Goal: Information Seeking & Learning: Learn about a topic

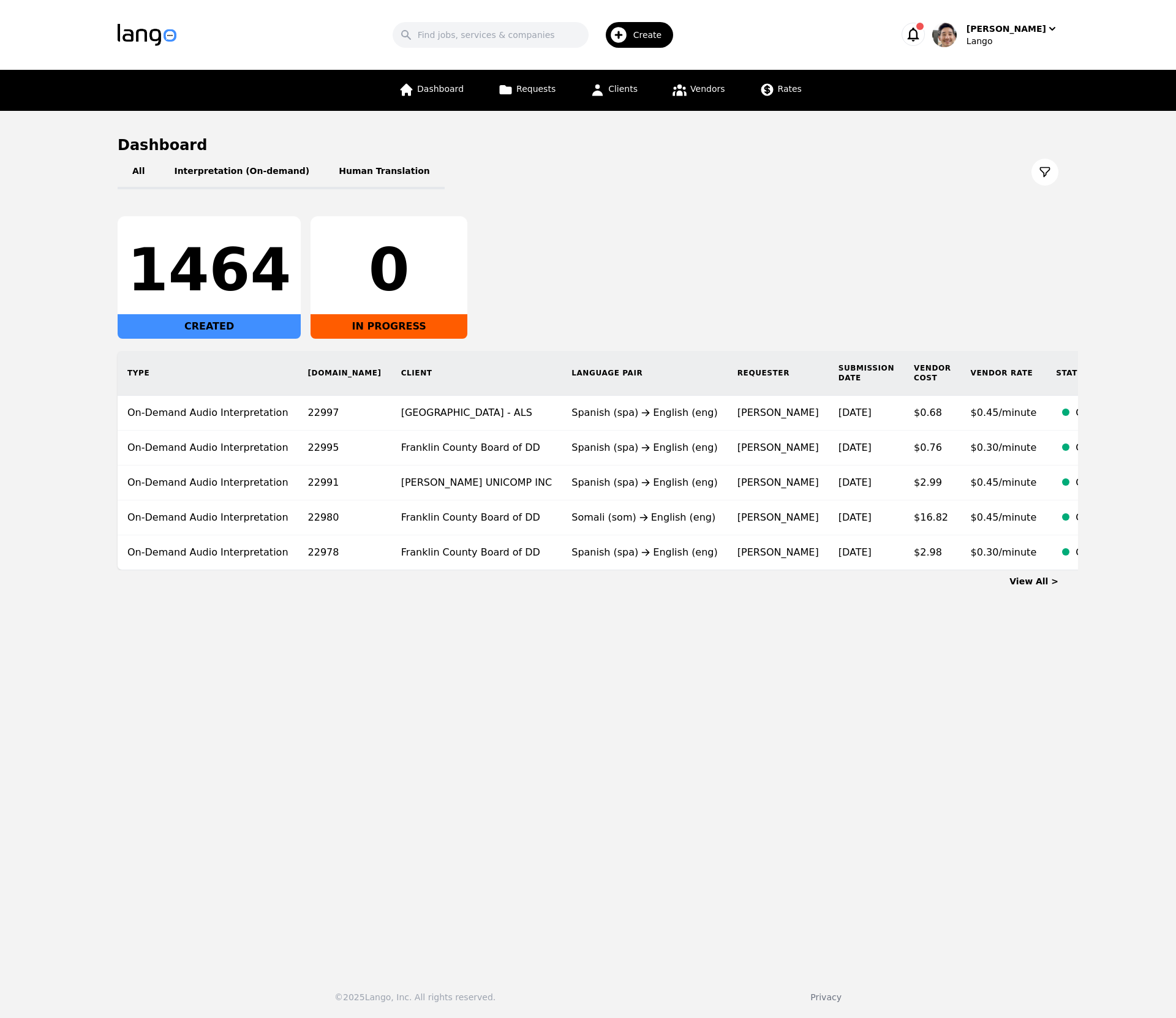
click at [643, 185] on div "All Interpretation (On-demand) Human Translation" at bounding box center [588, 173] width 941 height 35
click at [704, 95] on link "Vendors" at bounding box center [698, 90] width 68 height 41
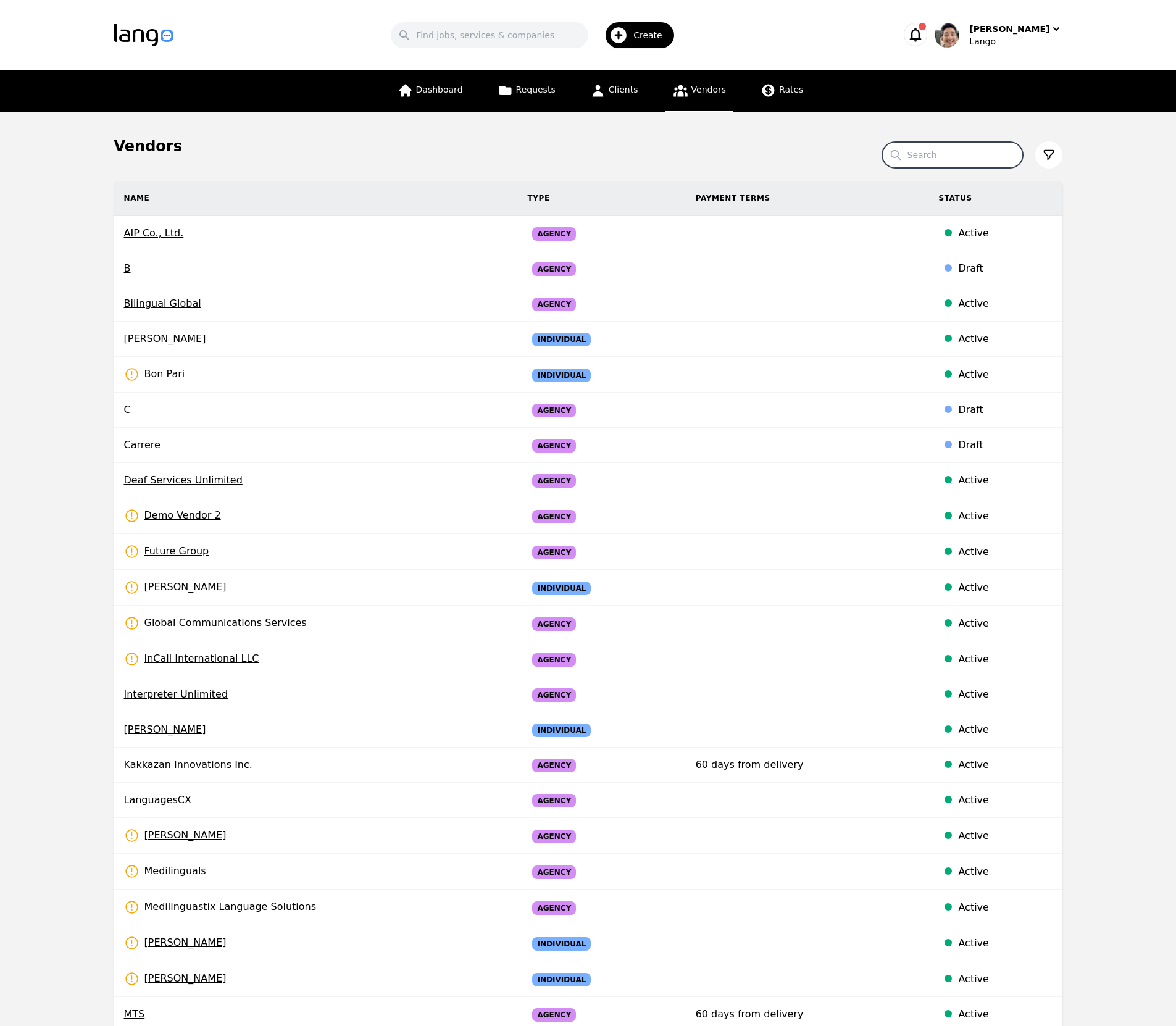
click at [929, 155] on input "Search" at bounding box center [952, 155] width 141 height 26
type input "prayer"
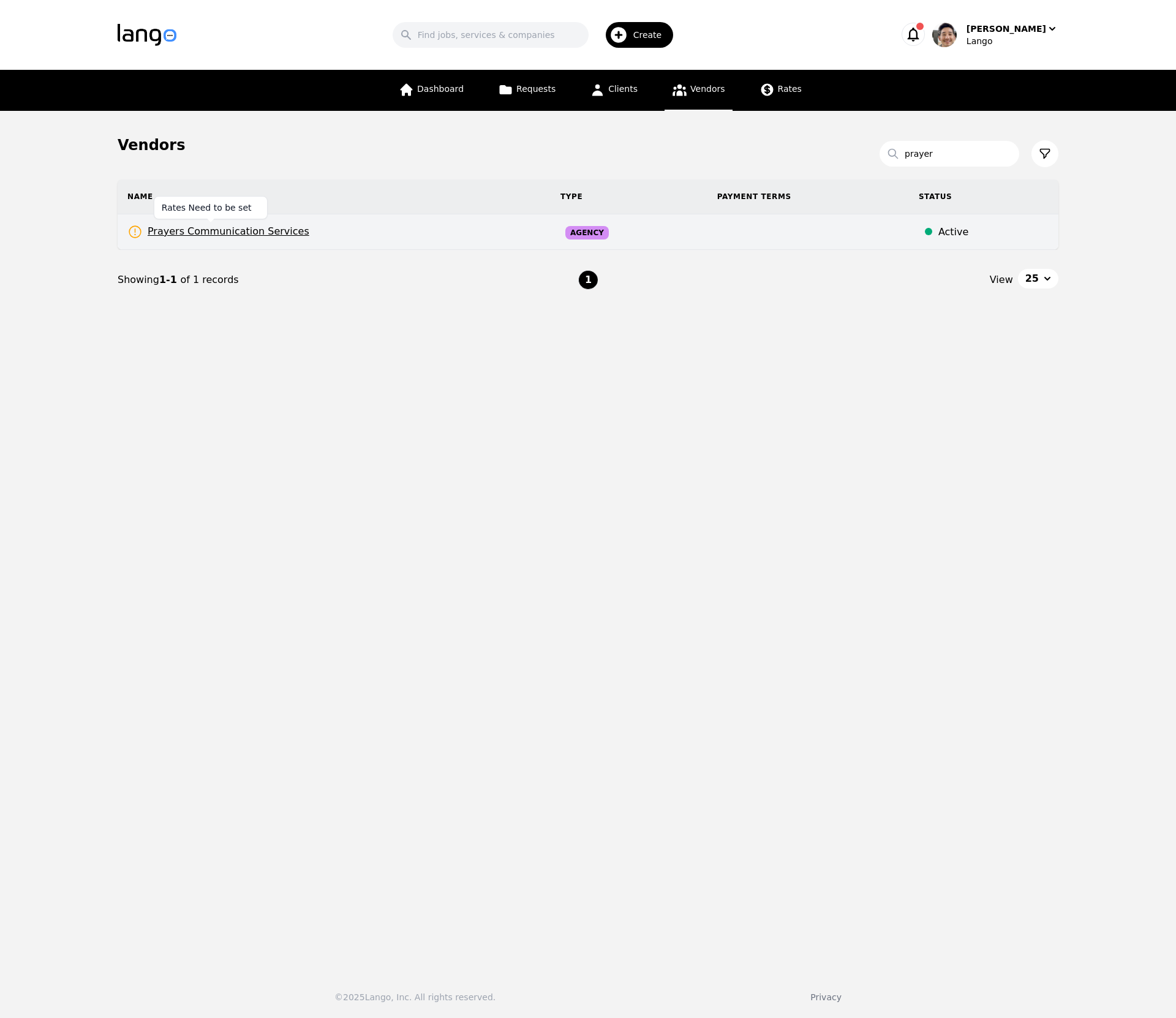
click at [255, 229] on span "Prayers Communication Services" at bounding box center [218, 232] width 181 height 15
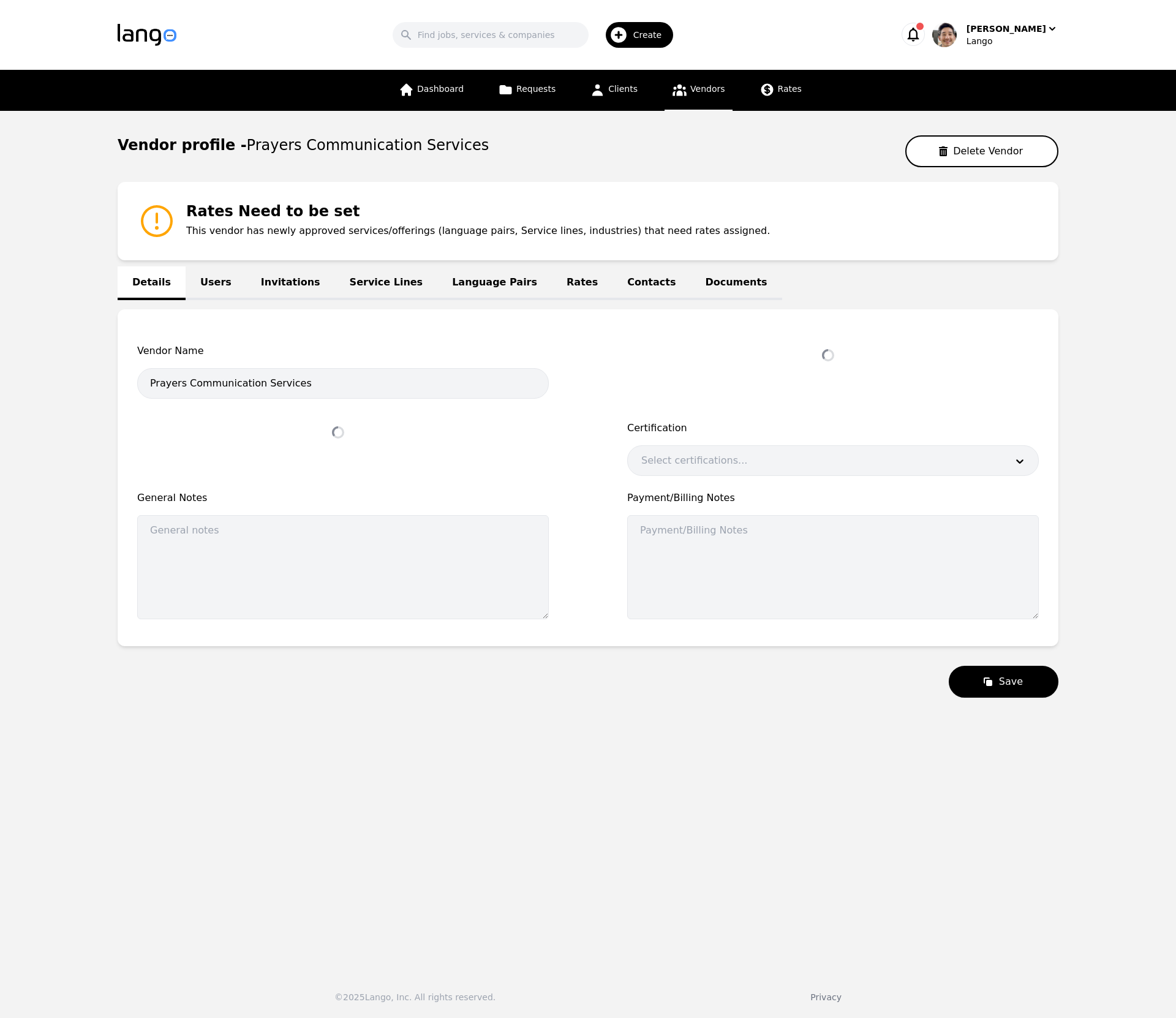
select select "active"
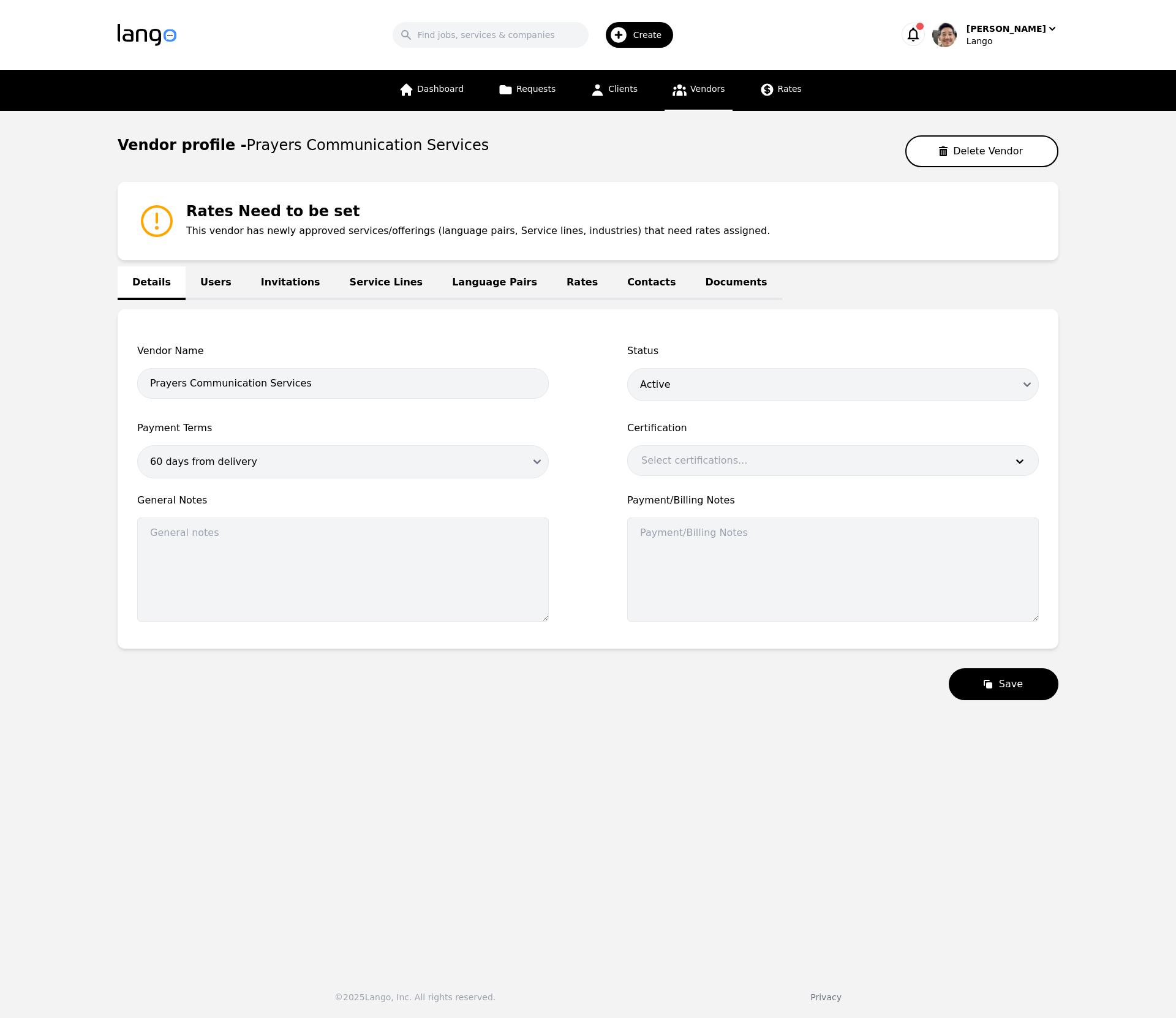
click at [346, 281] on link "Service Lines" at bounding box center [386, 283] width 103 height 34
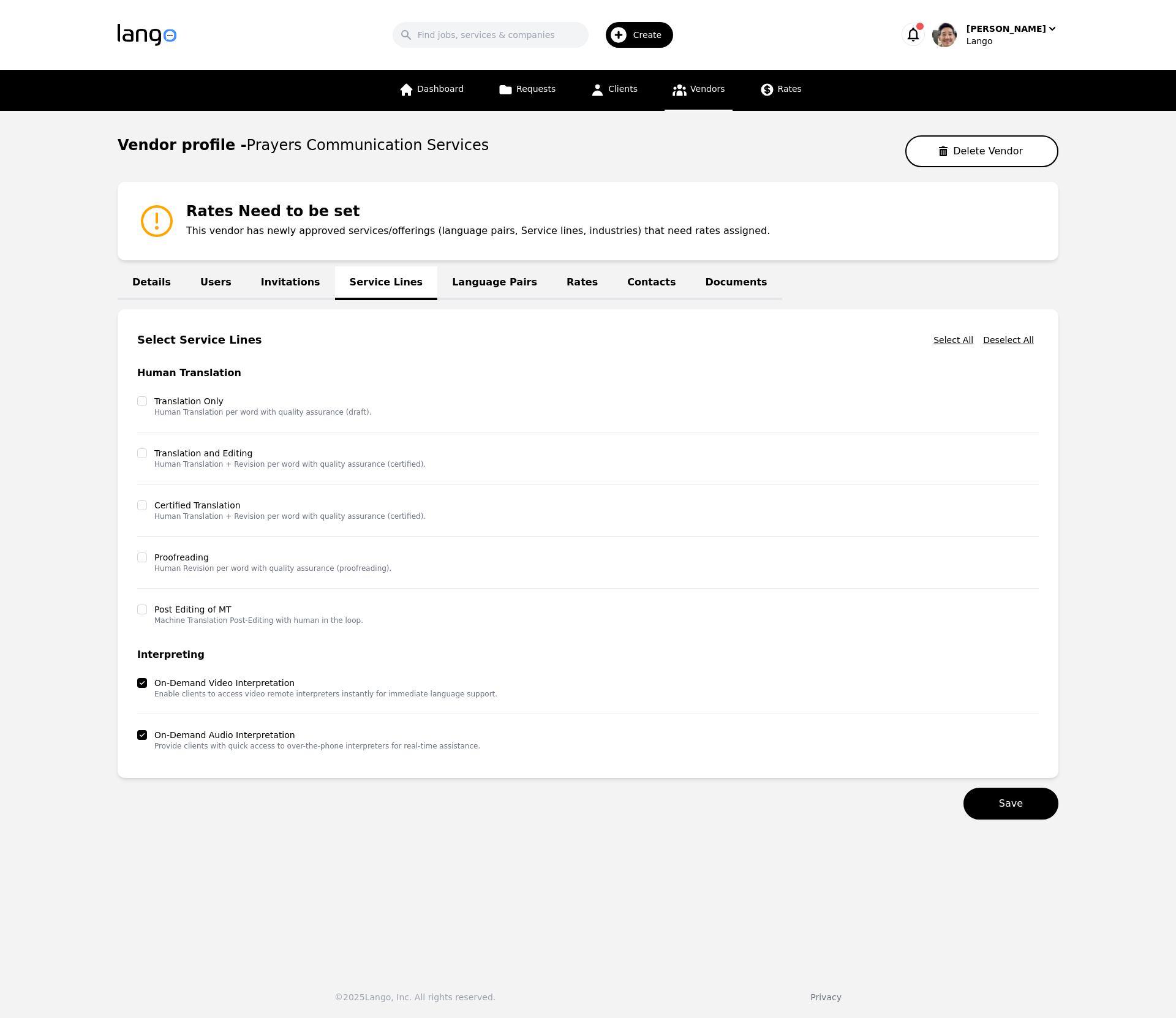
click at [457, 284] on link "Language Pairs" at bounding box center [494, 283] width 115 height 34
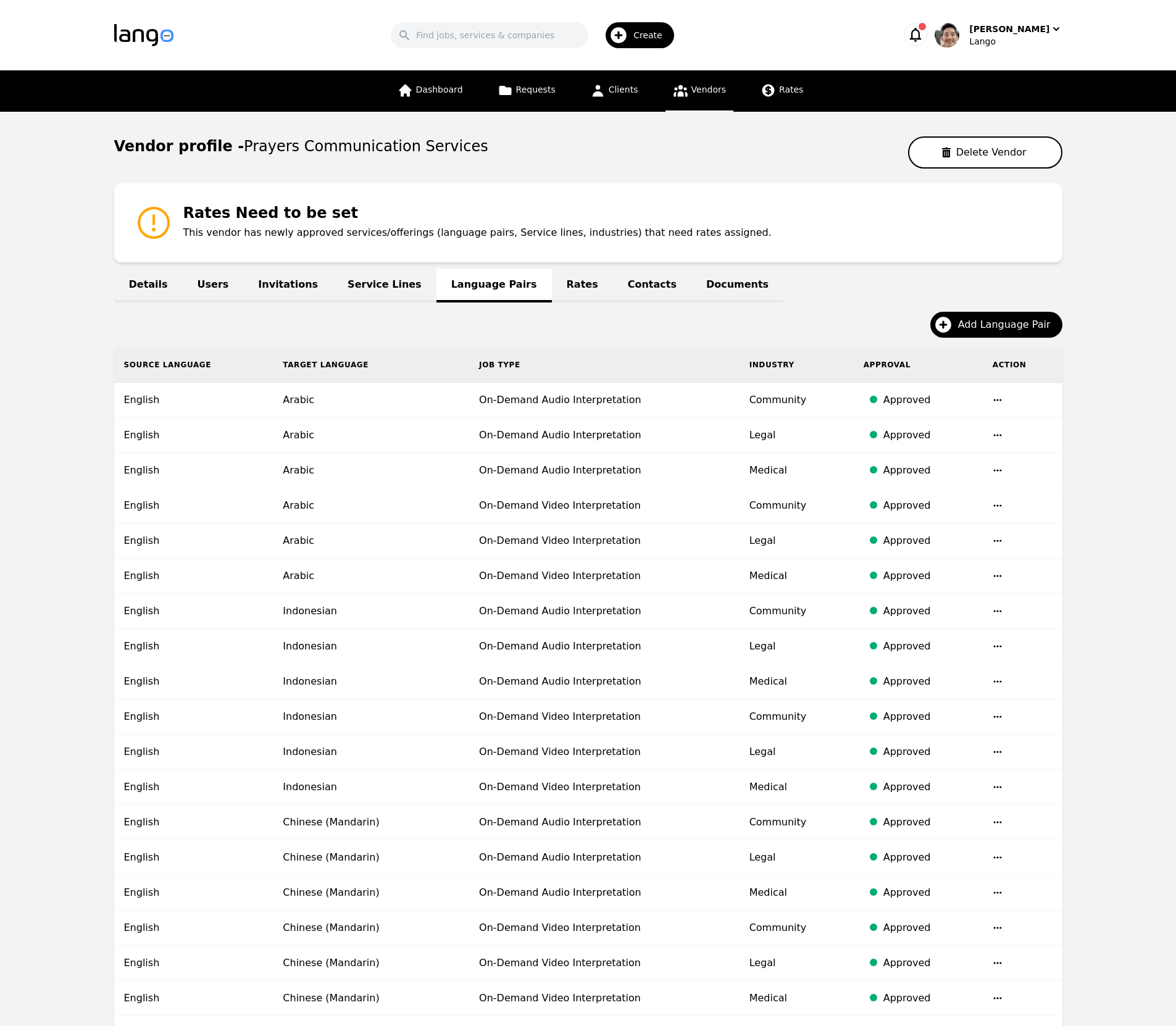
click at [552, 285] on link "Rates" at bounding box center [582, 285] width 61 height 34
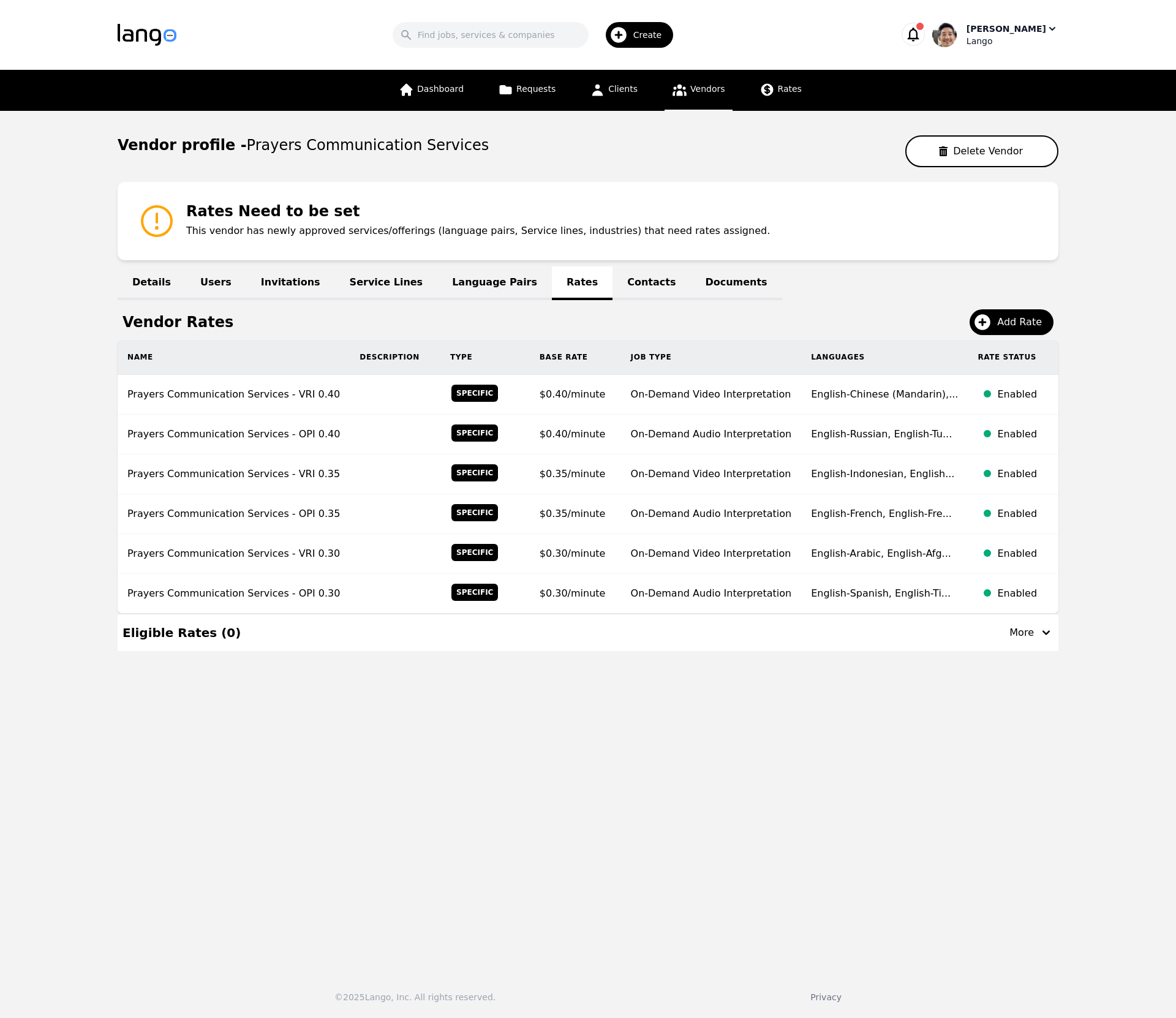
click at [1025, 39] on div "Lango" at bounding box center [1011, 41] width 92 height 13
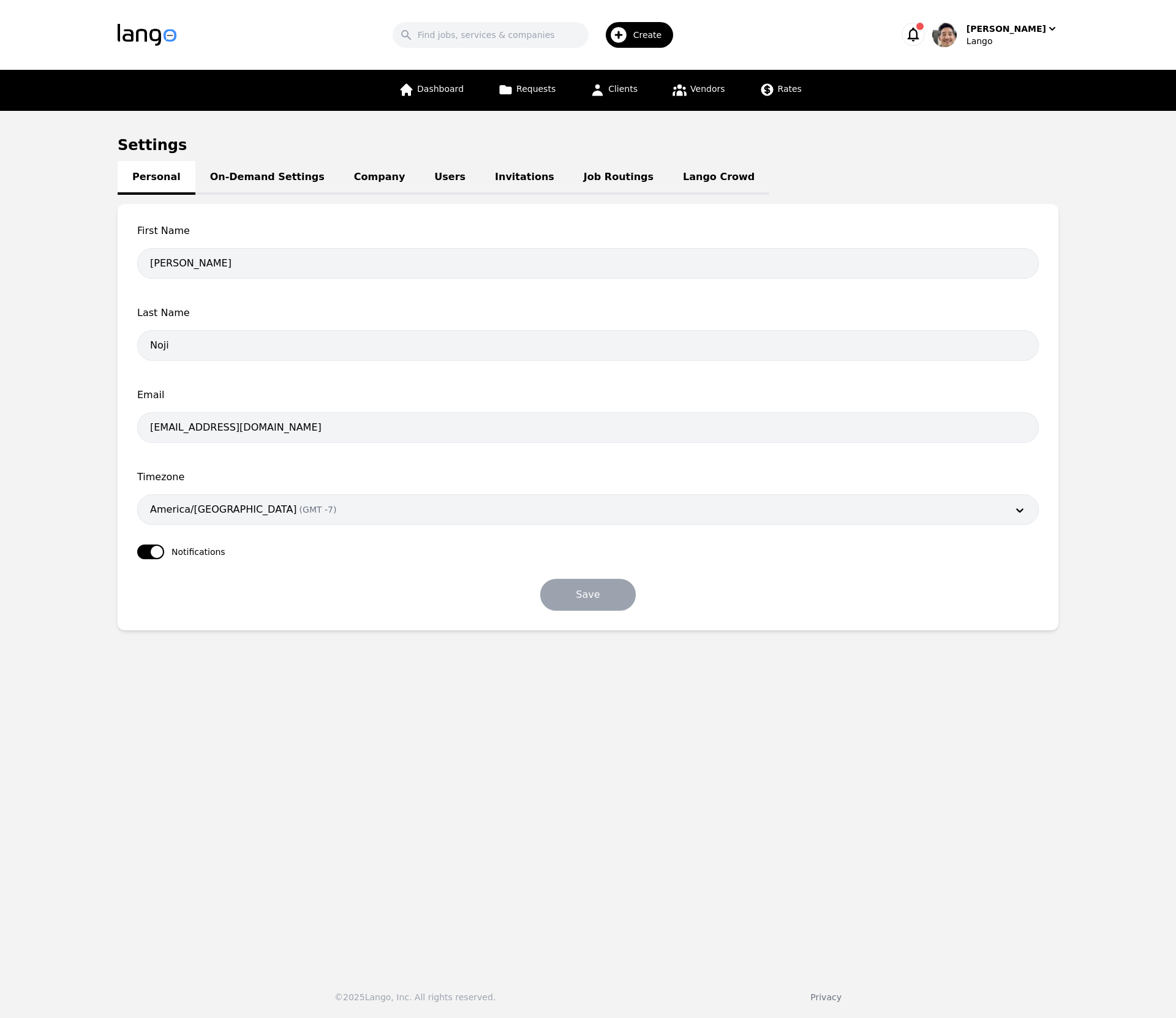
click at [571, 191] on link "Job Routings" at bounding box center [618, 178] width 99 height 34
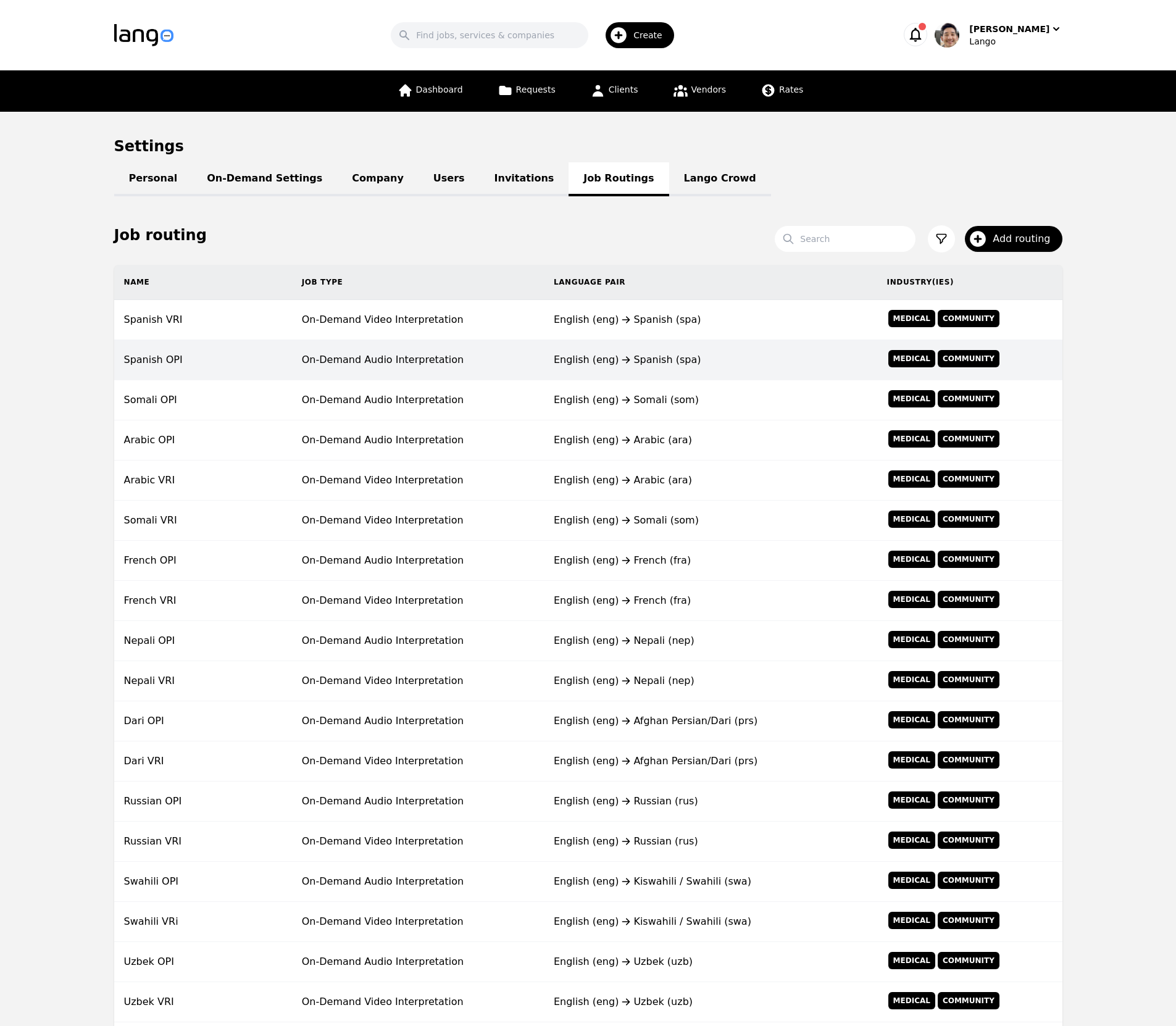
click at [670, 363] on div "English (eng) Spanish (spa)" at bounding box center [710, 359] width 313 height 15
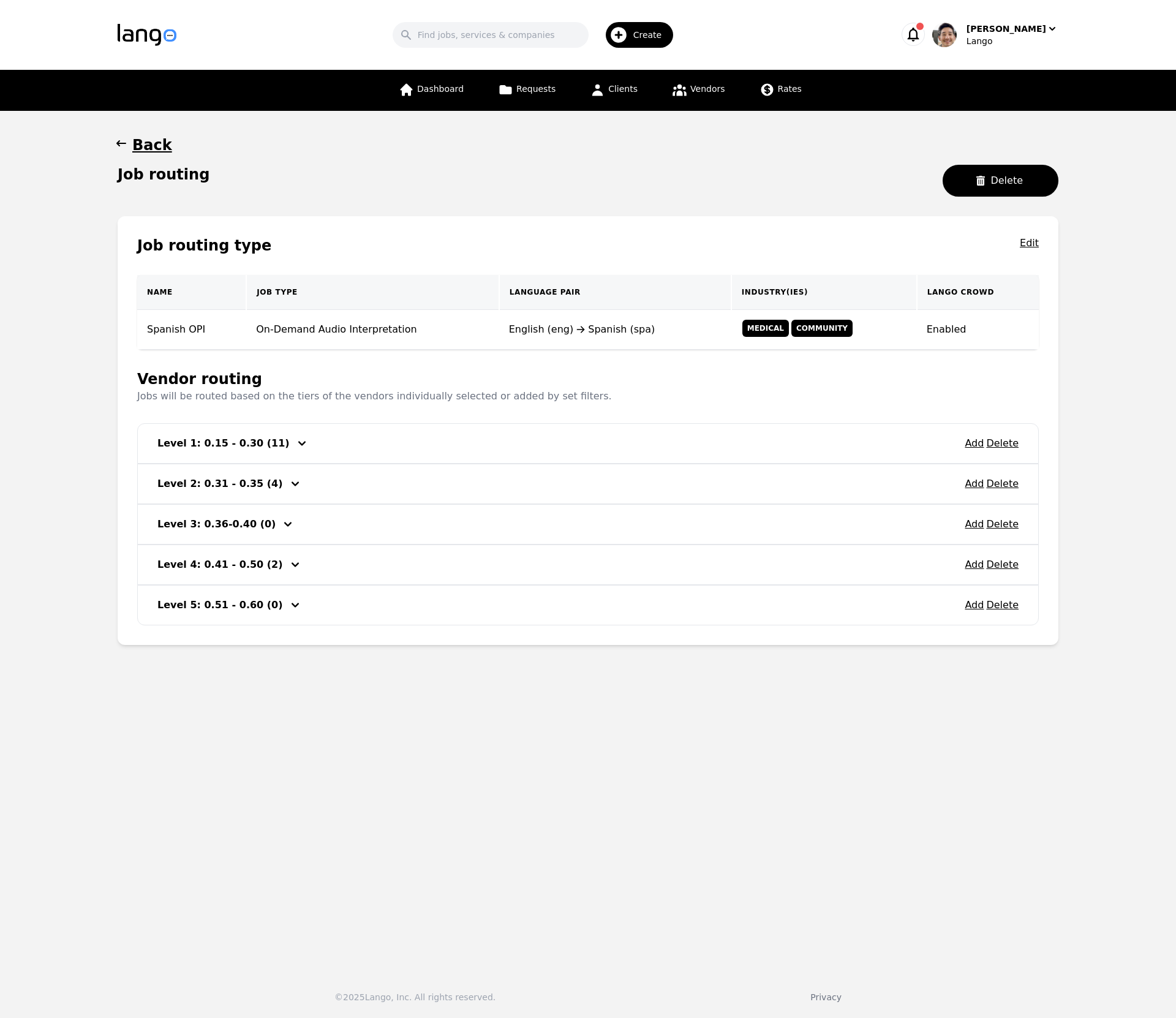
click at [294, 447] on icon "button" at bounding box center [301, 443] width 14 height 14
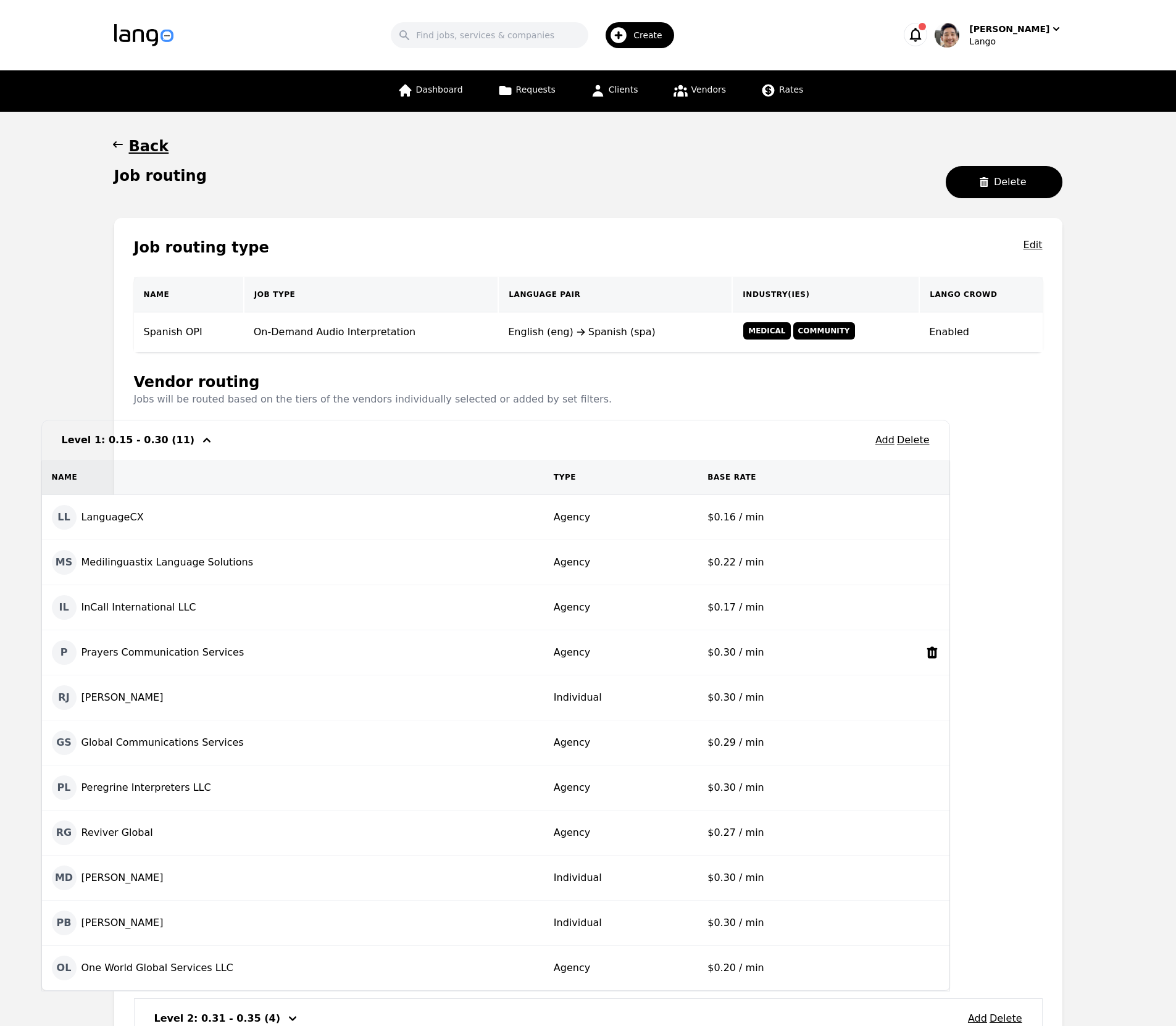
drag, startPoint x: 329, startPoint y: 666, endPoint x: 261, endPoint y: 660, distance: 68.3
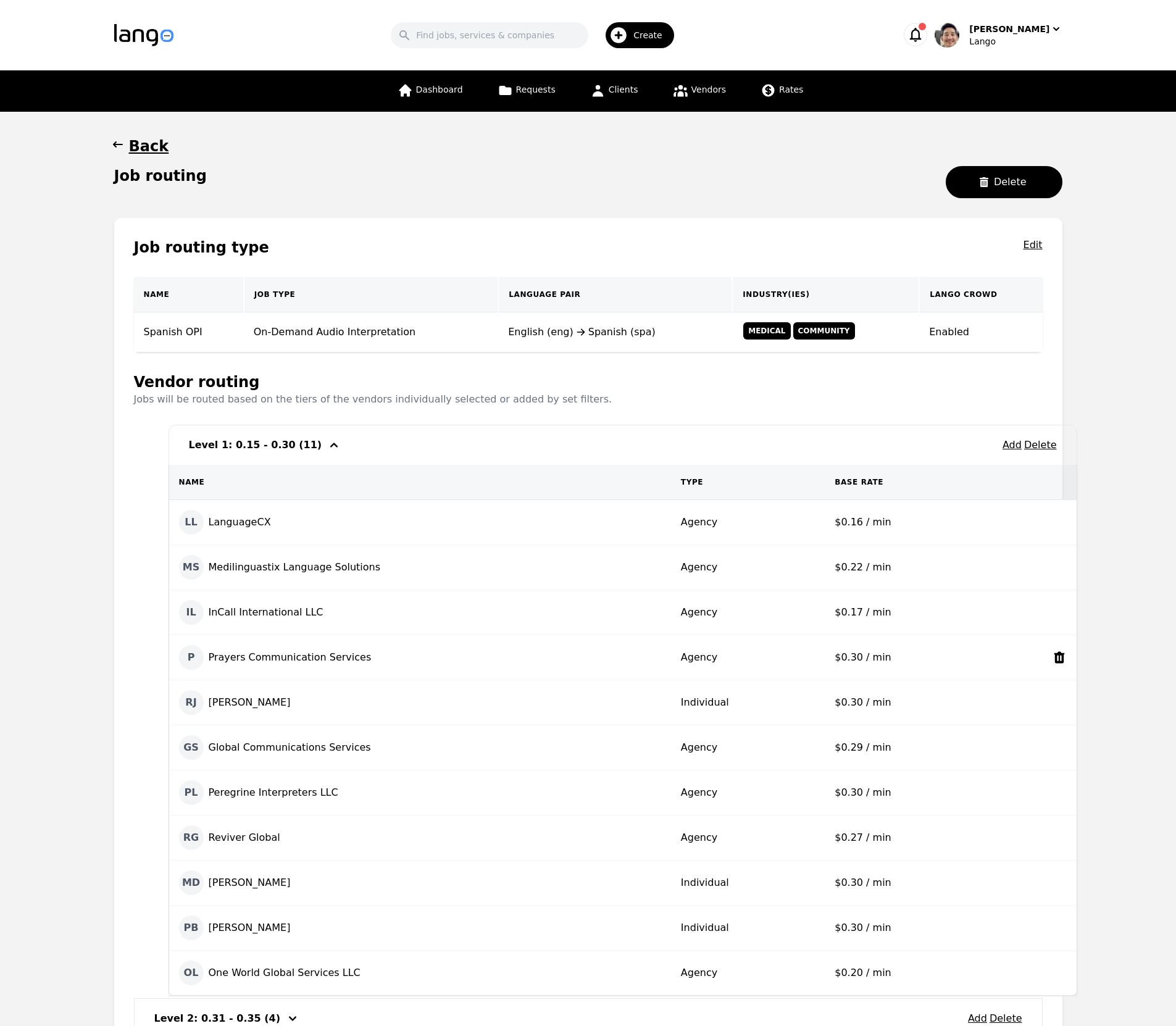
drag, startPoint x: 177, startPoint y: 666, endPoint x: 215, endPoint y: 664, distance: 38.1
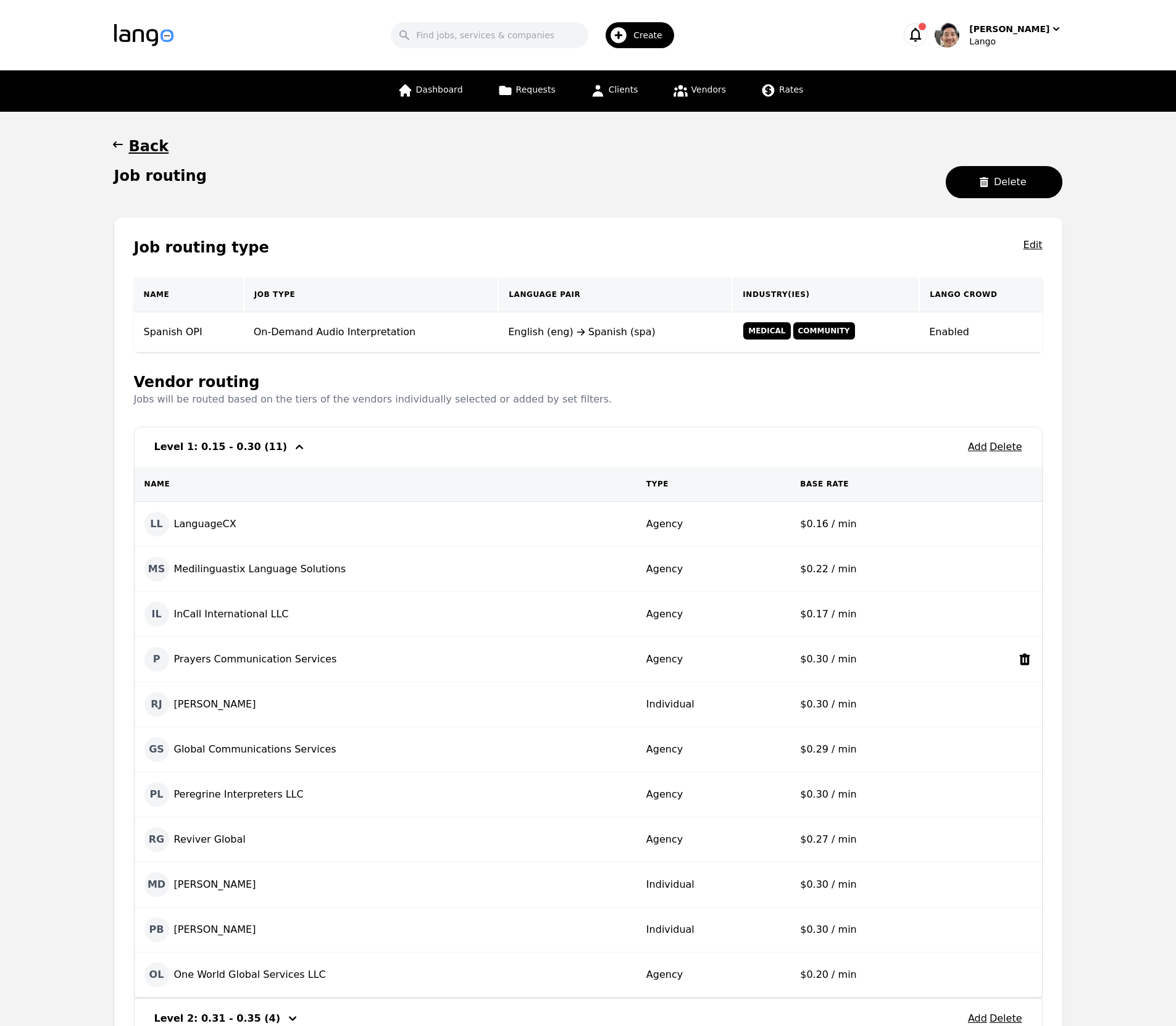
click at [233, 661] on div "P Prayers Communication Services" at bounding box center [386, 658] width 482 height 24
click at [315, 977] on div "OL One World Global Services LLC" at bounding box center [386, 973] width 482 height 24
drag, startPoint x: 329, startPoint y: 574, endPoint x: 267, endPoint y: 574, distance: 62.0
click at [523, 95] on link "Requests" at bounding box center [526, 90] width 73 height 42
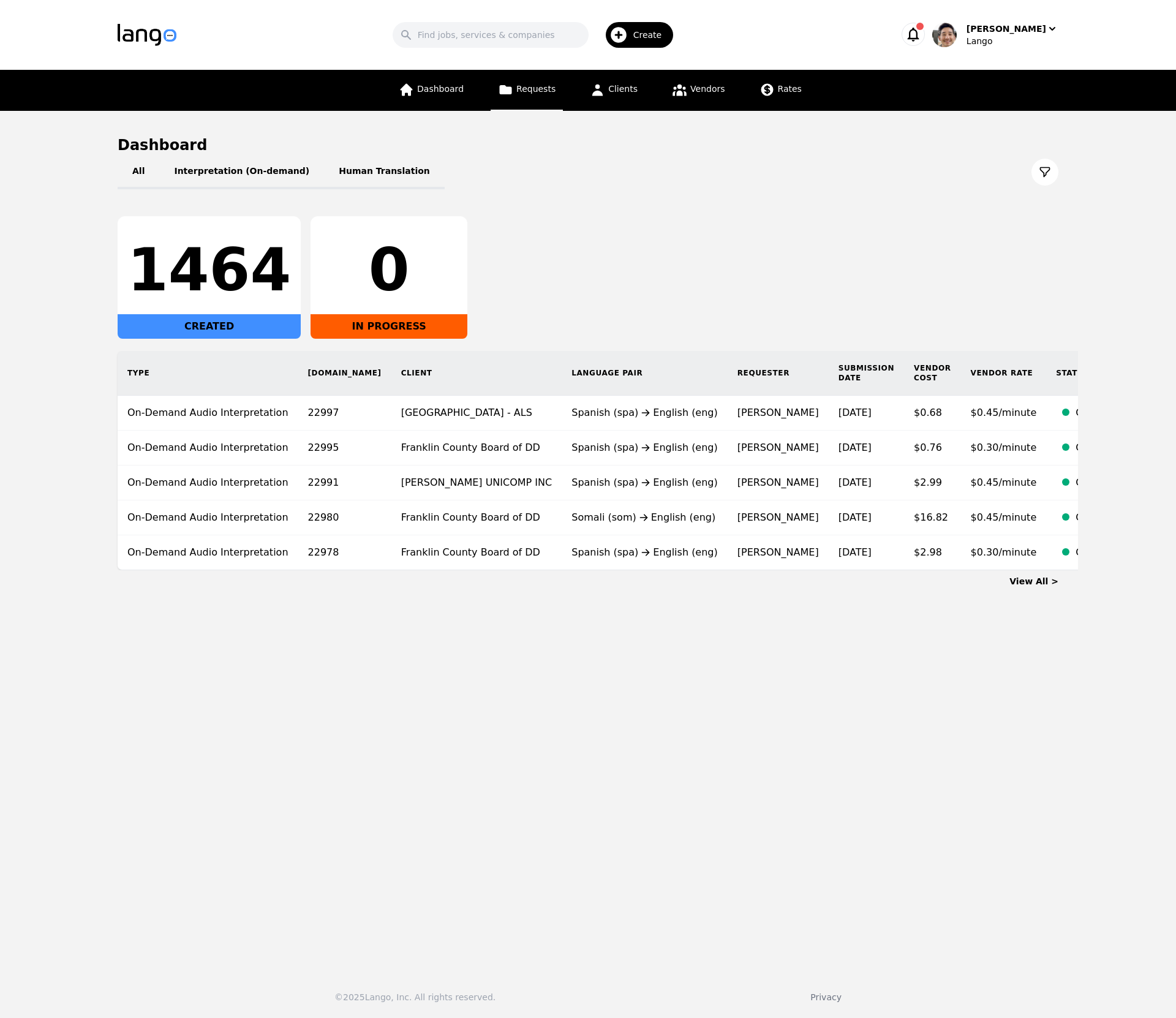
click at [535, 88] on span "Requests" at bounding box center [535, 89] width 40 height 10
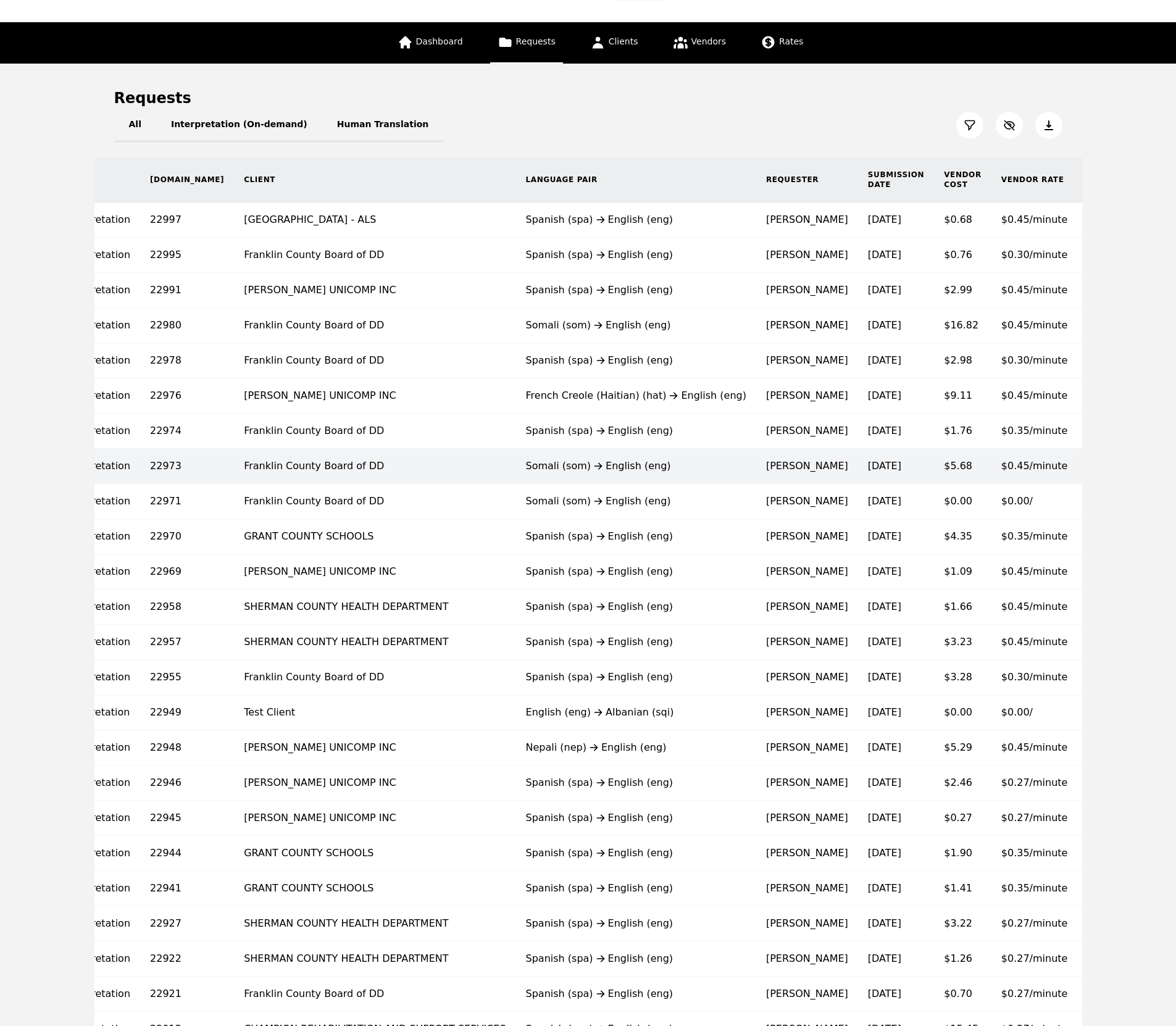
scroll to position [45, 0]
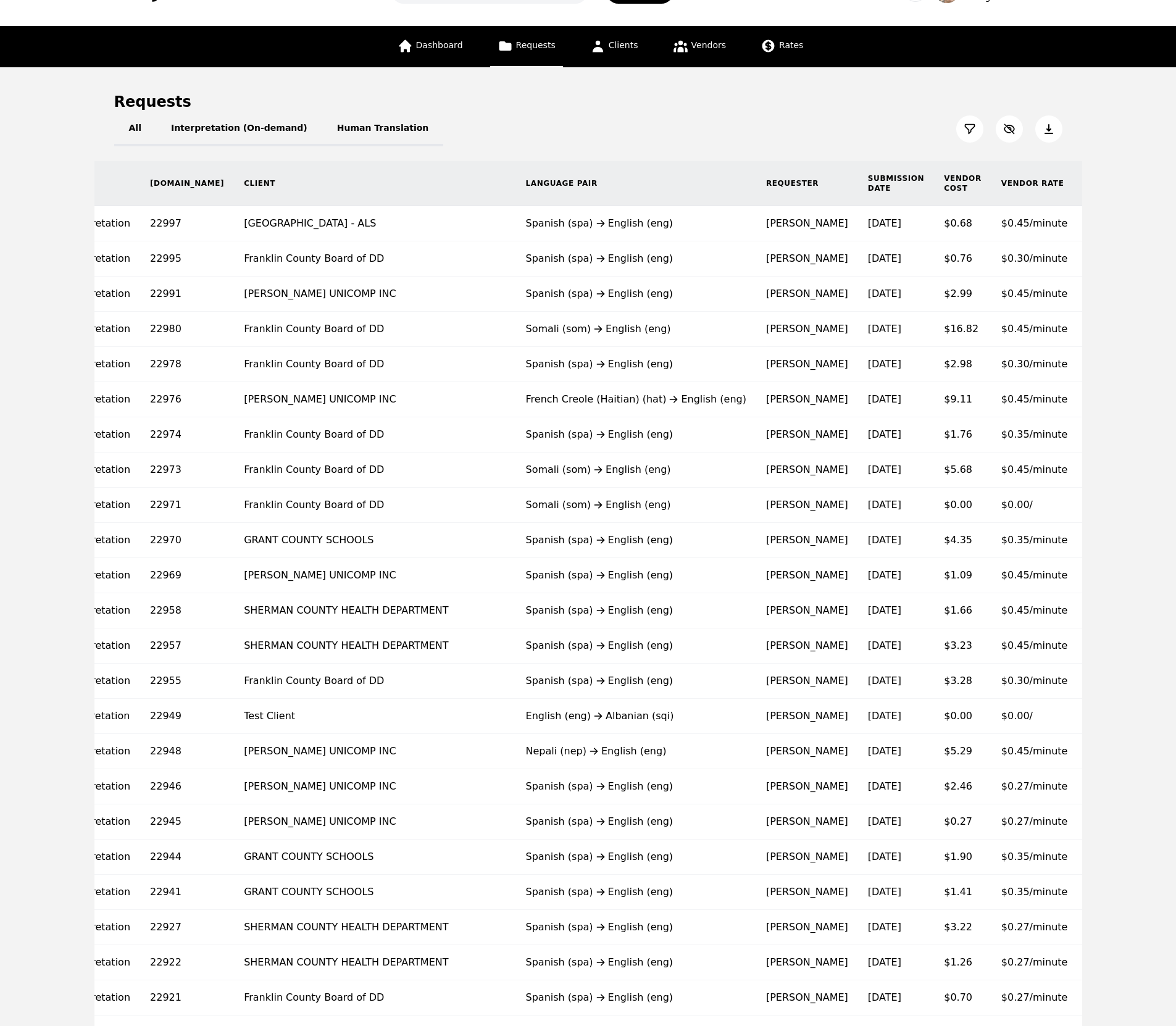
click at [526, 261] on div "Spanish (spa) English (eng)" at bounding box center [636, 258] width 221 height 15
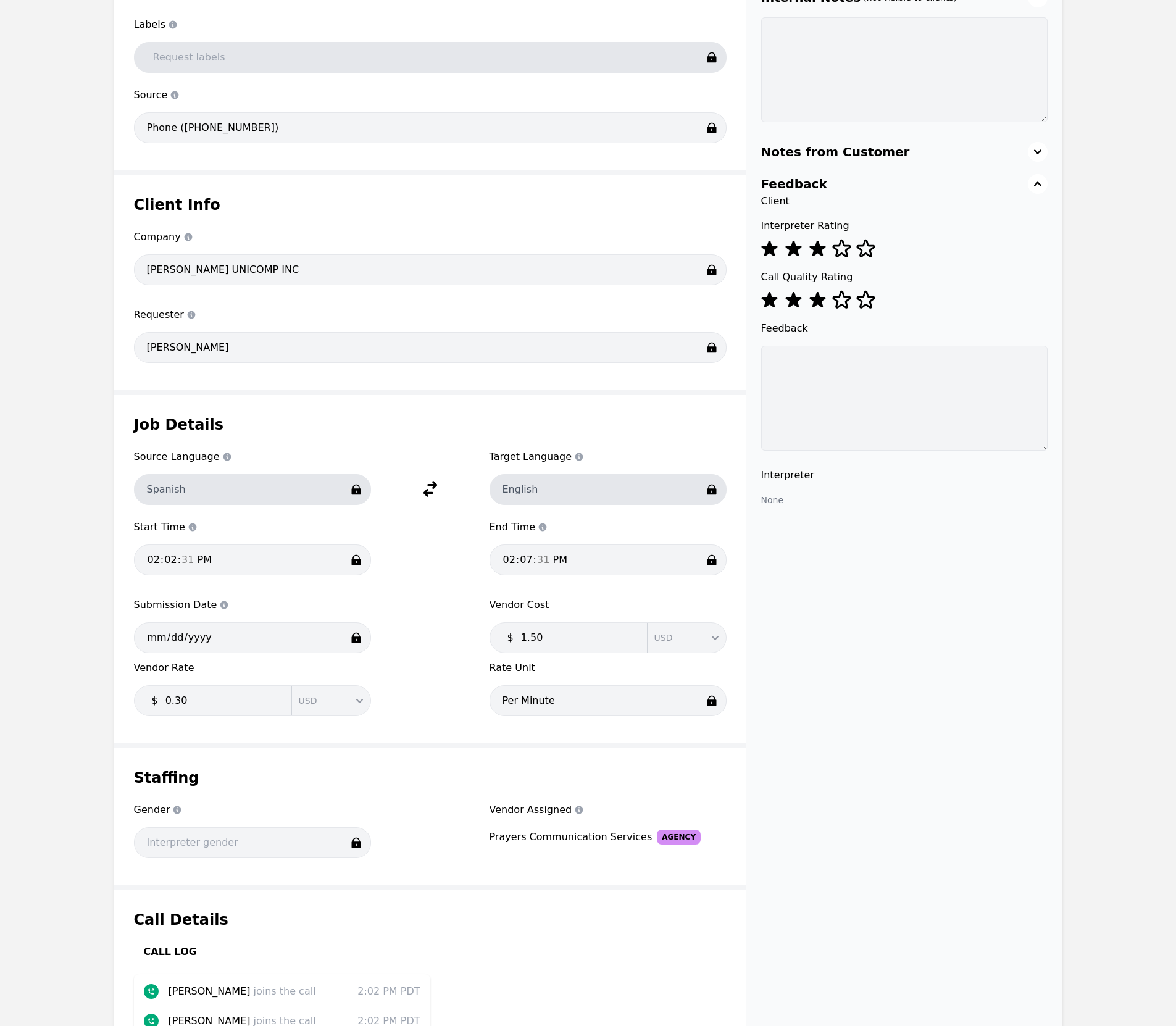
scroll to position [285, 0]
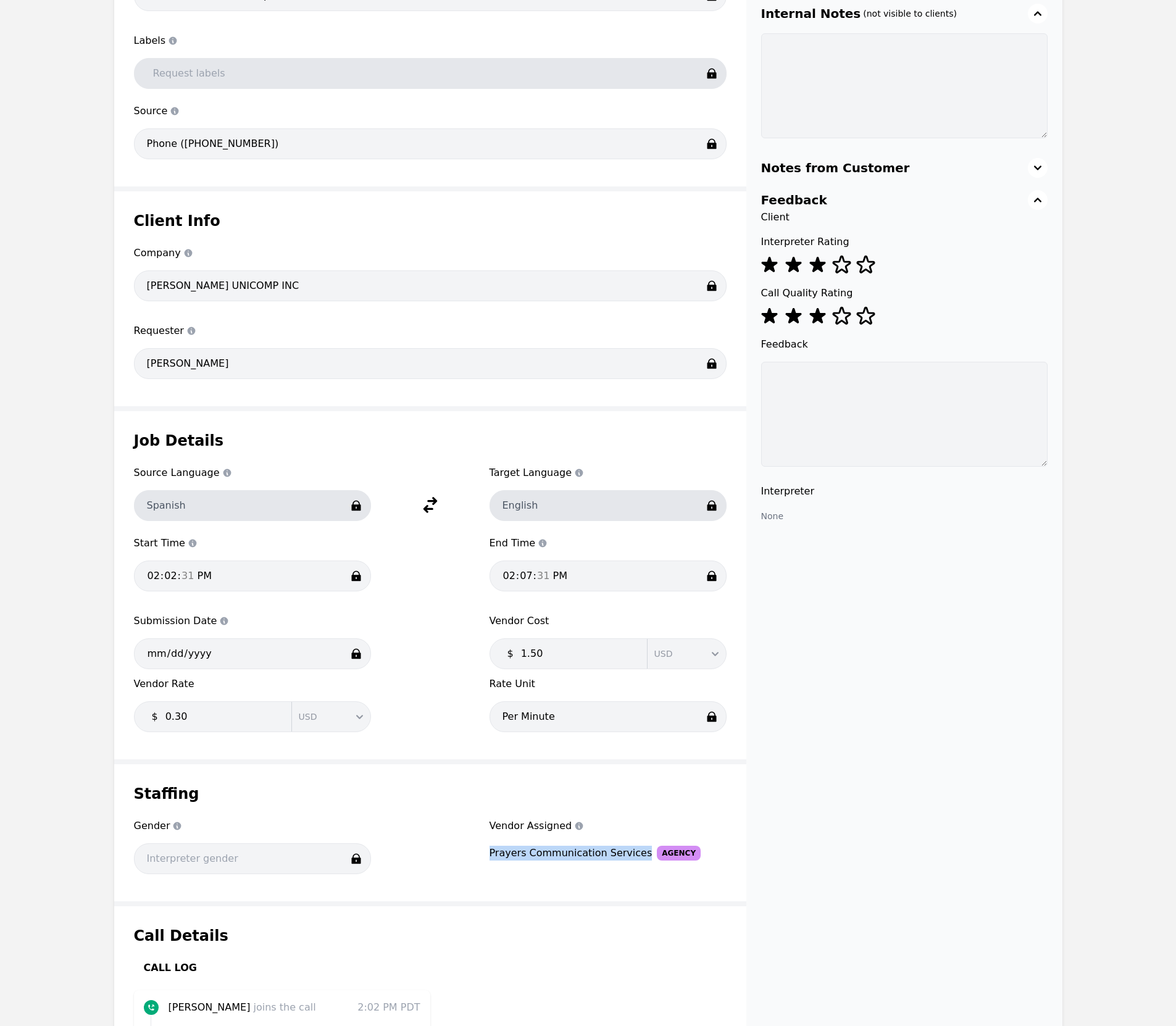
drag, startPoint x: 492, startPoint y: 852, endPoint x: 636, endPoint y: 847, distance: 144.1
click at [636, 847] on div "Prayers Communication Services" at bounding box center [571, 852] width 163 height 15
copy div "Prayers Communication Services"
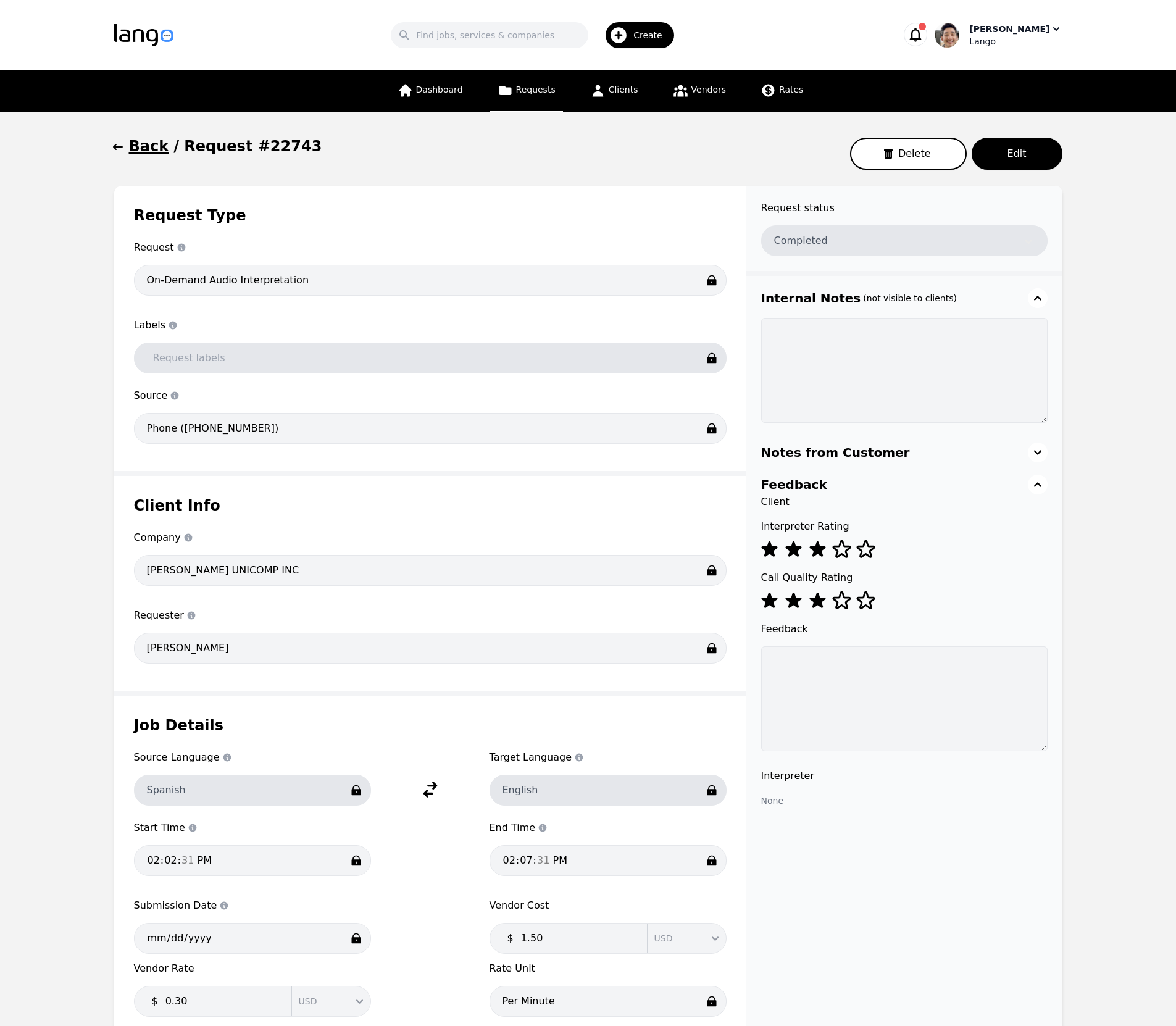
click at [1032, 35] on div "Lango" at bounding box center [1015, 41] width 92 height 13
click at [1025, 102] on p "Switch Company" at bounding box center [1002, 108] width 72 height 13
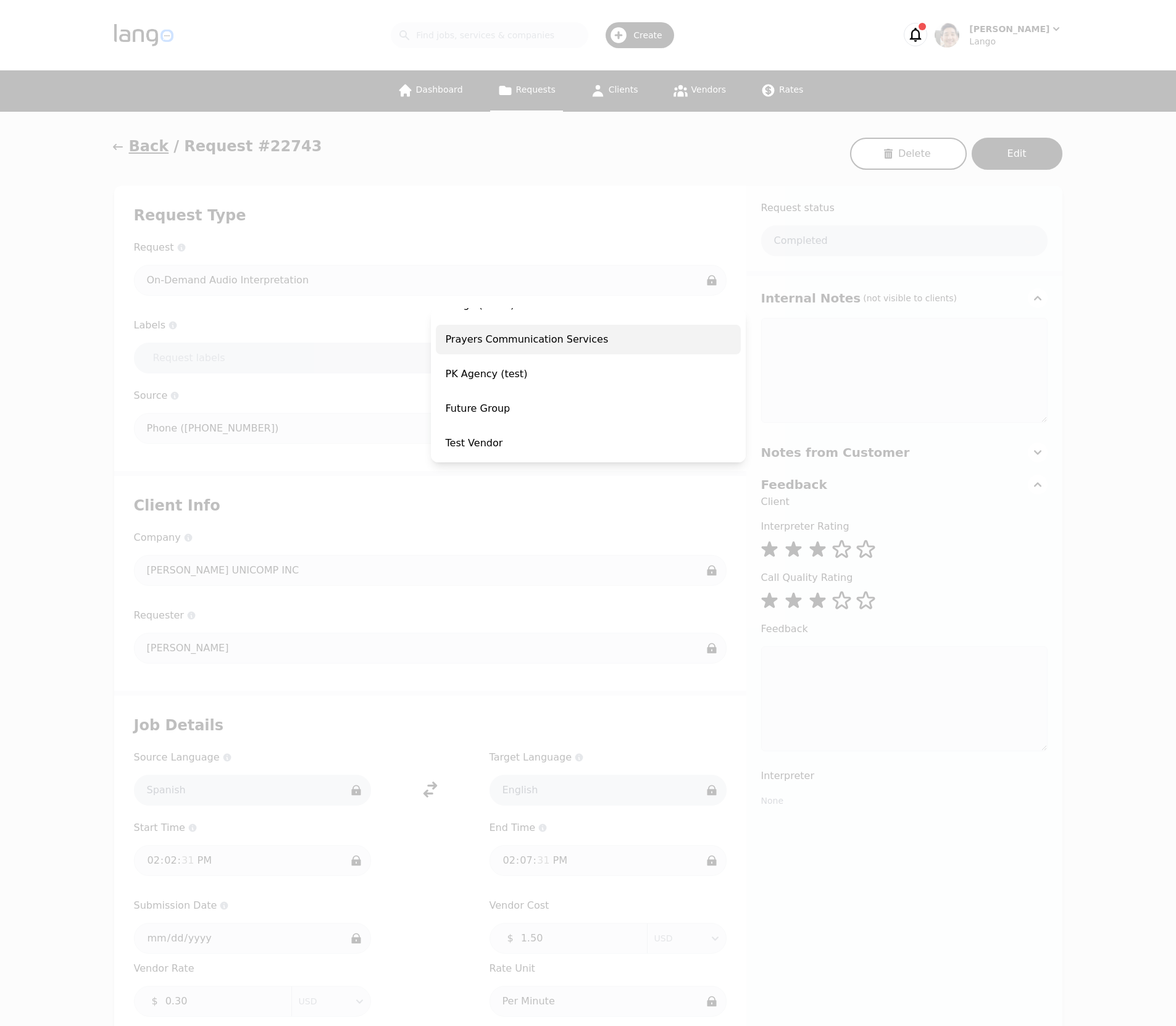
click at [579, 339] on span "Prayers Communication Services" at bounding box center [588, 339] width 305 height 29
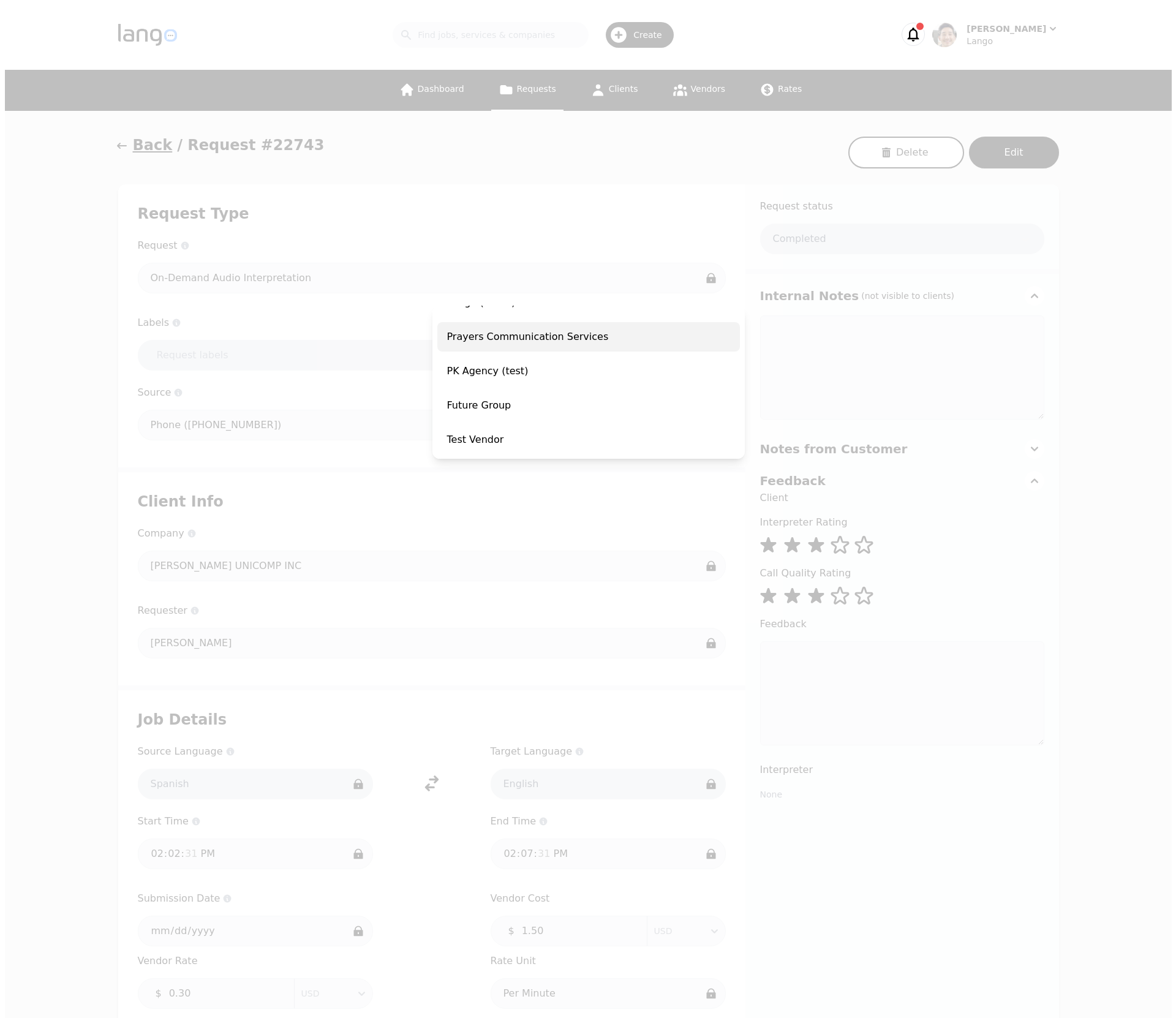
scroll to position [112, 0]
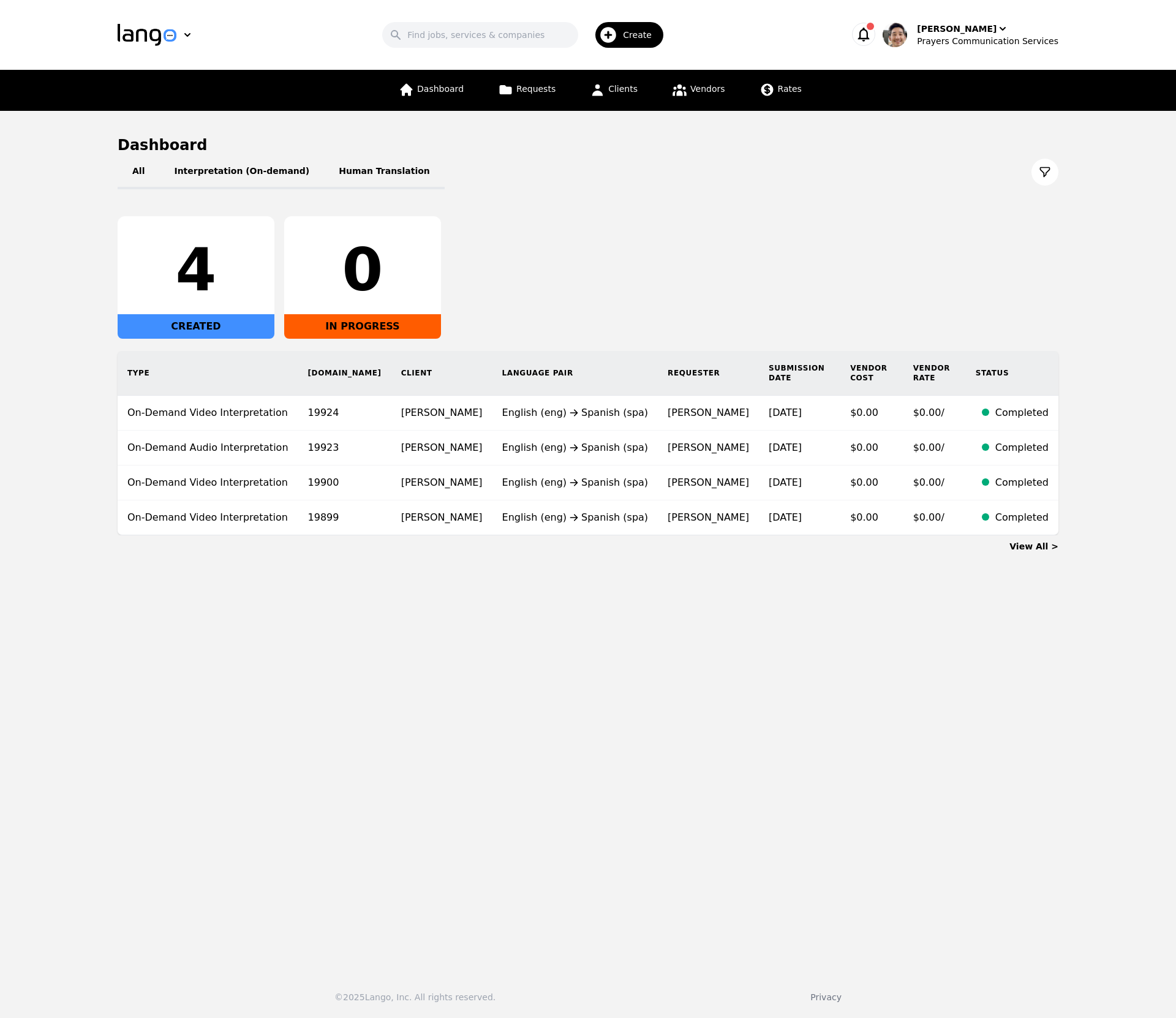
click at [742, 263] on div "4 CREATED 0 IN PROGRESS" at bounding box center [588, 277] width 941 height 123
click at [707, 97] on link "Vendors" at bounding box center [698, 90] width 68 height 41
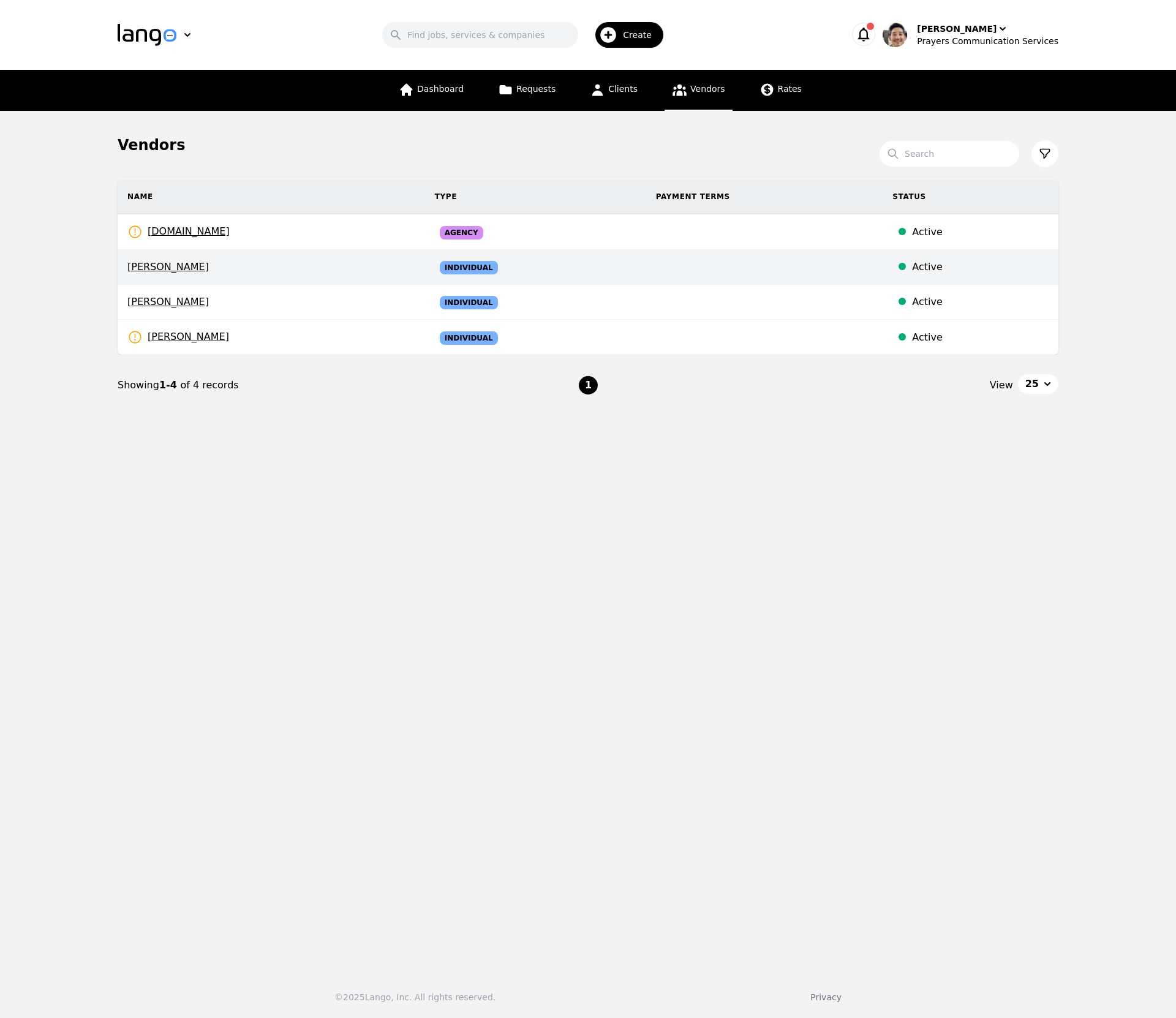
click at [233, 275] on td "Pedro Frias" at bounding box center [271, 267] width 308 height 35
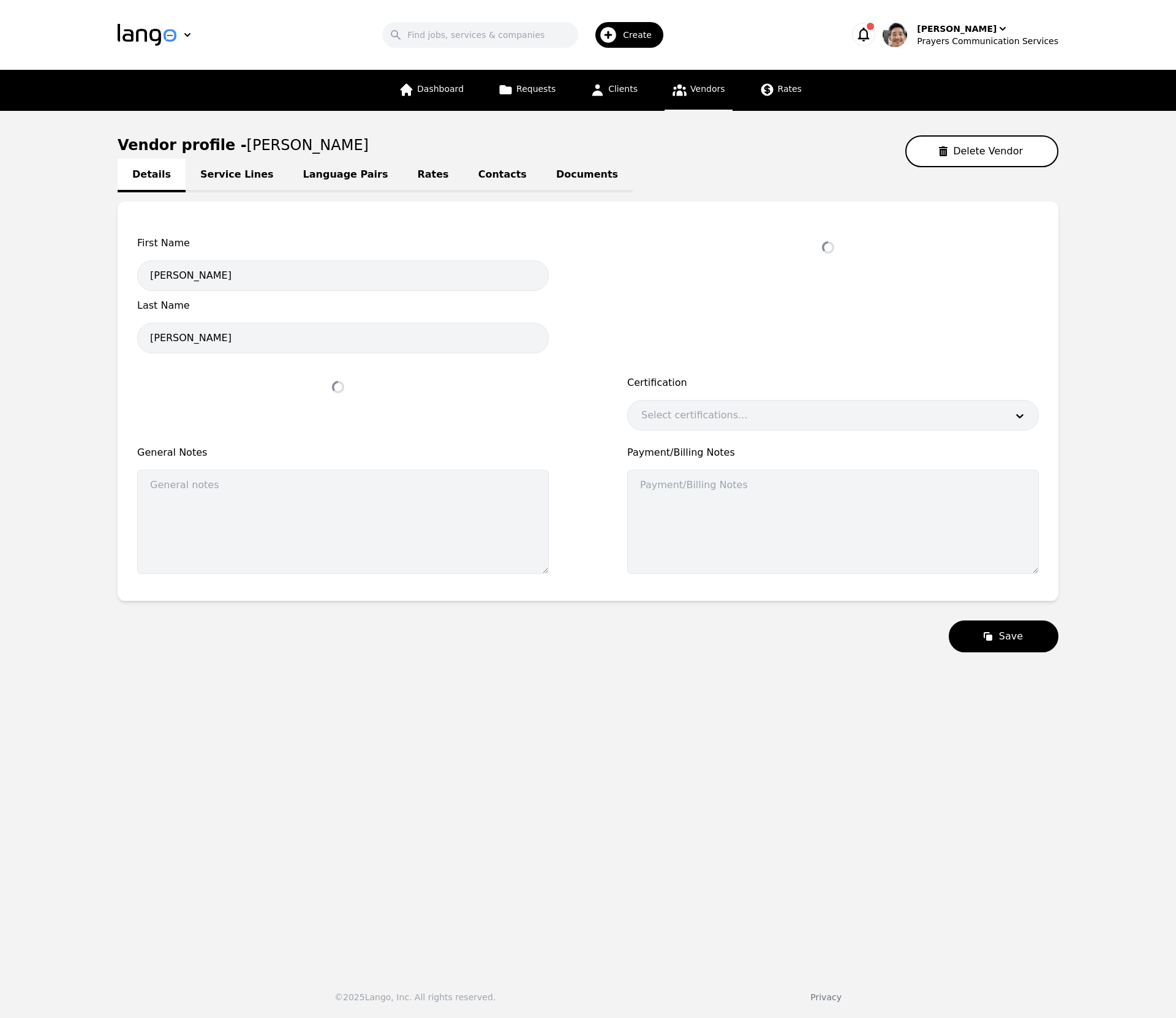
select select "active"
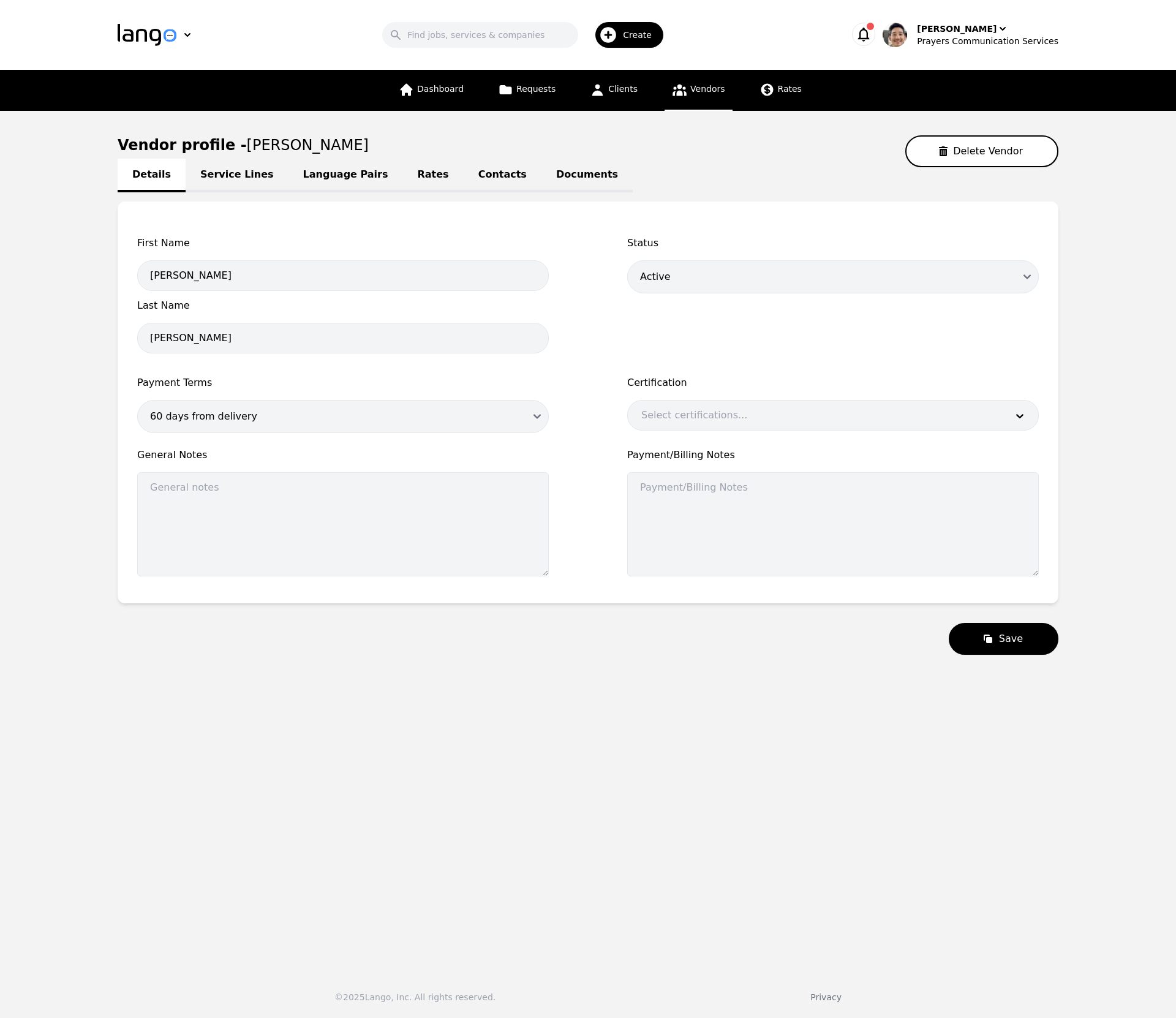
click at [232, 182] on link "Service Lines" at bounding box center [236, 175] width 103 height 34
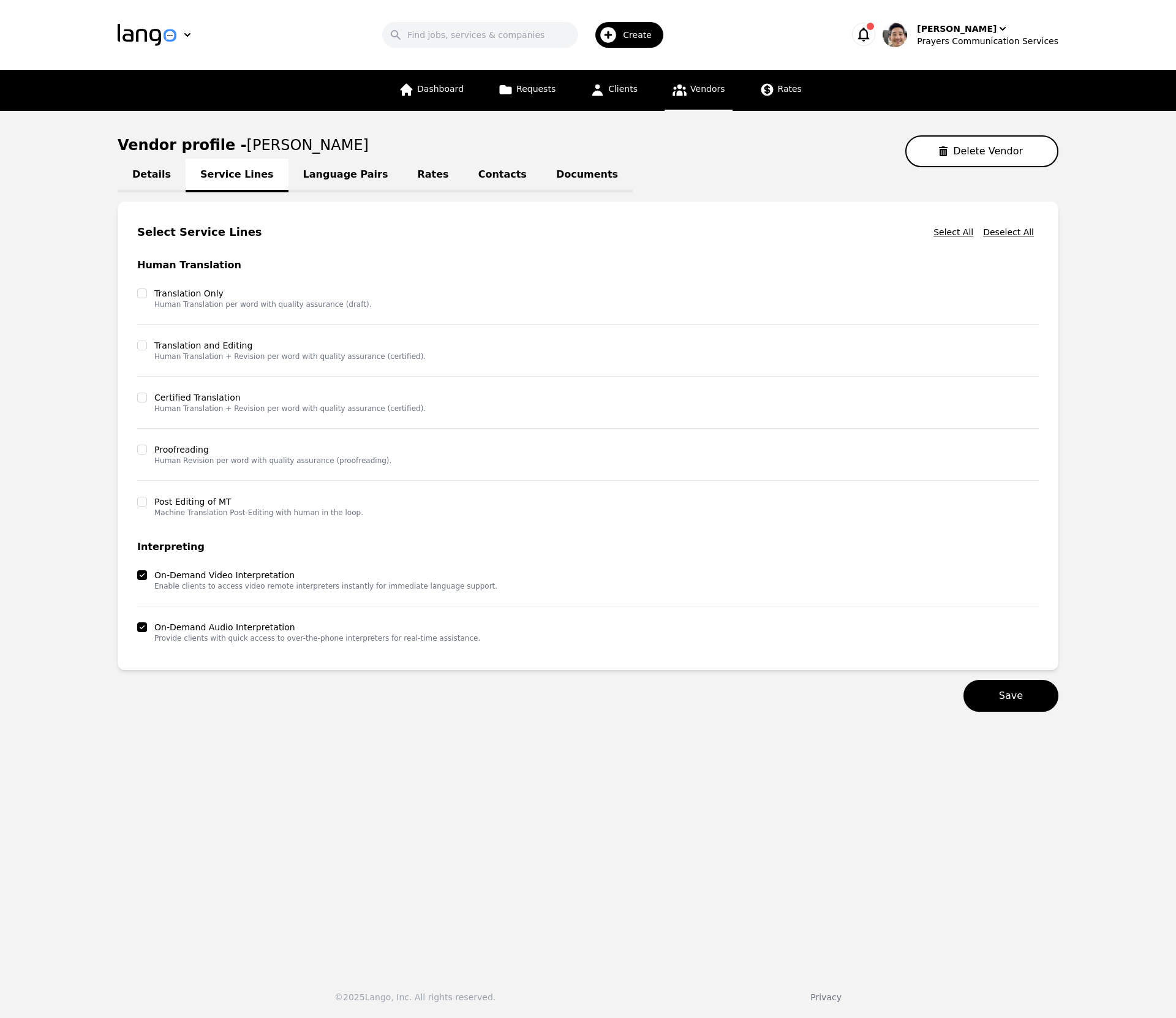
click at [330, 174] on link "Language Pairs" at bounding box center [345, 175] width 115 height 34
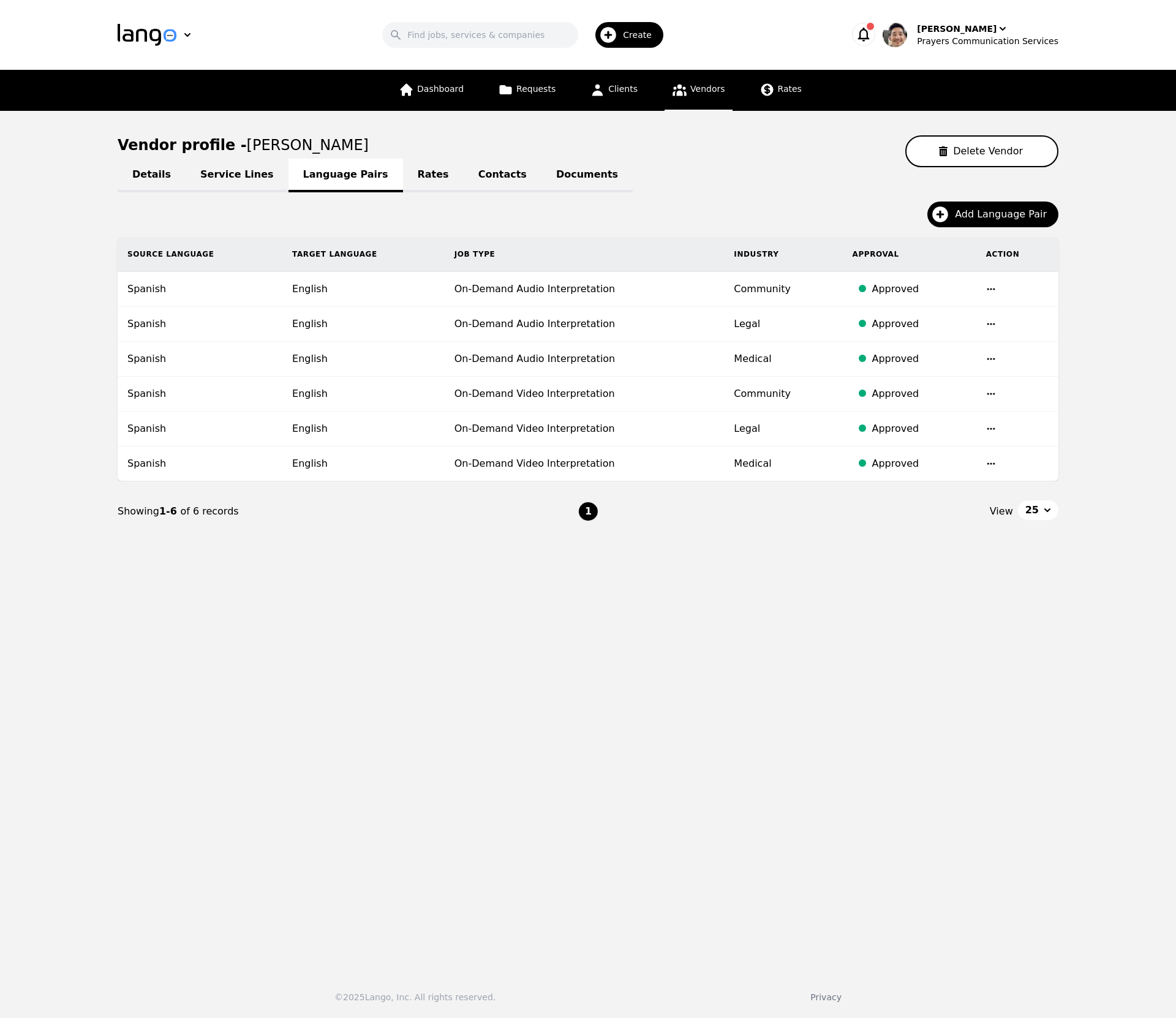
click at [149, 178] on link "Details" at bounding box center [151, 175] width 68 height 34
select select "active"
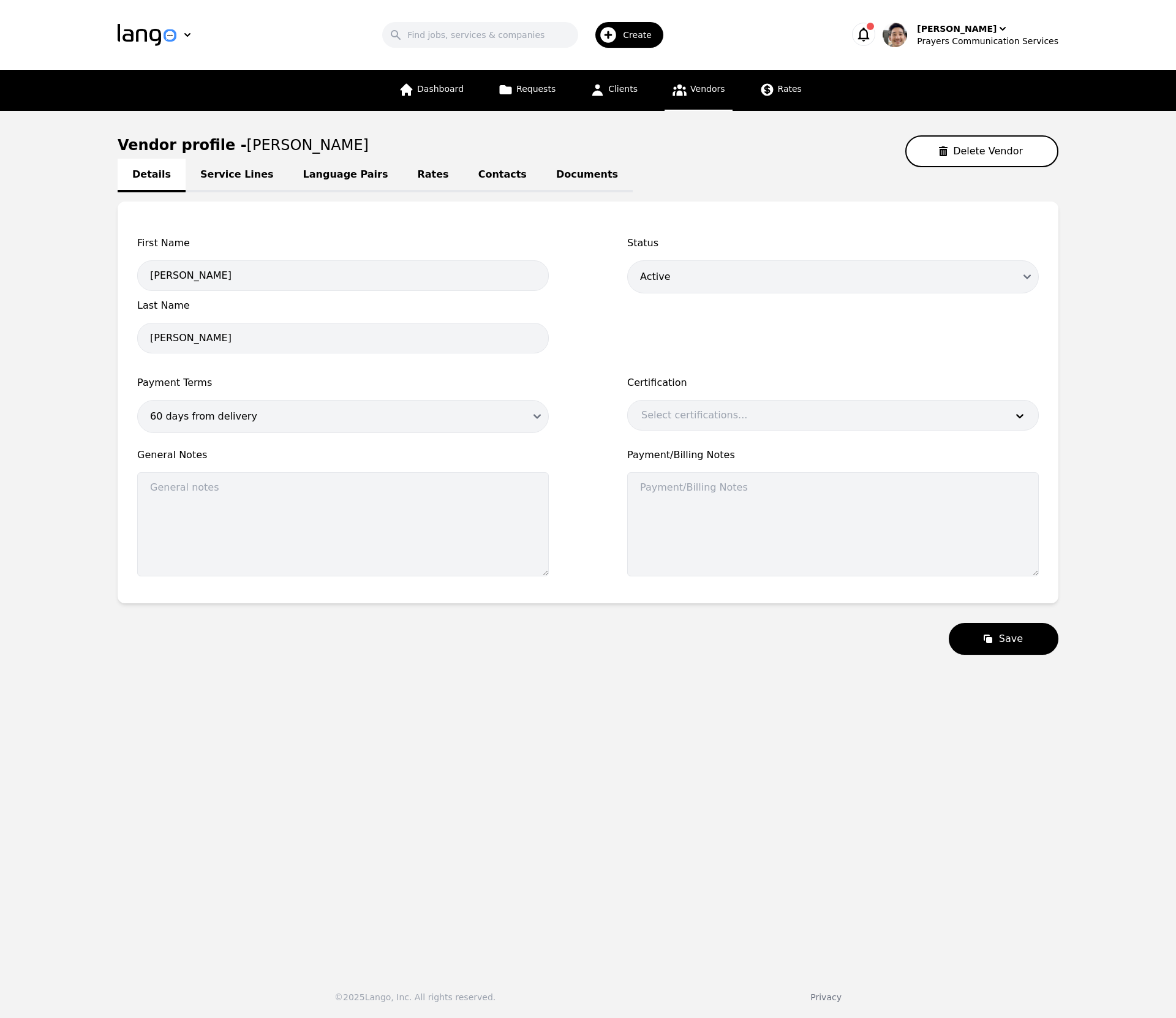
click at [470, 180] on link "Contacts" at bounding box center [502, 175] width 78 height 34
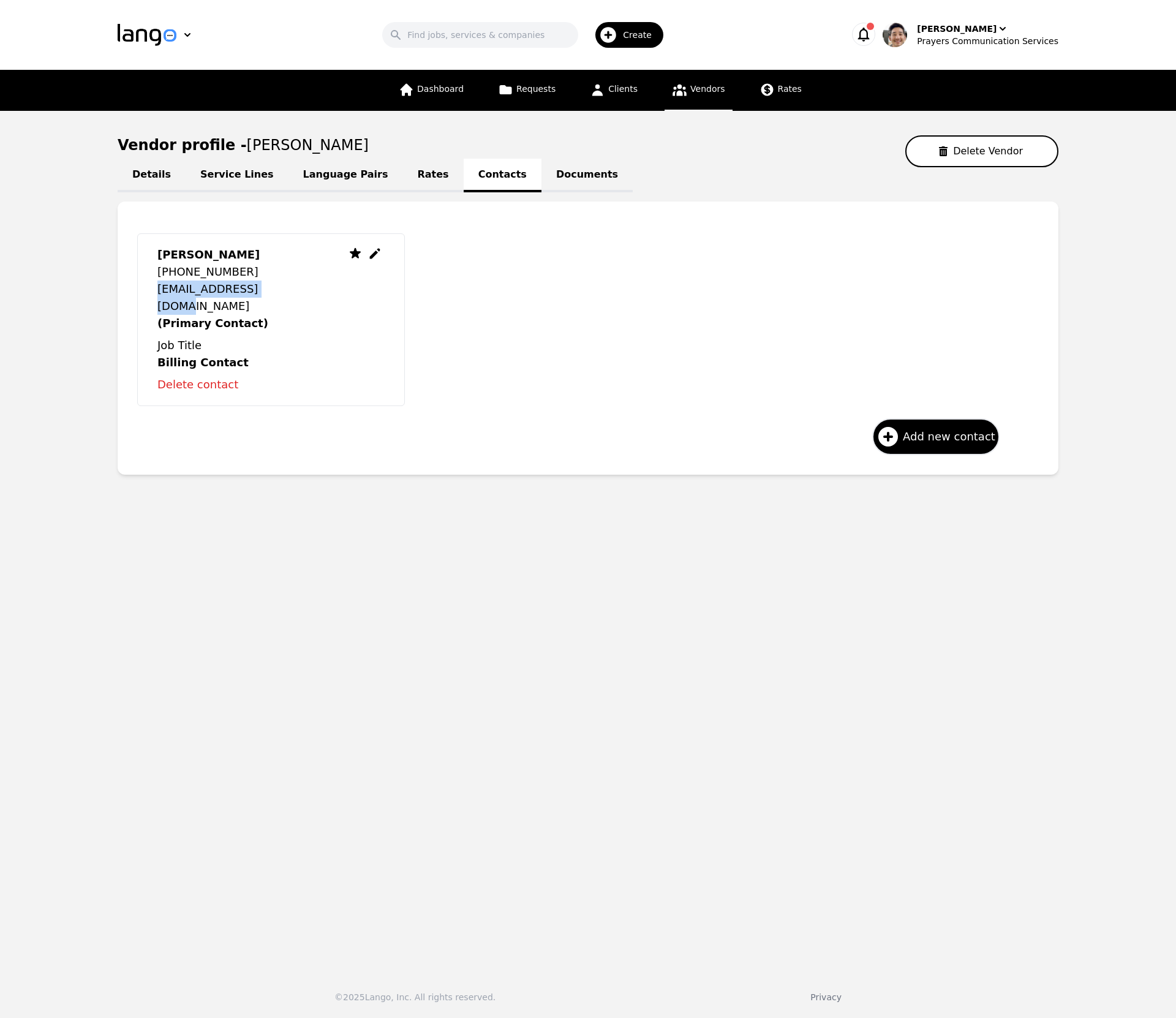
drag, startPoint x: 269, startPoint y: 291, endPoint x: 157, endPoint y: 295, distance: 112.1
click at [157, 295] on div "Pedro Frias +18298146412 pfrias1992@gmail.com (Primary Contact) Job Title Billi…" at bounding box center [270, 319] width 267 height 173
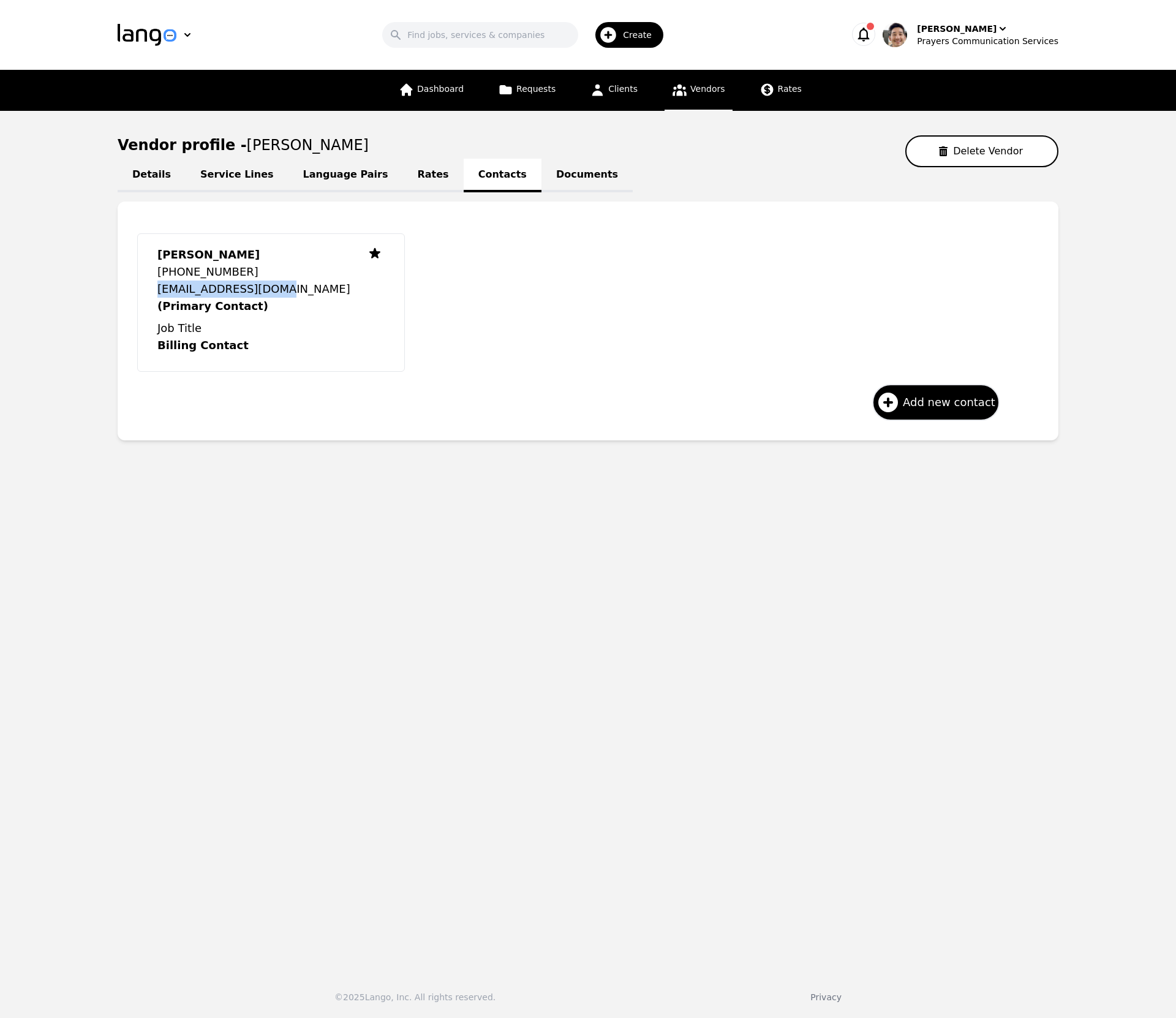
copy p "pfrias1992@gmail.com"
click at [328, 178] on link "Language Pairs" at bounding box center [345, 175] width 115 height 34
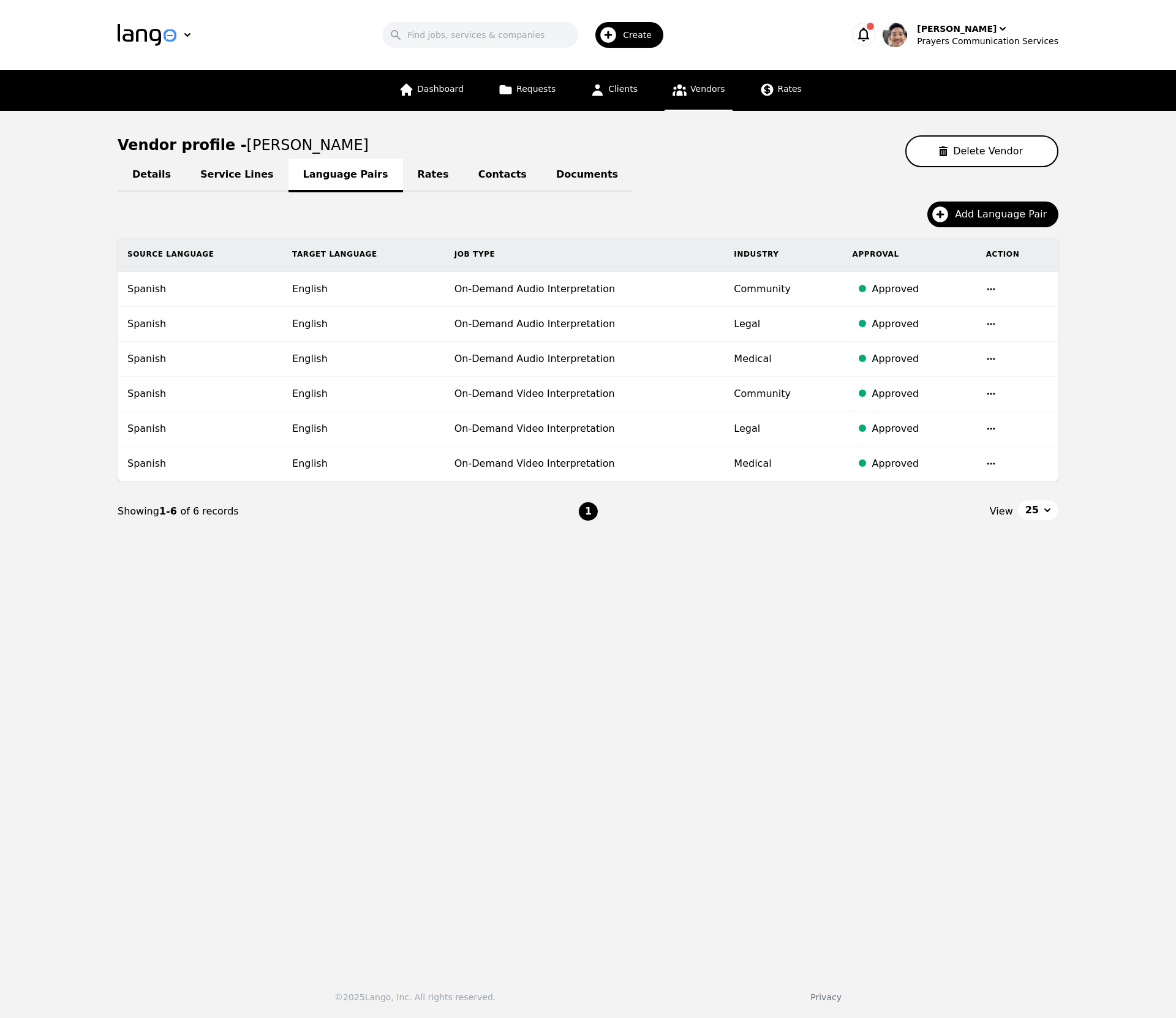
click at [765, 169] on div "Details Service Lines Language Pairs Rates Contacts Documents" at bounding box center [588, 174] width 941 height 14
click at [713, 140] on div "Vendor profile - Pedro Frias Delete Vendor" at bounding box center [588, 151] width 941 height 32
click at [703, 97] on link "Vendors" at bounding box center [698, 90] width 68 height 41
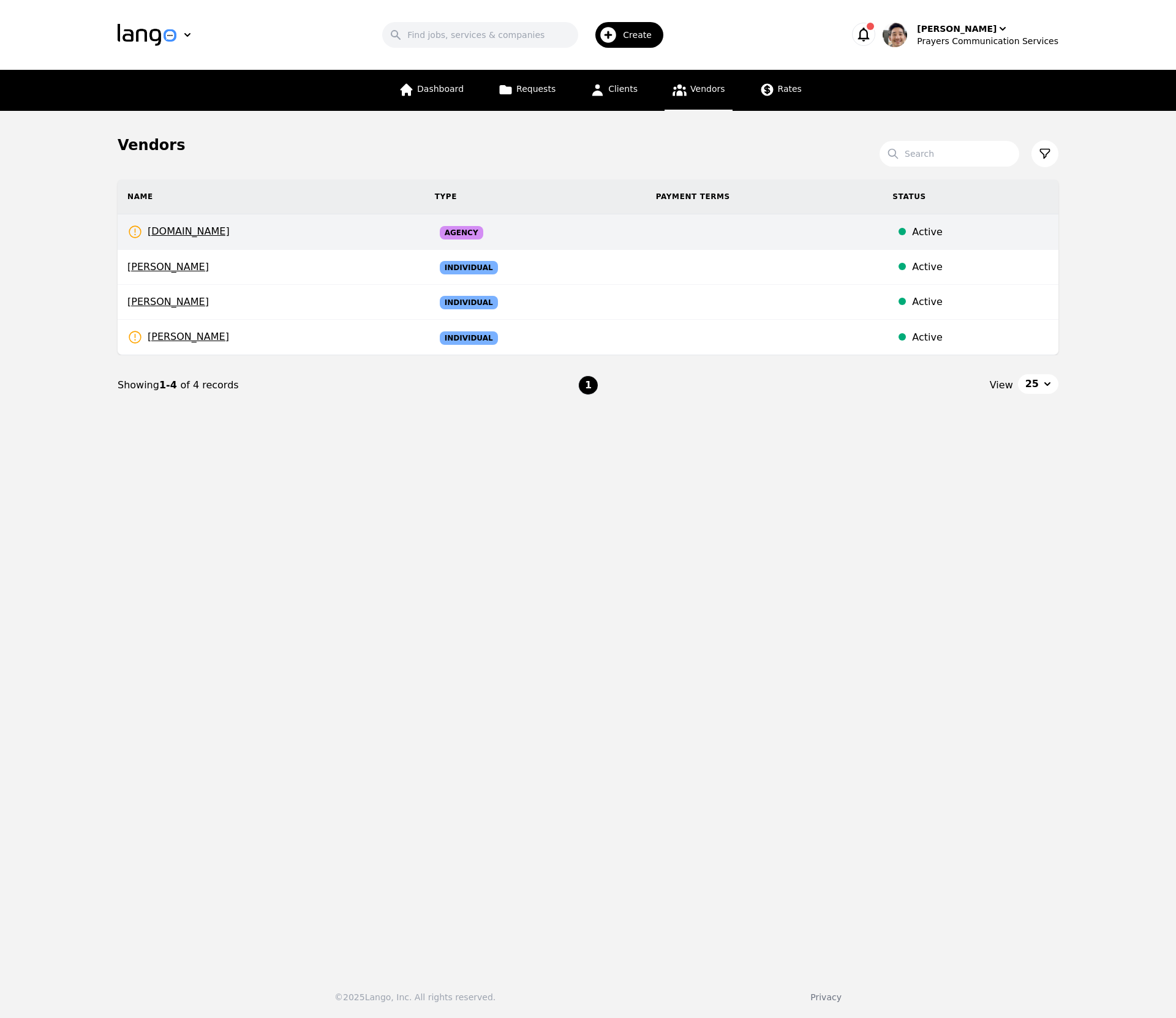
click at [245, 238] on td "prayerscss.com Rates Need to be set" at bounding box center [271, 232] width 308 height 36
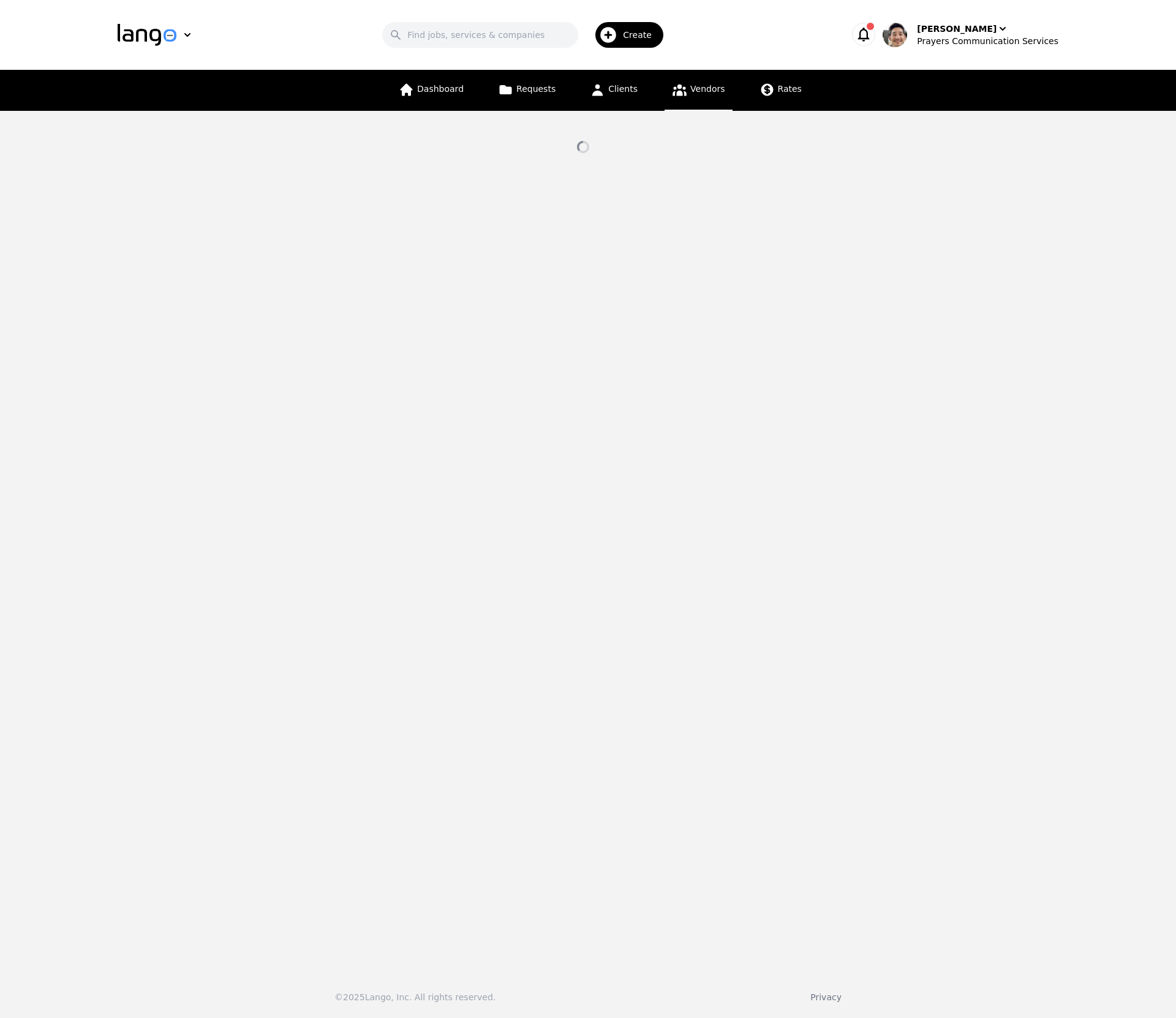
select select "active"
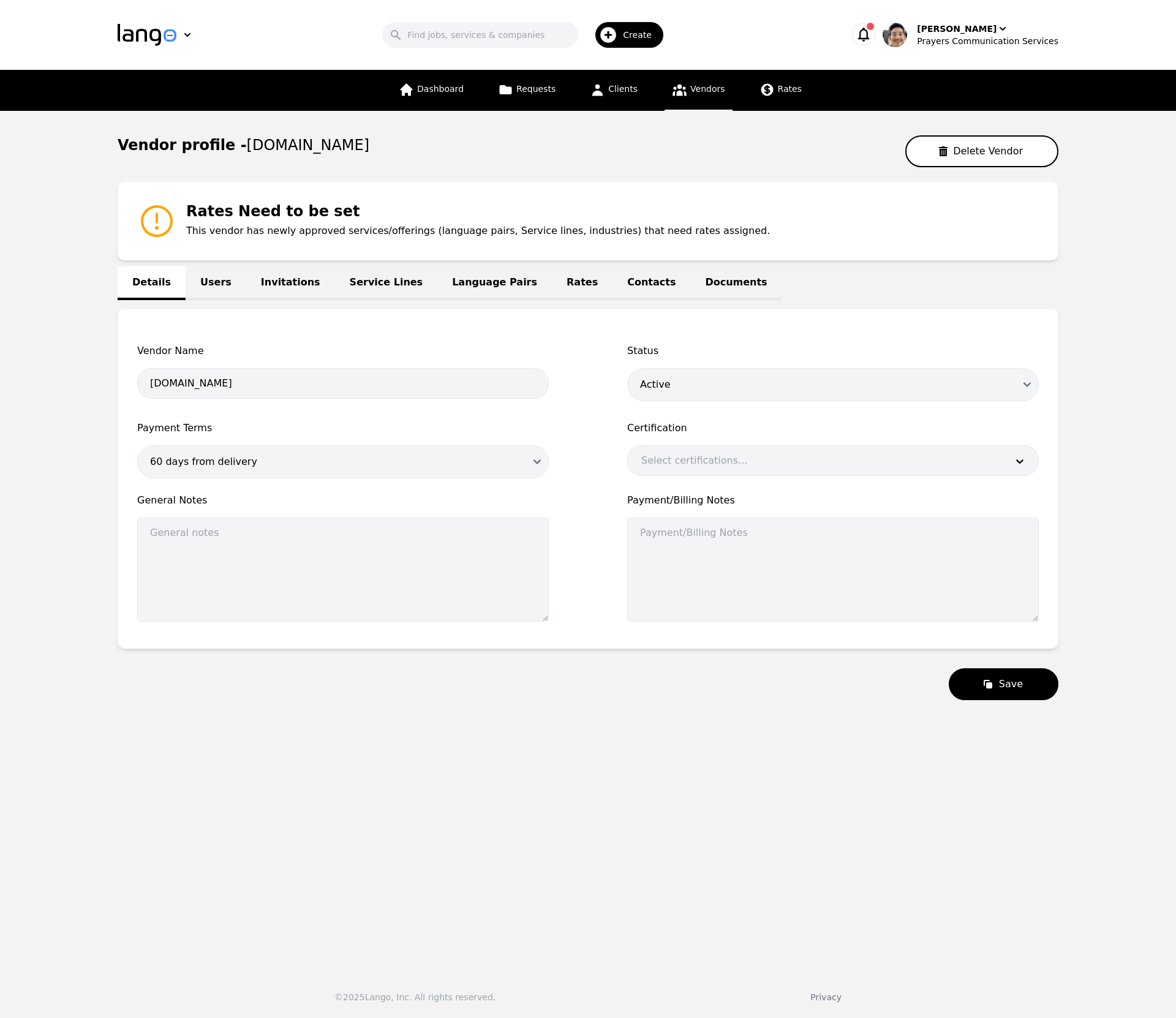
click at [278, 285] on link "Invitations" at bounding box center [290, 283] width 89 height 34
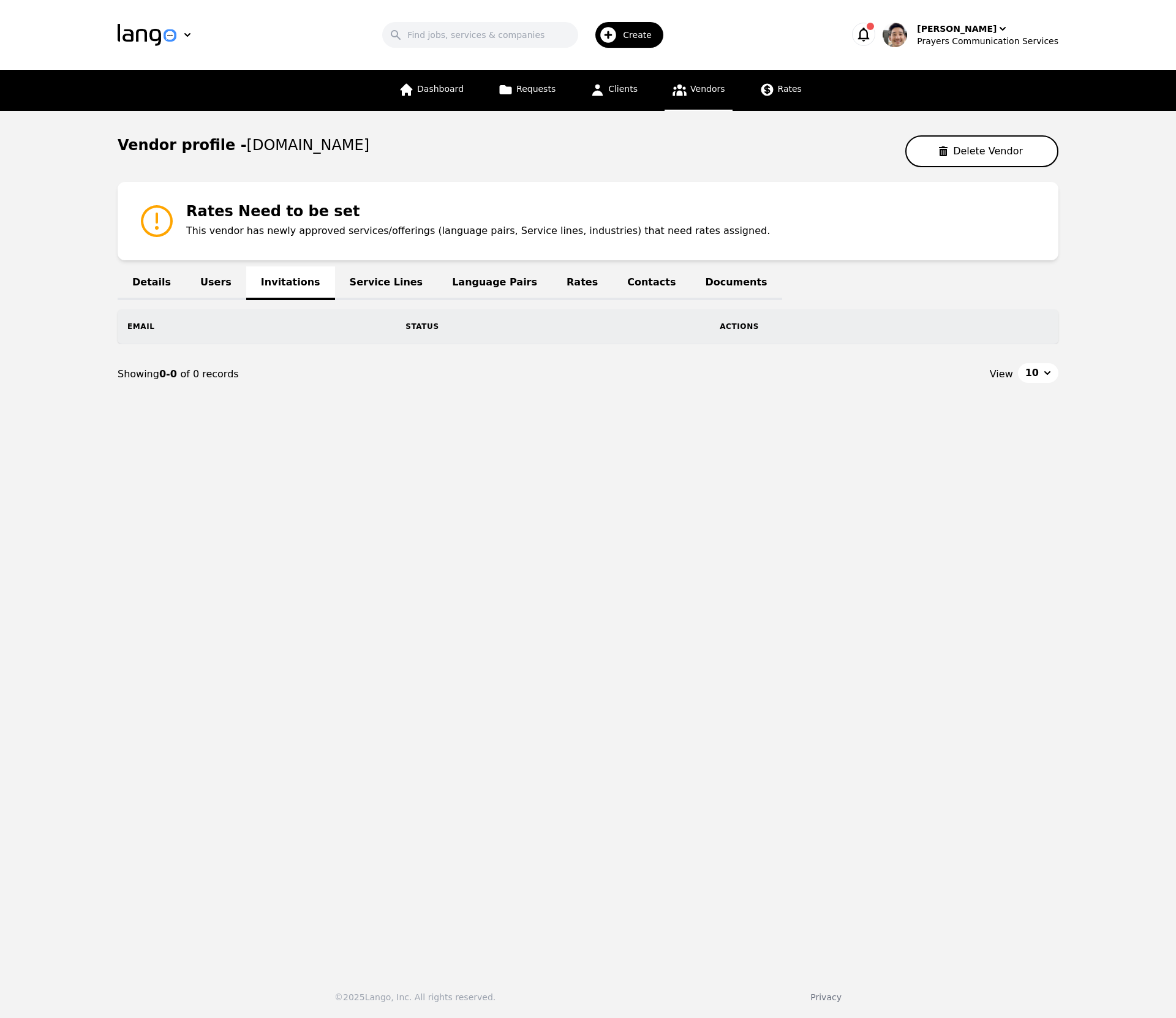
click at [197, 283] on link "Users" at bounding box center [215, 283] width 61 height 34
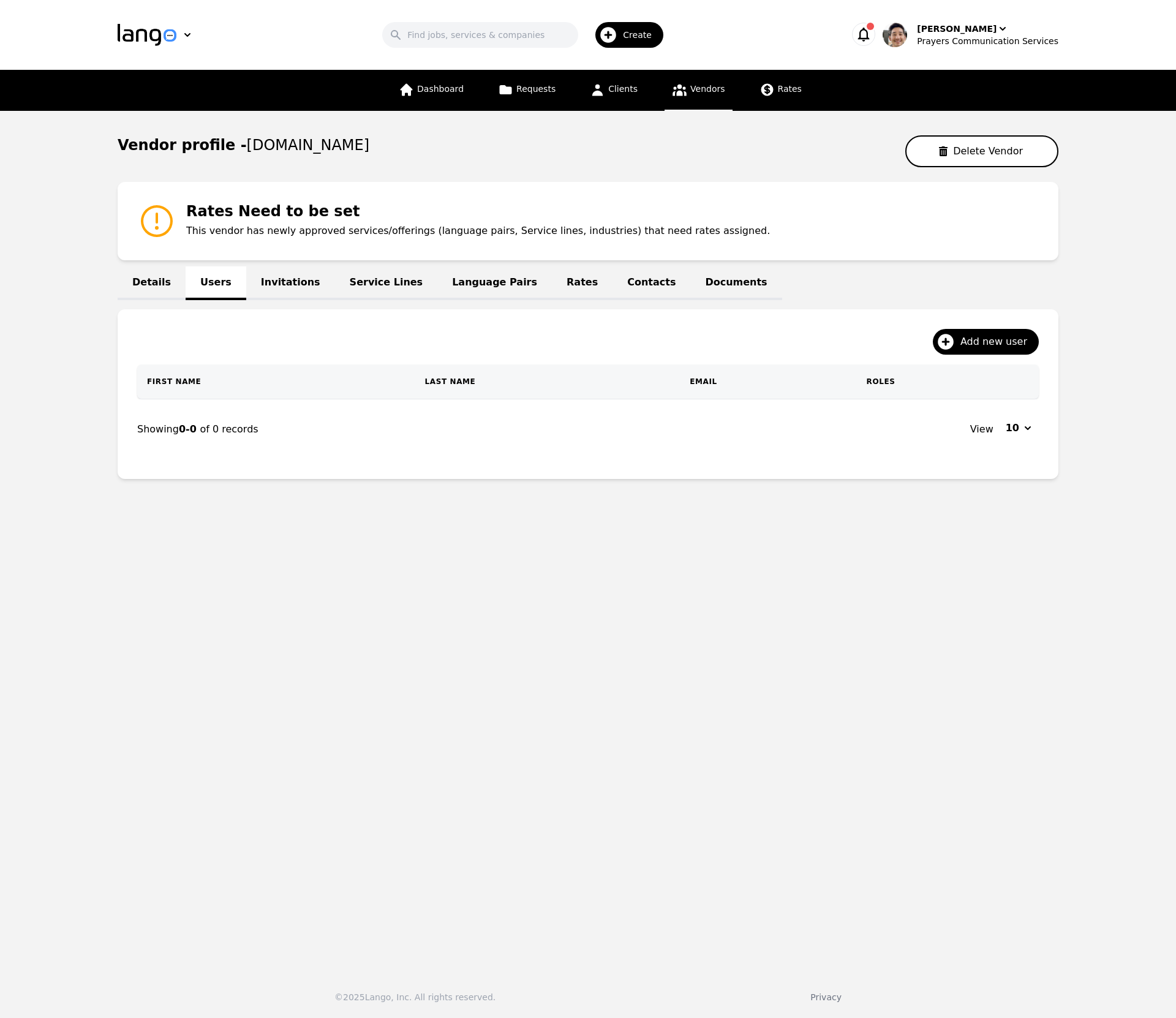
click at [395, 284] on link "Service Lines" at bounding box center [386, 283] width 103 height 34
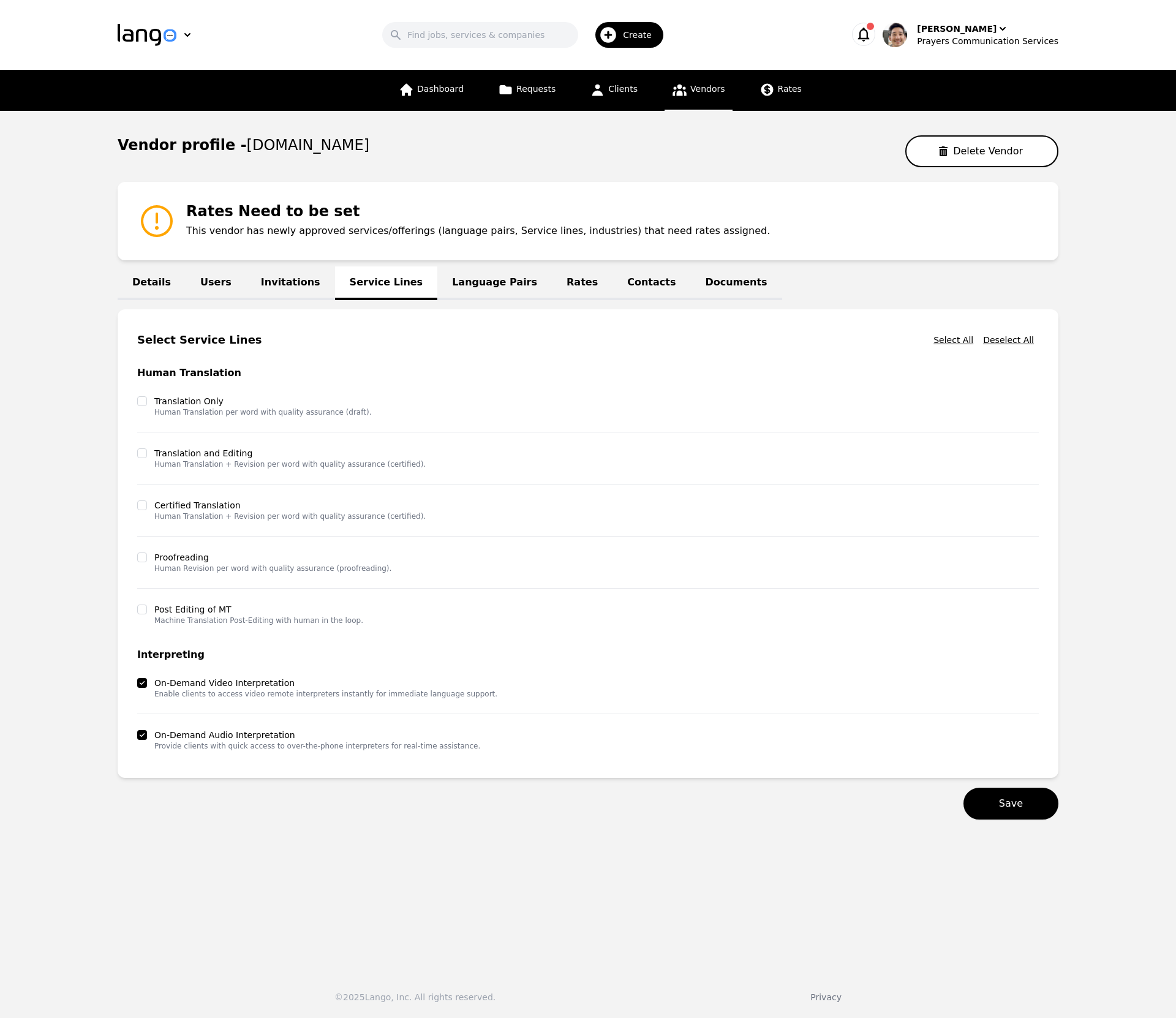
click at [474, 285] on link "Language Pairs" at bounding box center [494, 283] width 115 height 34
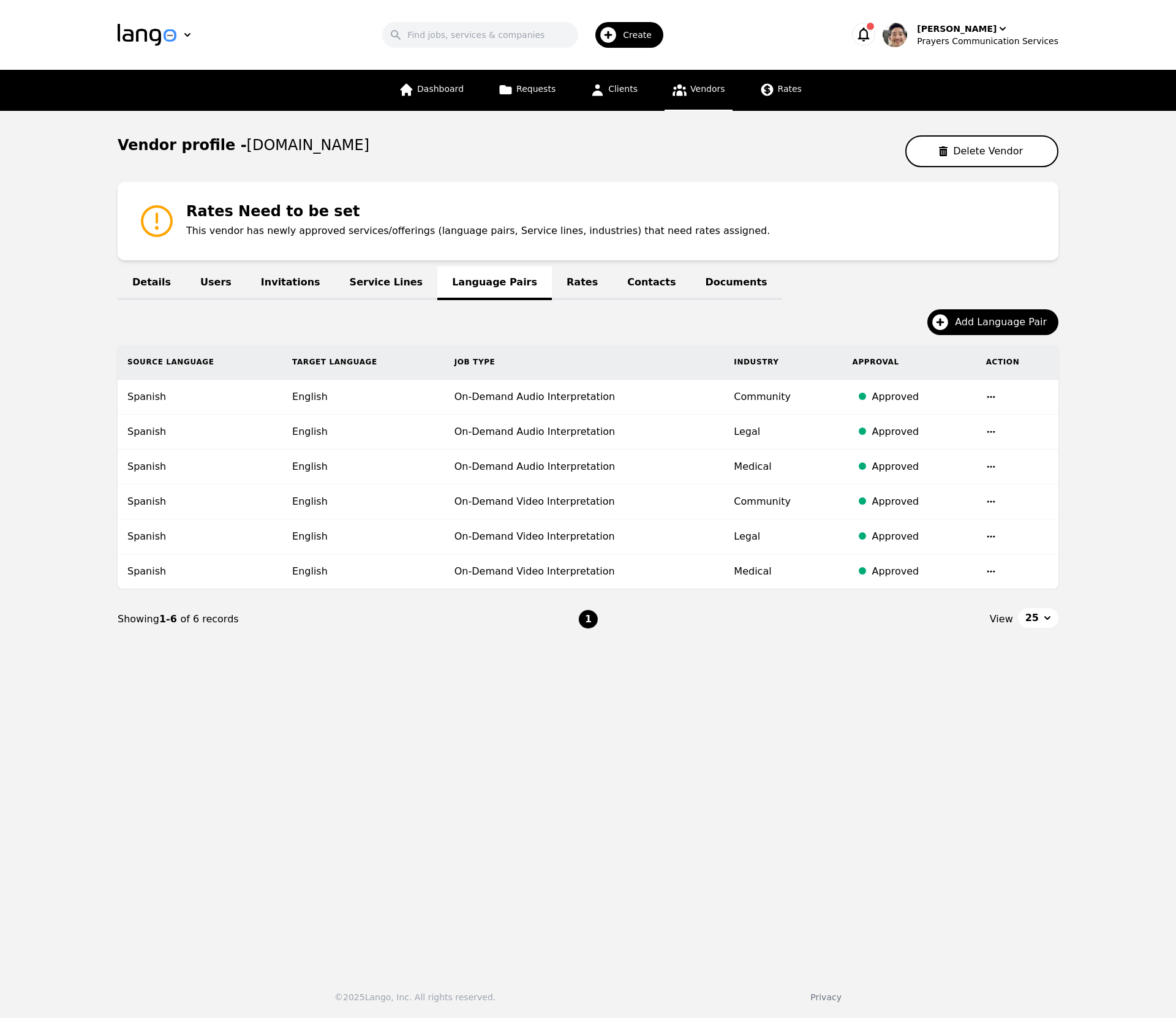
click at [552, 284] on link "Rates" at bounding box center [582, 283] width 61 height 34
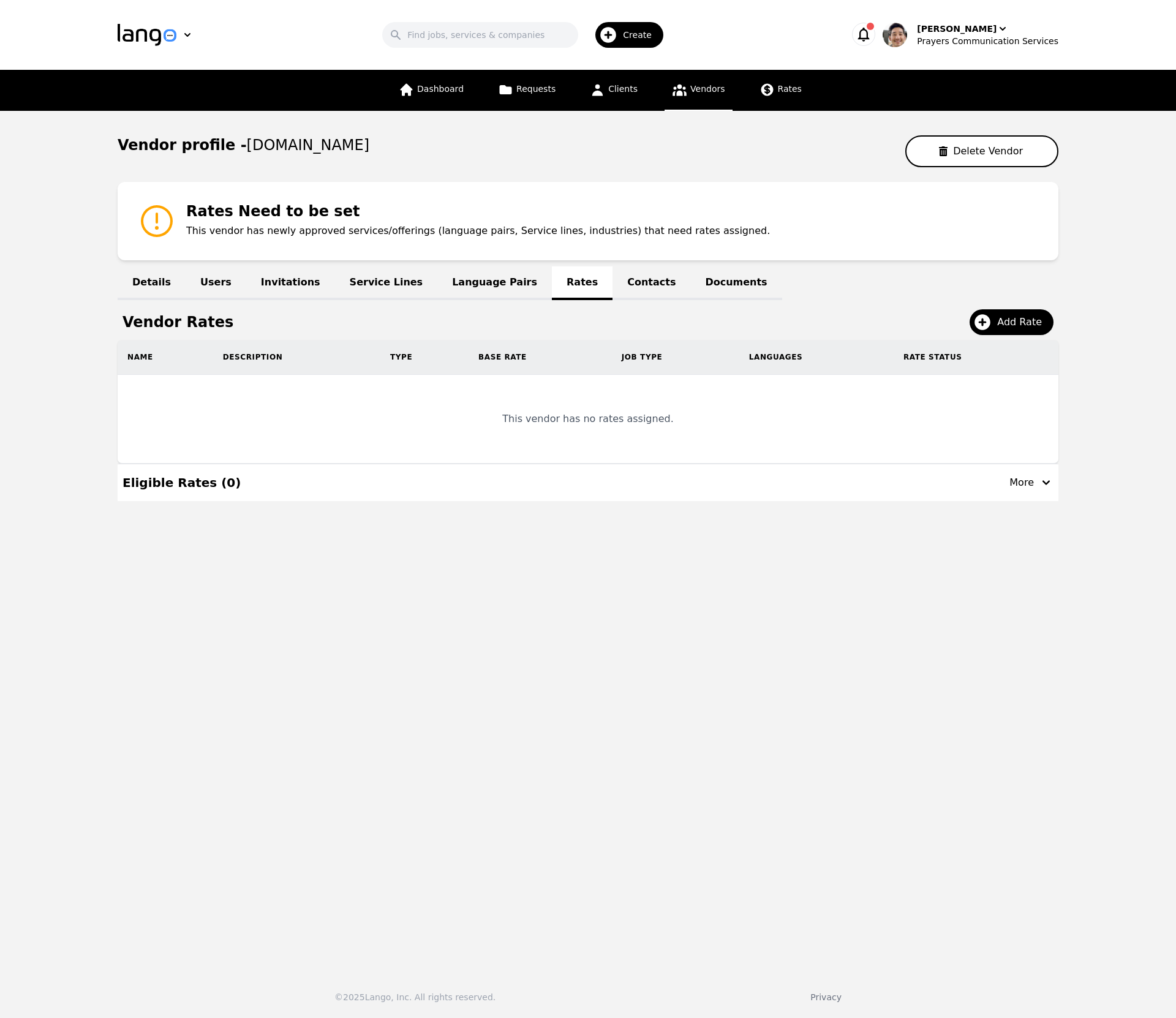
drag, startPoint x: 150, startPoint y: 274, endPoint x: 156, endPoint y: 276, distance: 6.3
click at [150, 274] on link "Details" at bounding box center [151, 283] width 68 height 34
select select "active"
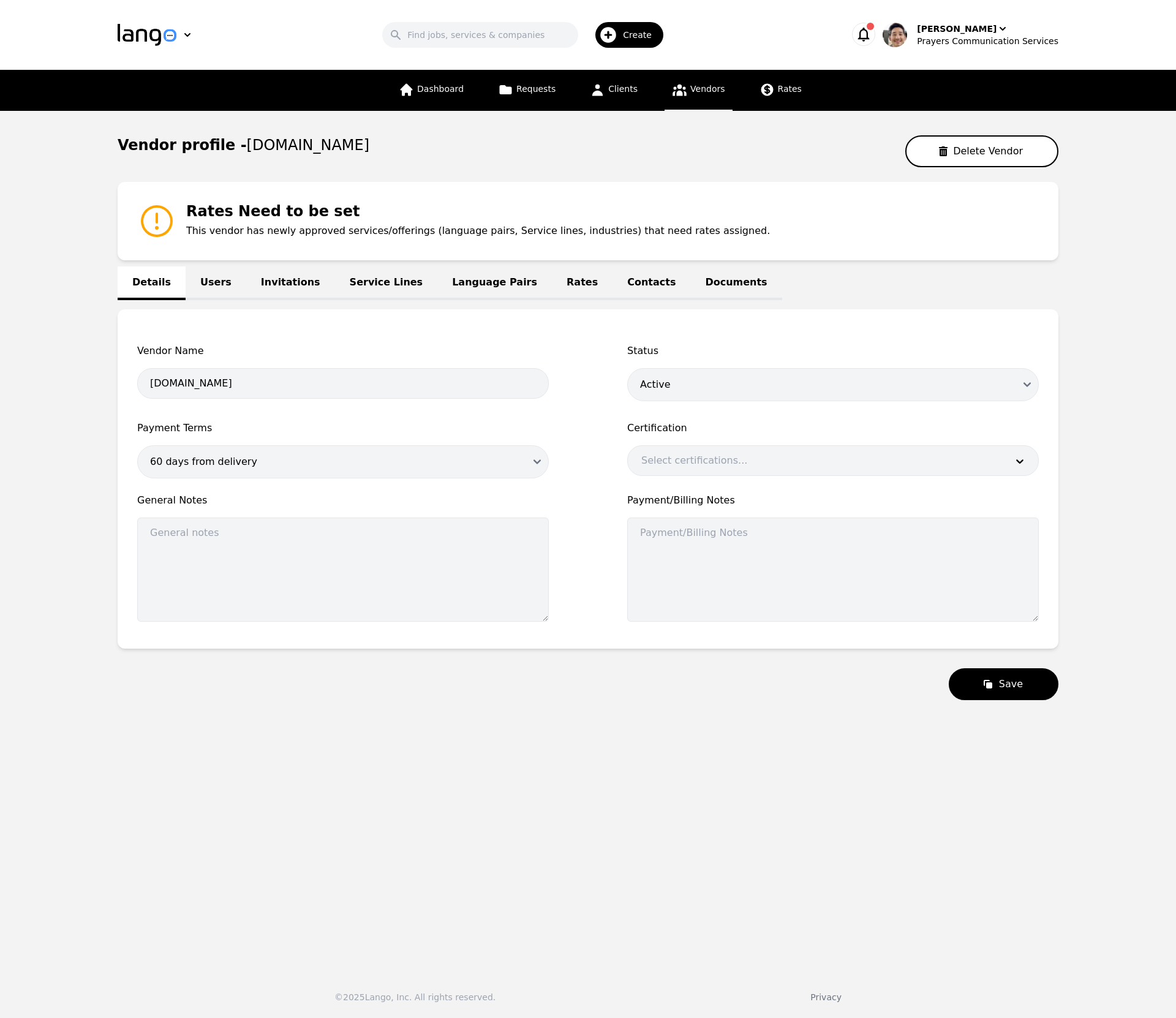
click at [699, 84] on span "Vendors" at bounding box center [707, 89] width 35 height 10
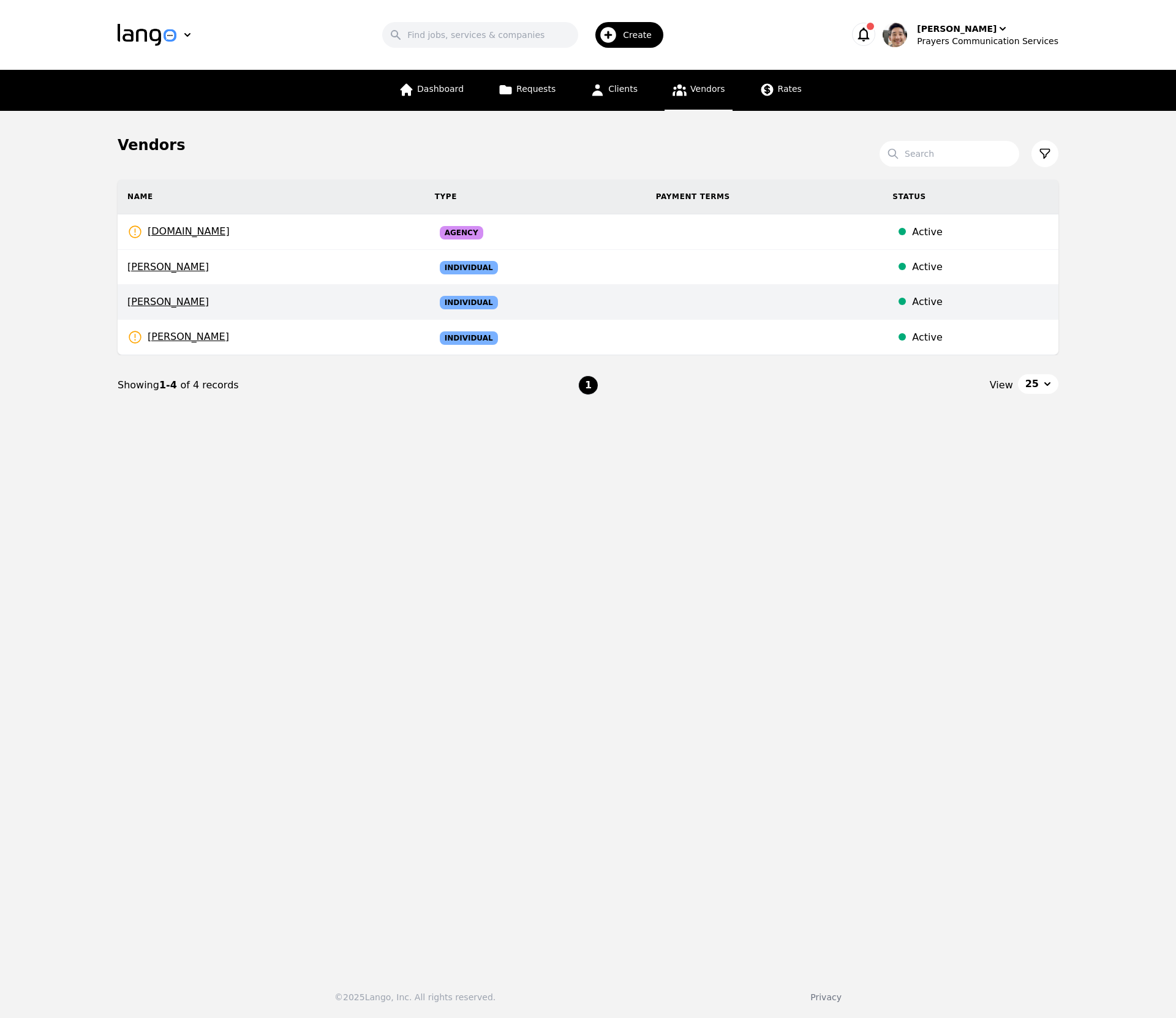
click at [374, 305] on span "Mario Lenin" at bounding box center [271, 301] width 287 height 14
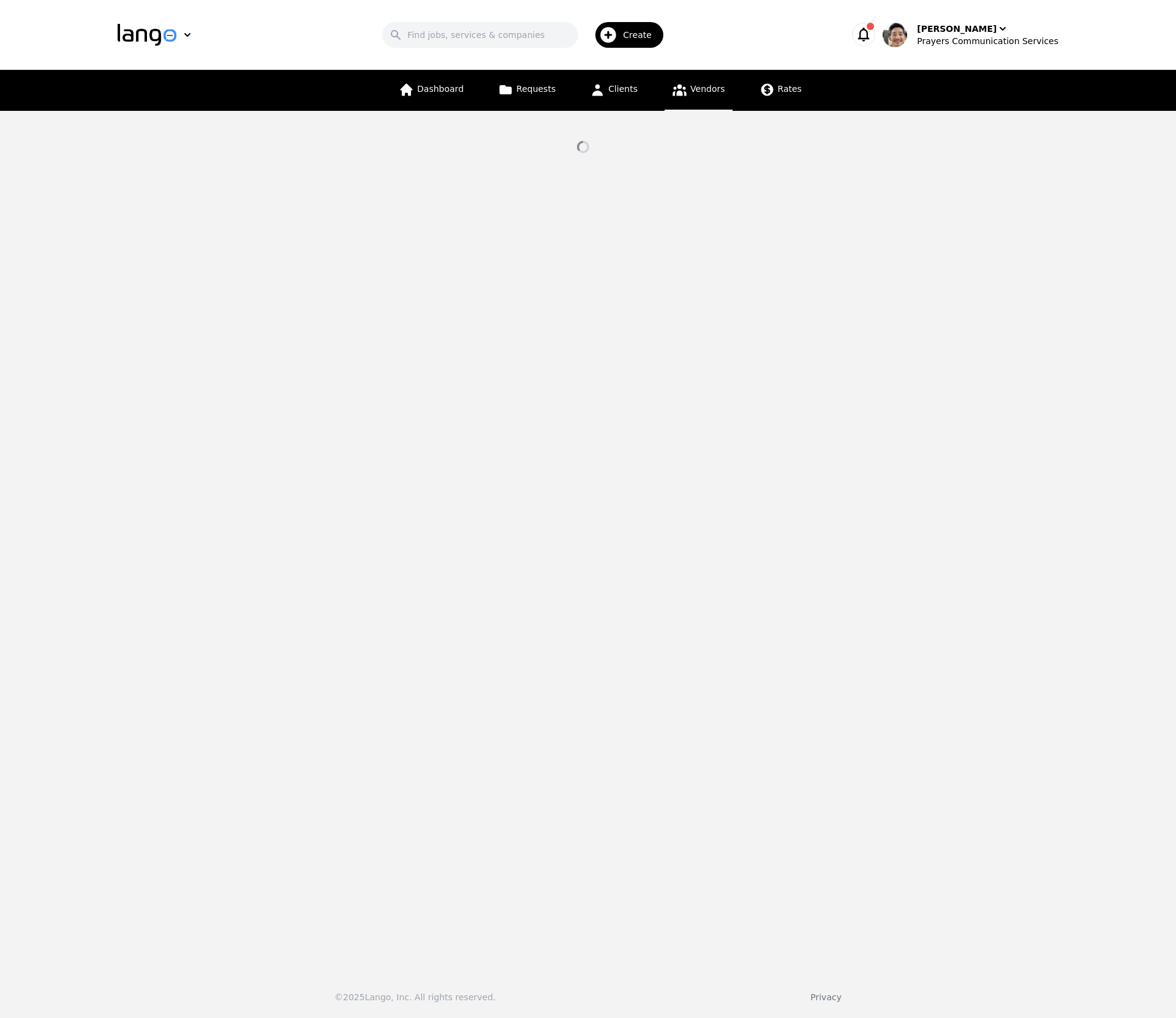
select select "active"
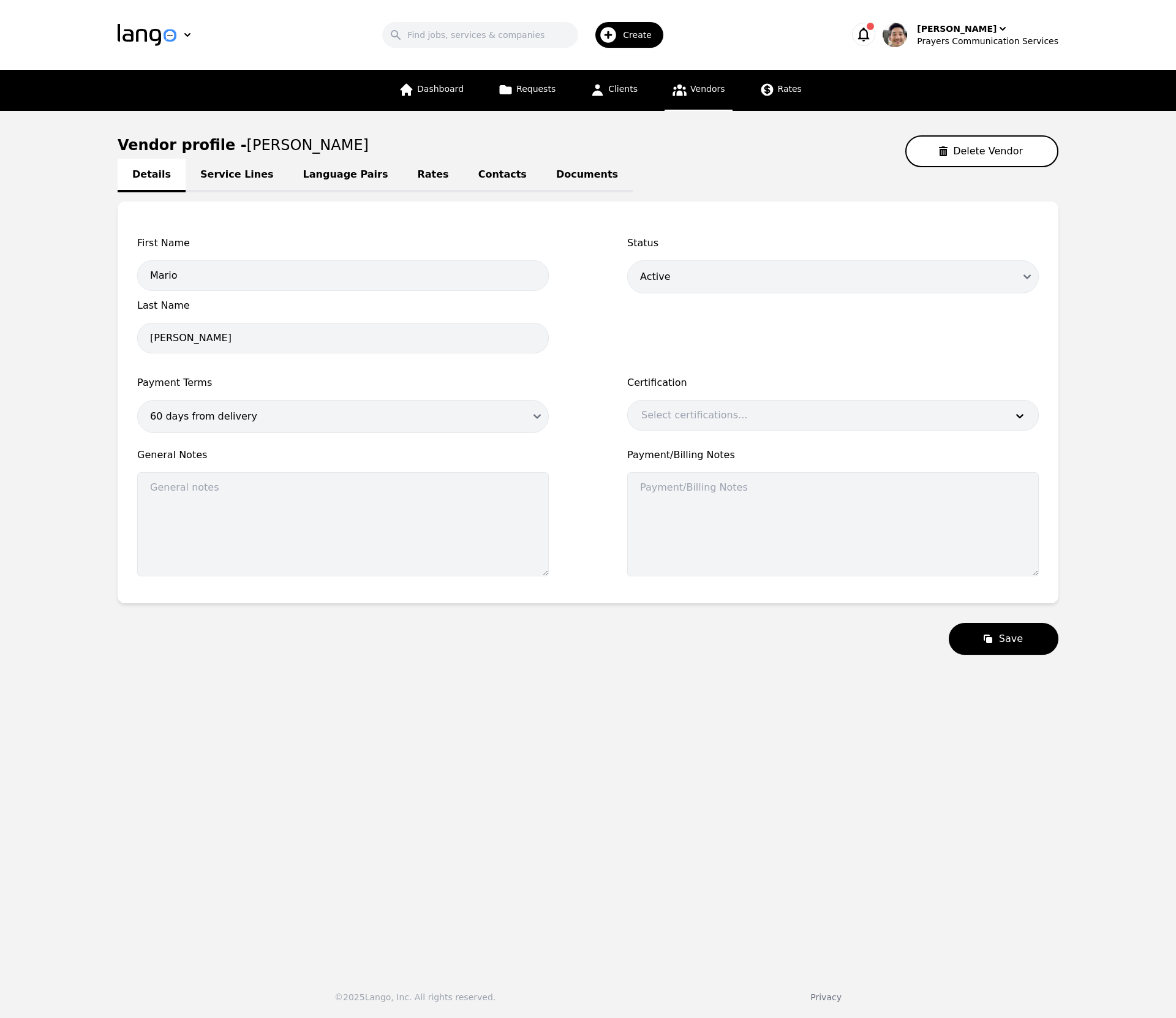
click at [237, 180] on link "Service Lines" at bounding box center [236, 175] width 103 height 34
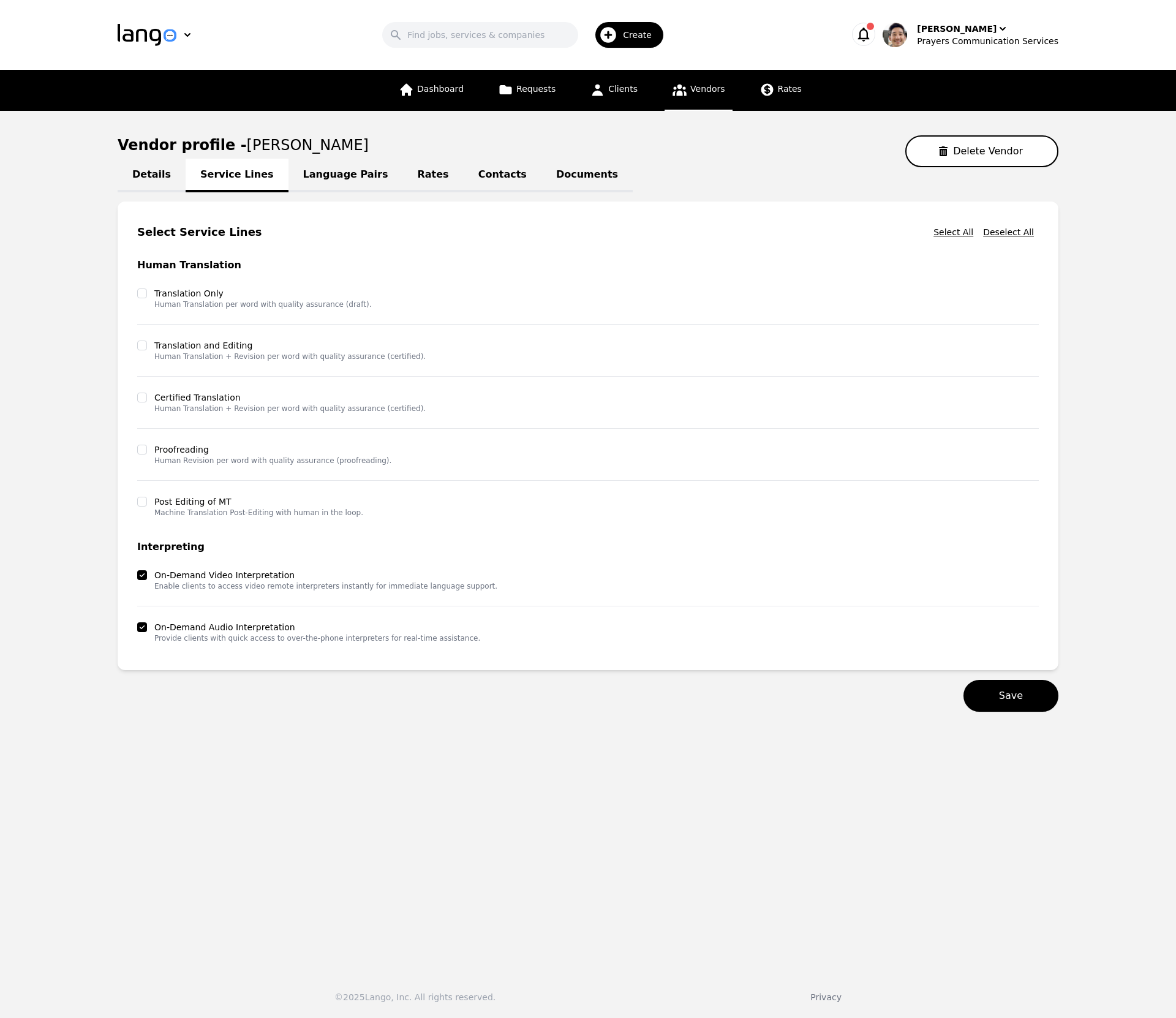
click at [294, 172] on link "Language Pairs" at bounding box center [345, 175] width 115 height 34
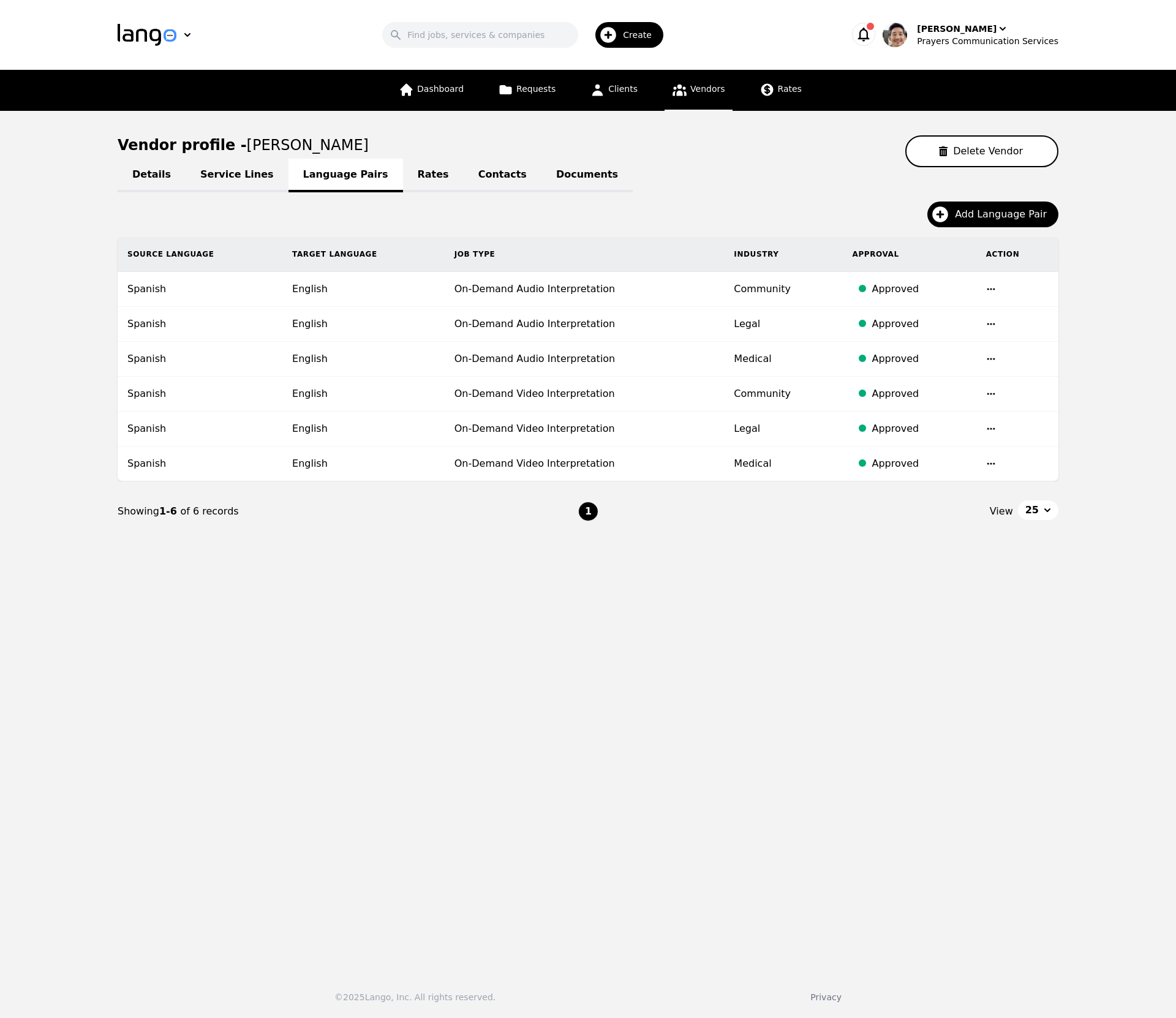
click at [221, 174] on link "Service Lines" at bounding box center [236, 175] width 103 height 34
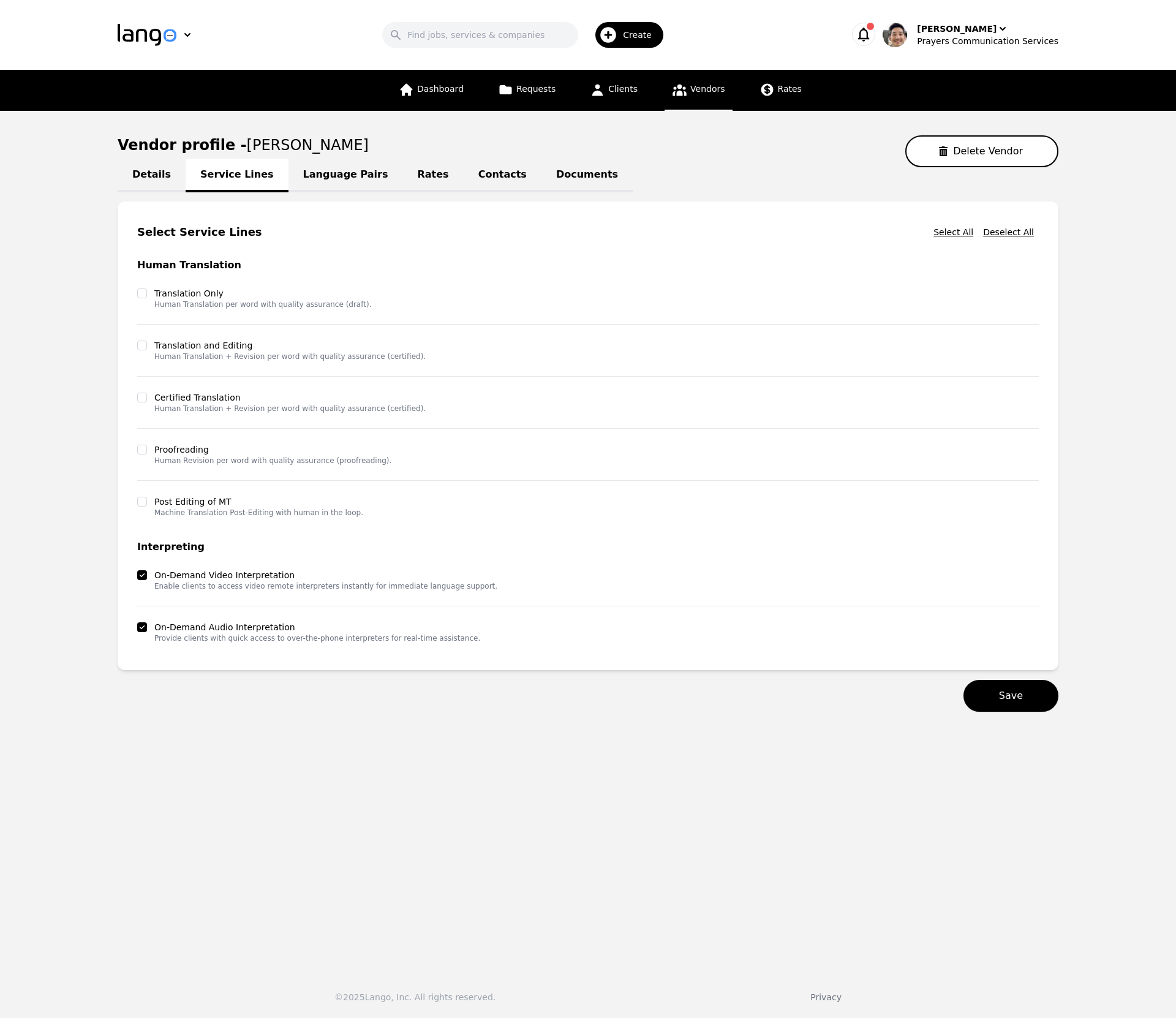
click at [317, 174] on link "Language Pairs" at bounding box center [345, 175] width 115 height 34
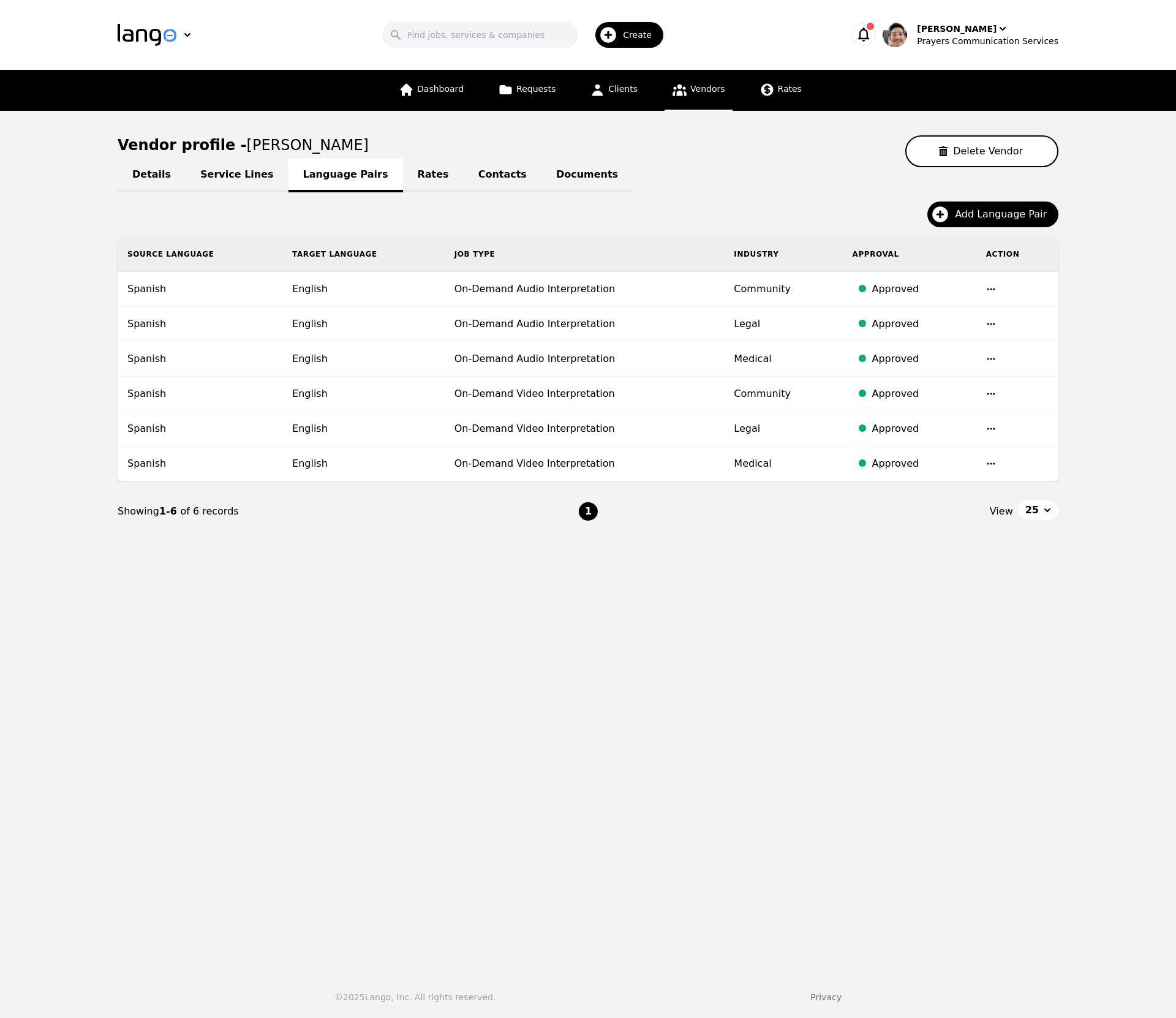
click at [417, 176] on link "Rates" at bounding box center [433, 175] width 61 height 34
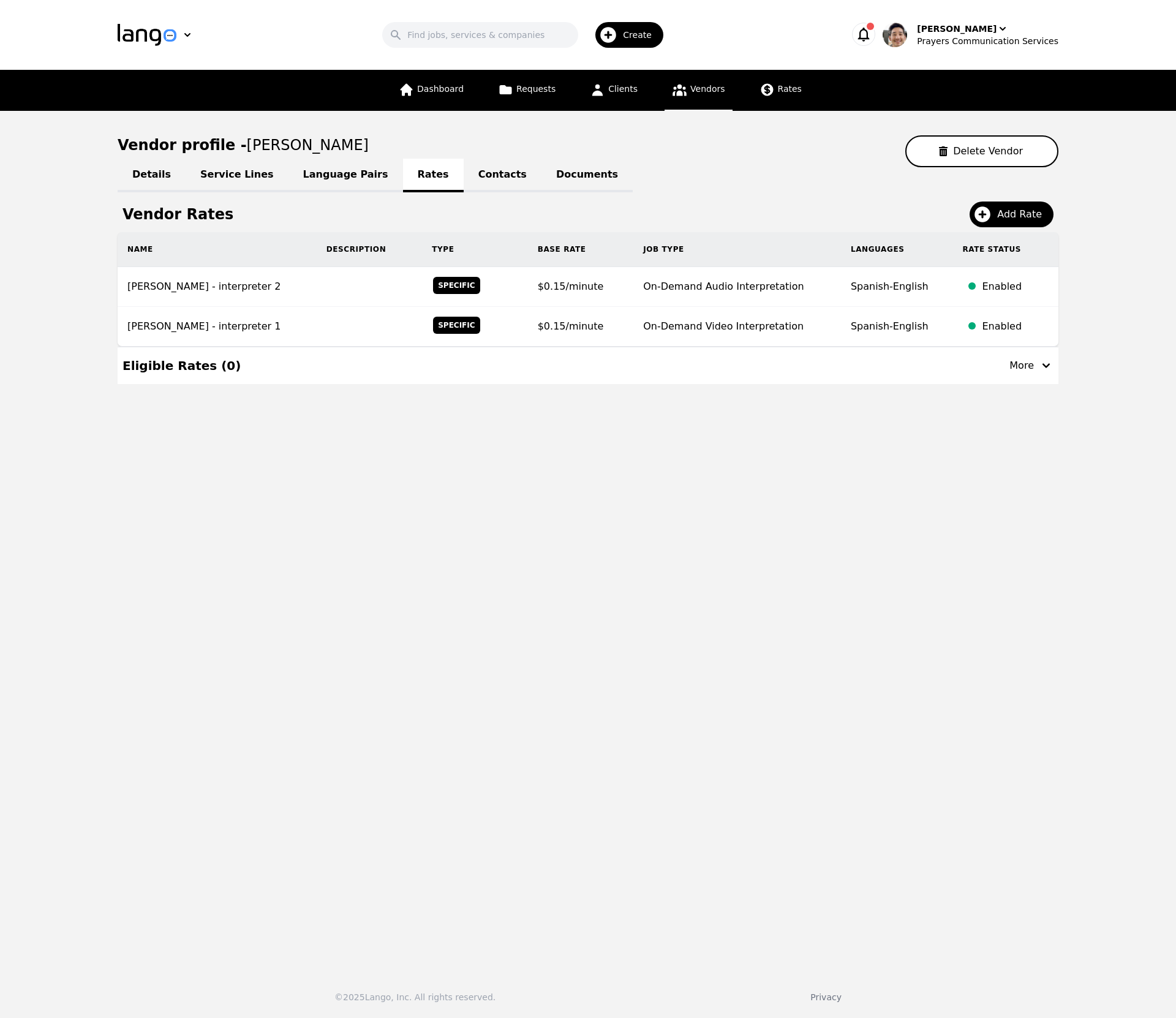
click at [480, 178] on link "Contacts" at bounding box center [502, 175] width 78 height 34
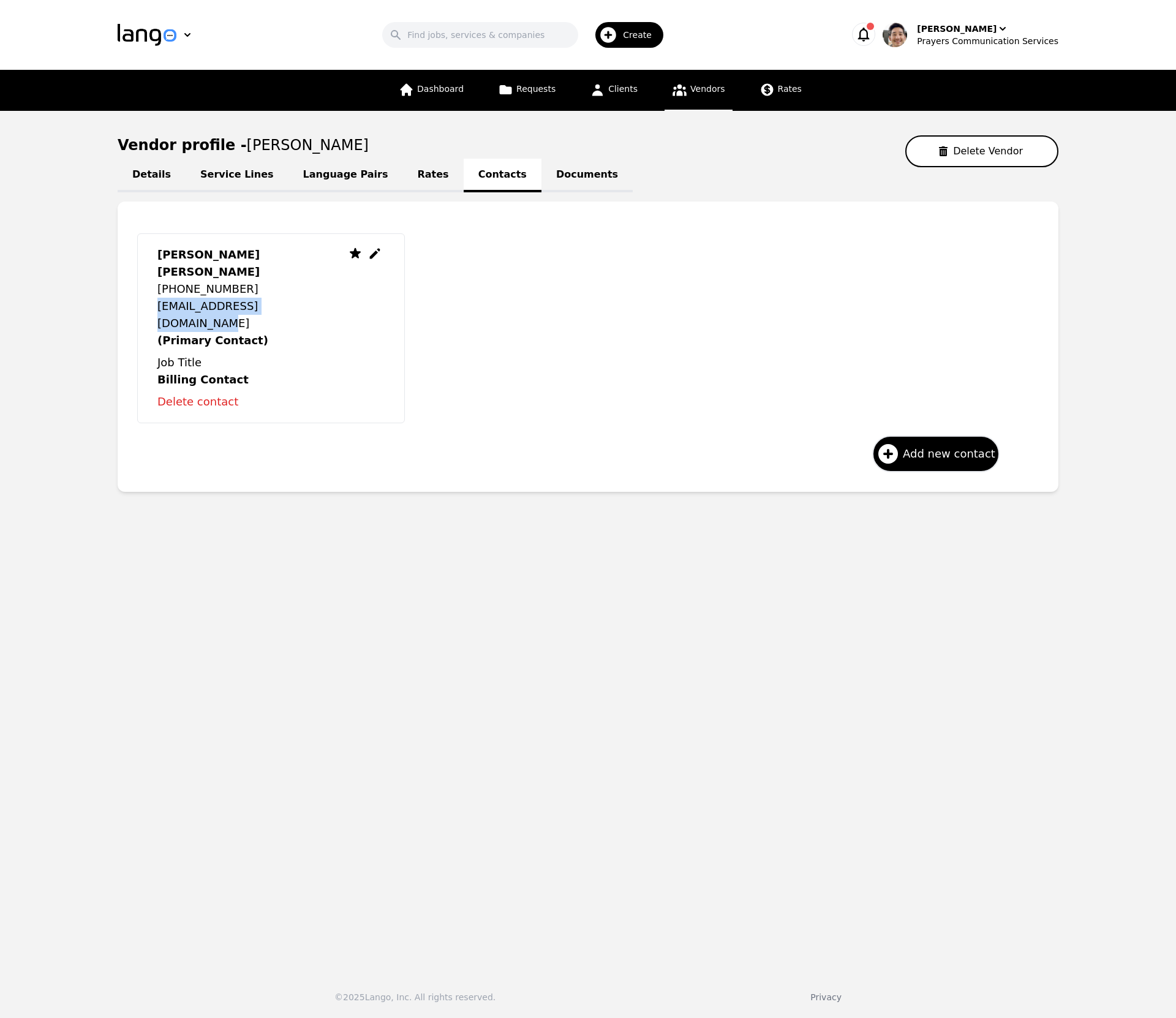
drag, startPoint x: 297, startPoint y: 288, endPoint x: 153, endPoint y: 289, distance: 144.0
click at [153, 289] on div "Mario Lenin Herrera Blandón +50582471289 leninh.blandon15@gmail.com (Primary Co…" at bounding box center [270, 328] width 267 height 190
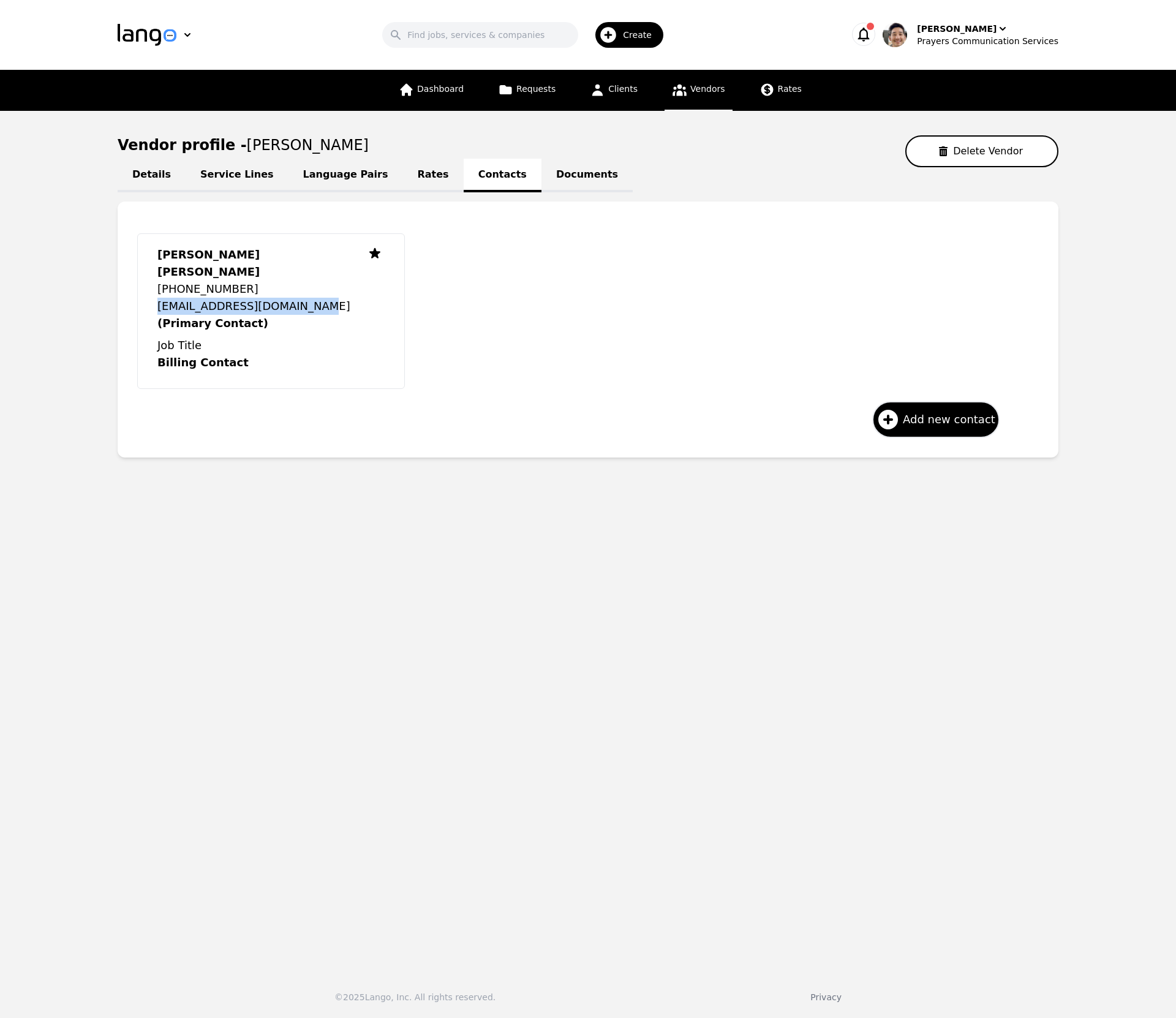
copy p "leninh.blandon15@gmail.com"
click at [697, 85] on span "Vendors" at bounding box center [707, 89] width 35 height 10
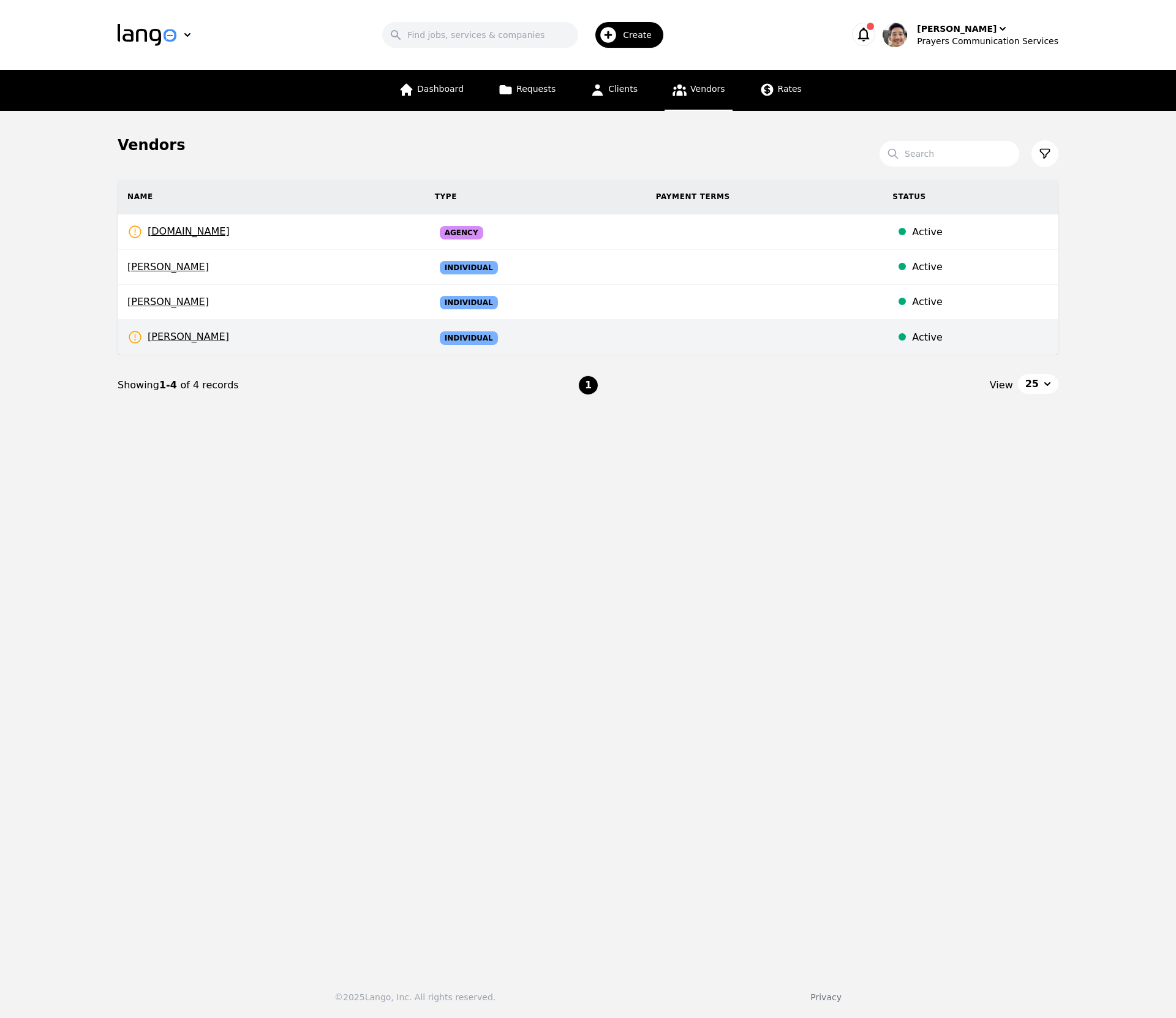
click at [360, 331] on td "ALEJANDRO SOTO Rates Need to be set" at bounding box center [271, 337] width 308 height 36
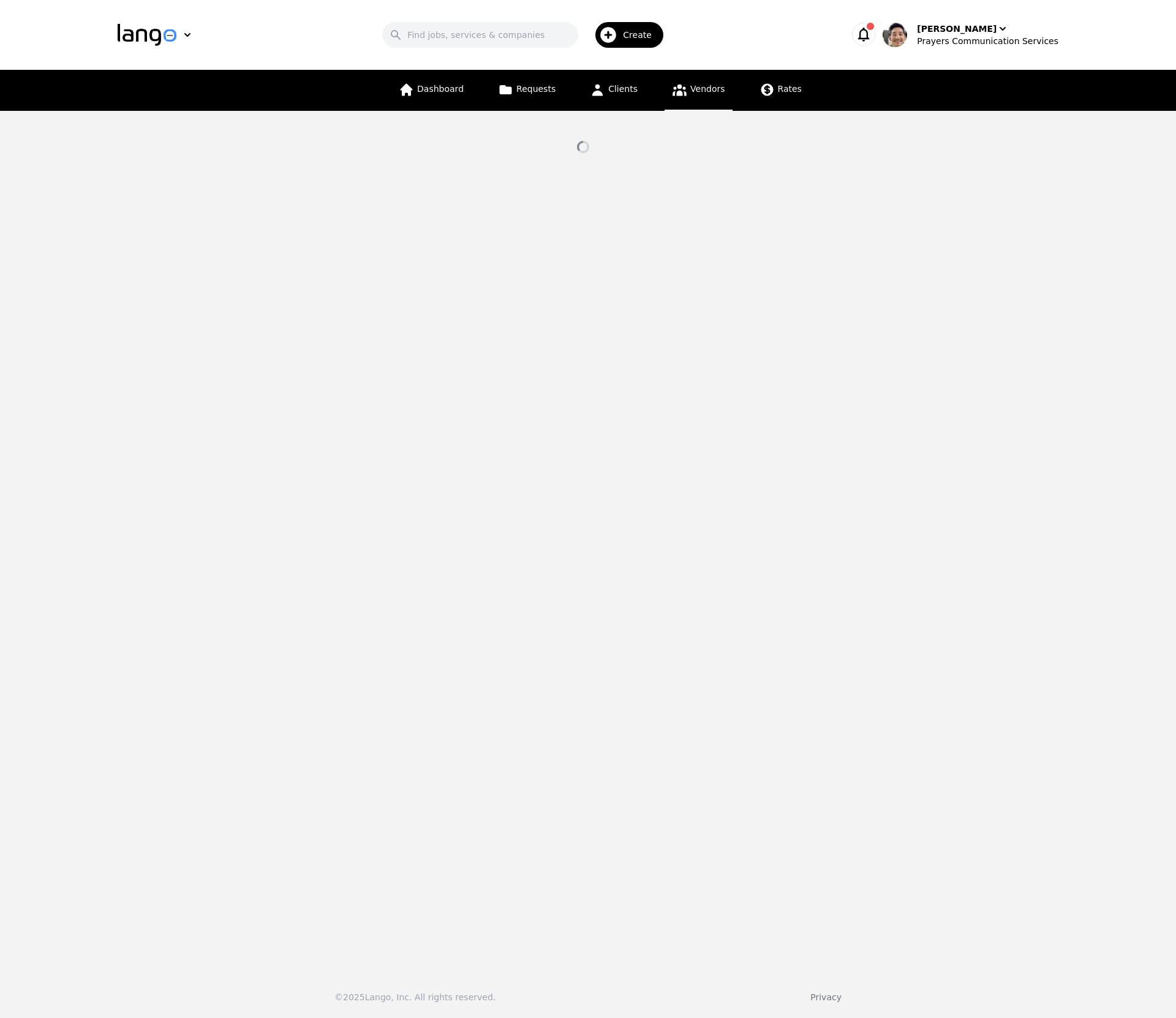
select select "active"
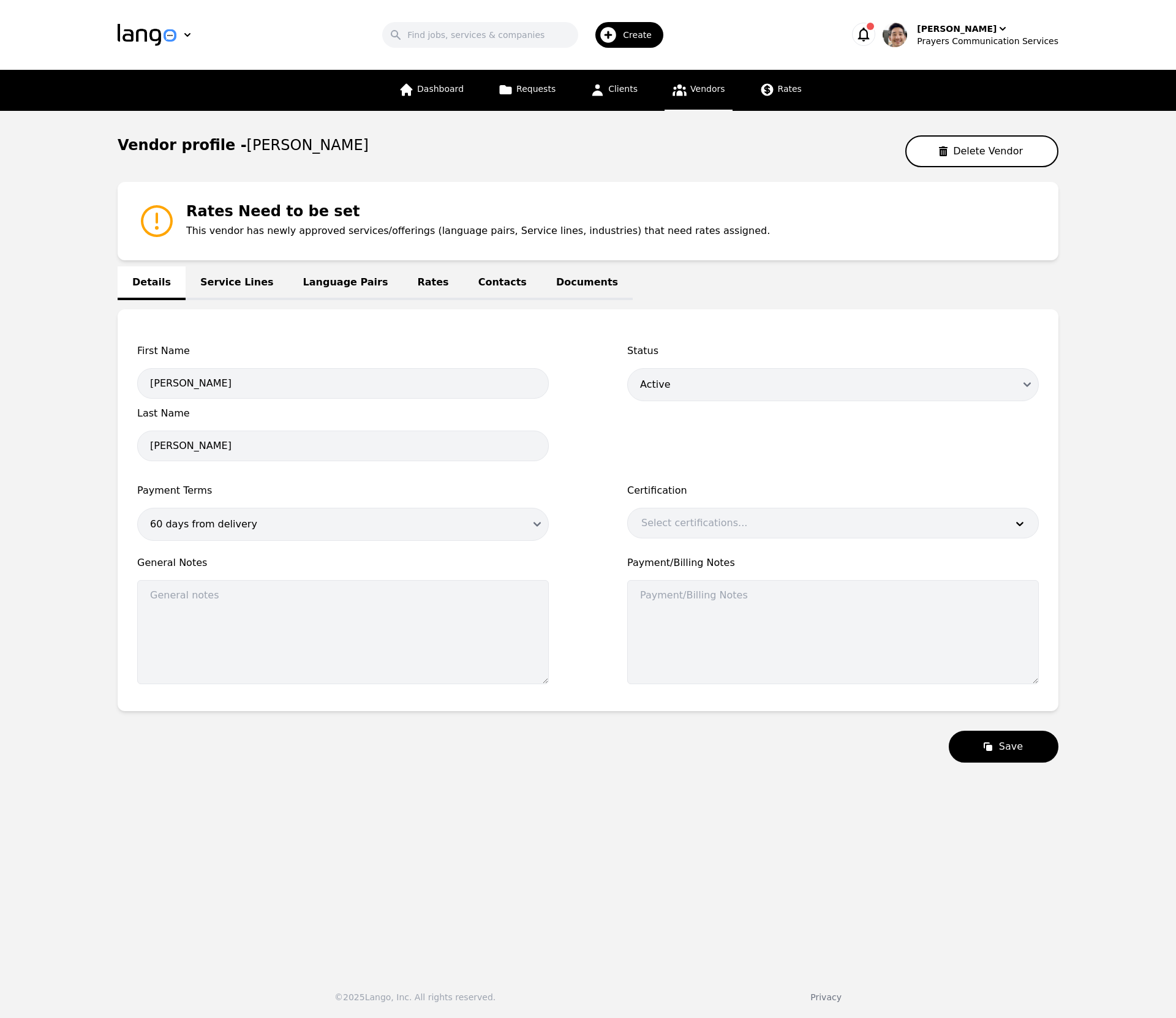
click at [329, 288] on link "Language Pairs" at bounding box center [345, 283] width 115 height 34
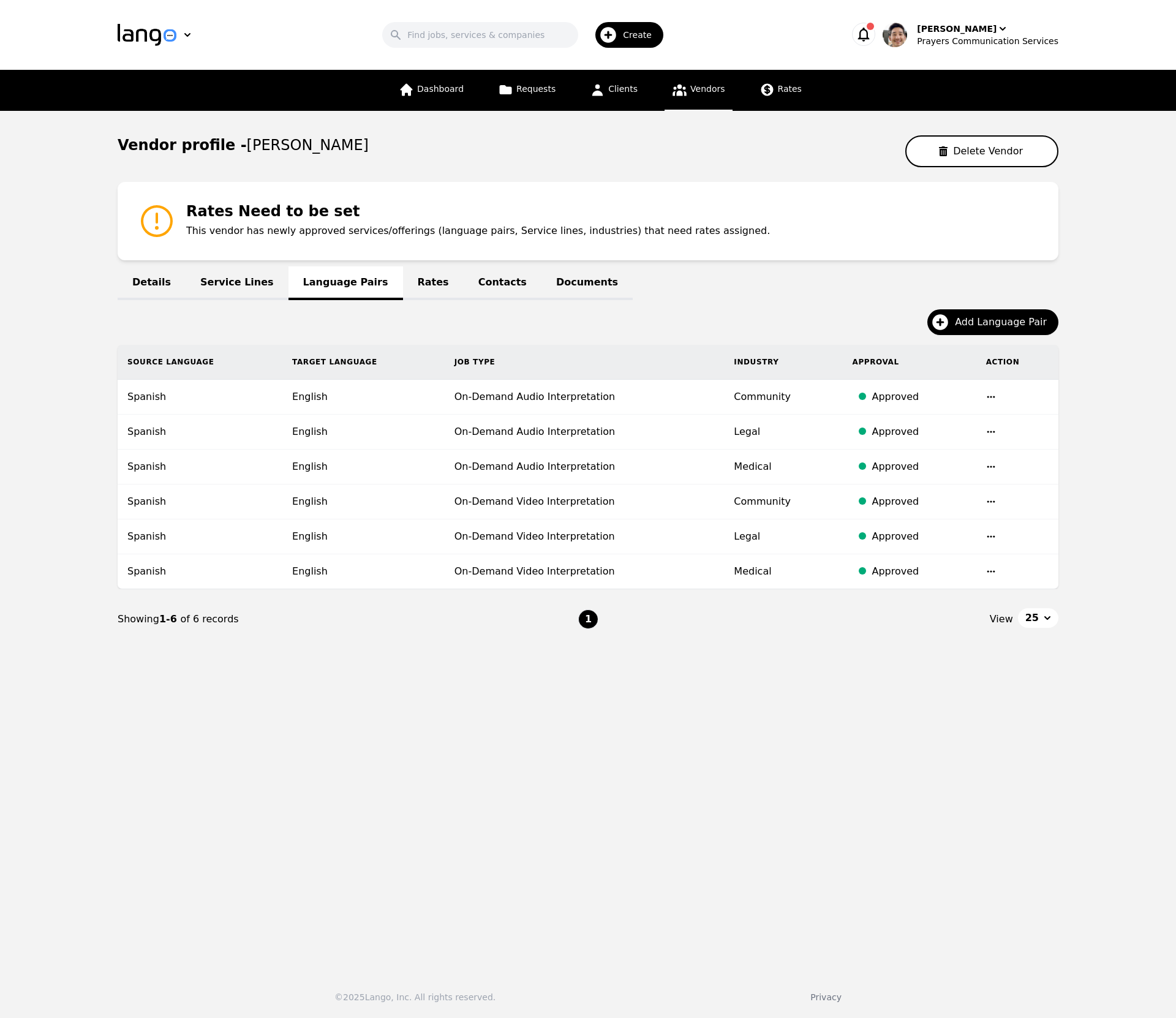
click at [225, 284] on link "Service Lines" at bounding box center [236, 283] width 103 height 34
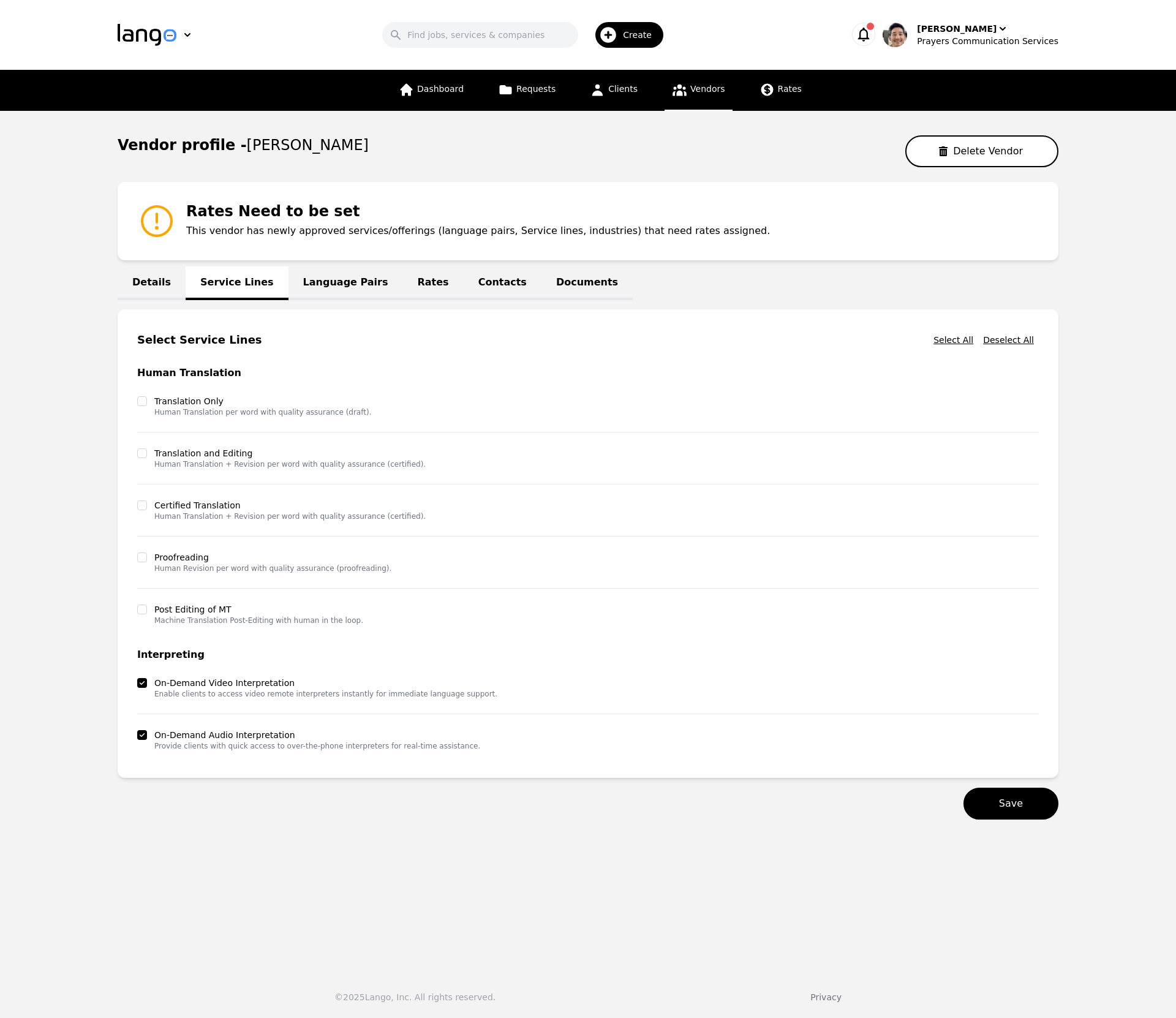
click at [417, 284] on link "Rates" at bounding box center [433, 283] width 61 height 34
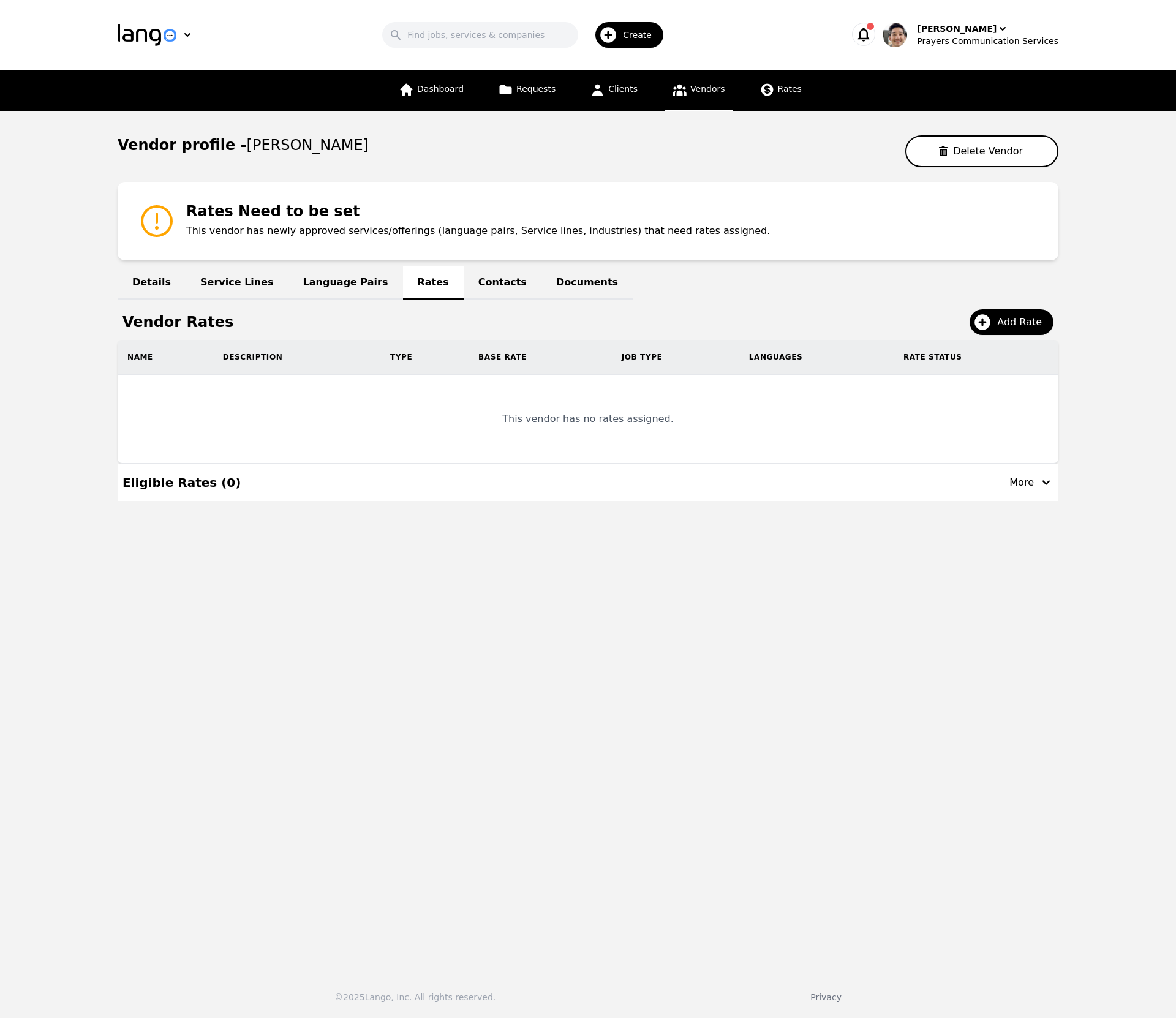
click at [323, 284] on link "Language Pairs" at bounding box center [345, 283] width 115 height 34
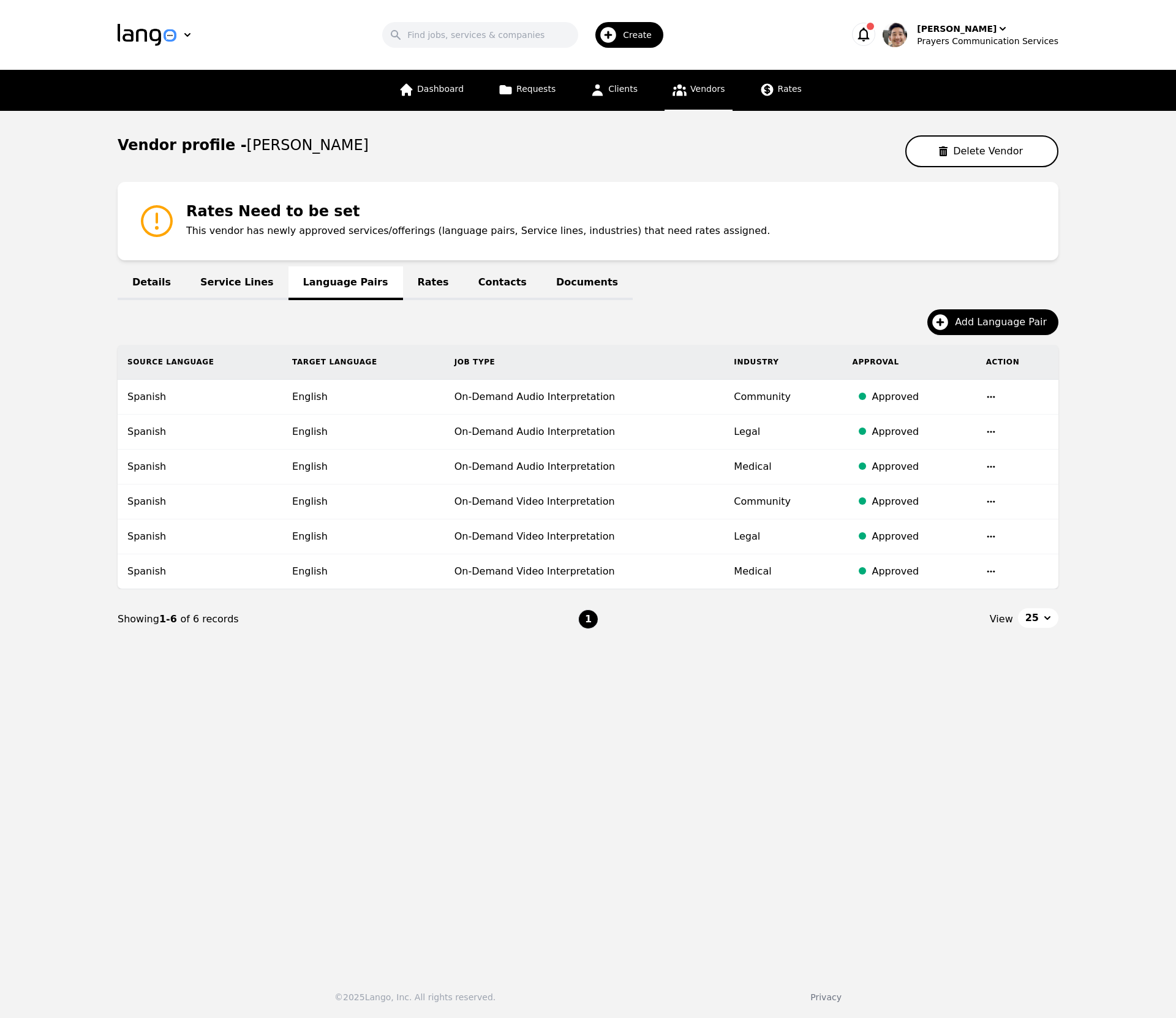
click at [413, 284] on link "Rates" at bounding box center [433, 283] width 61 height 34
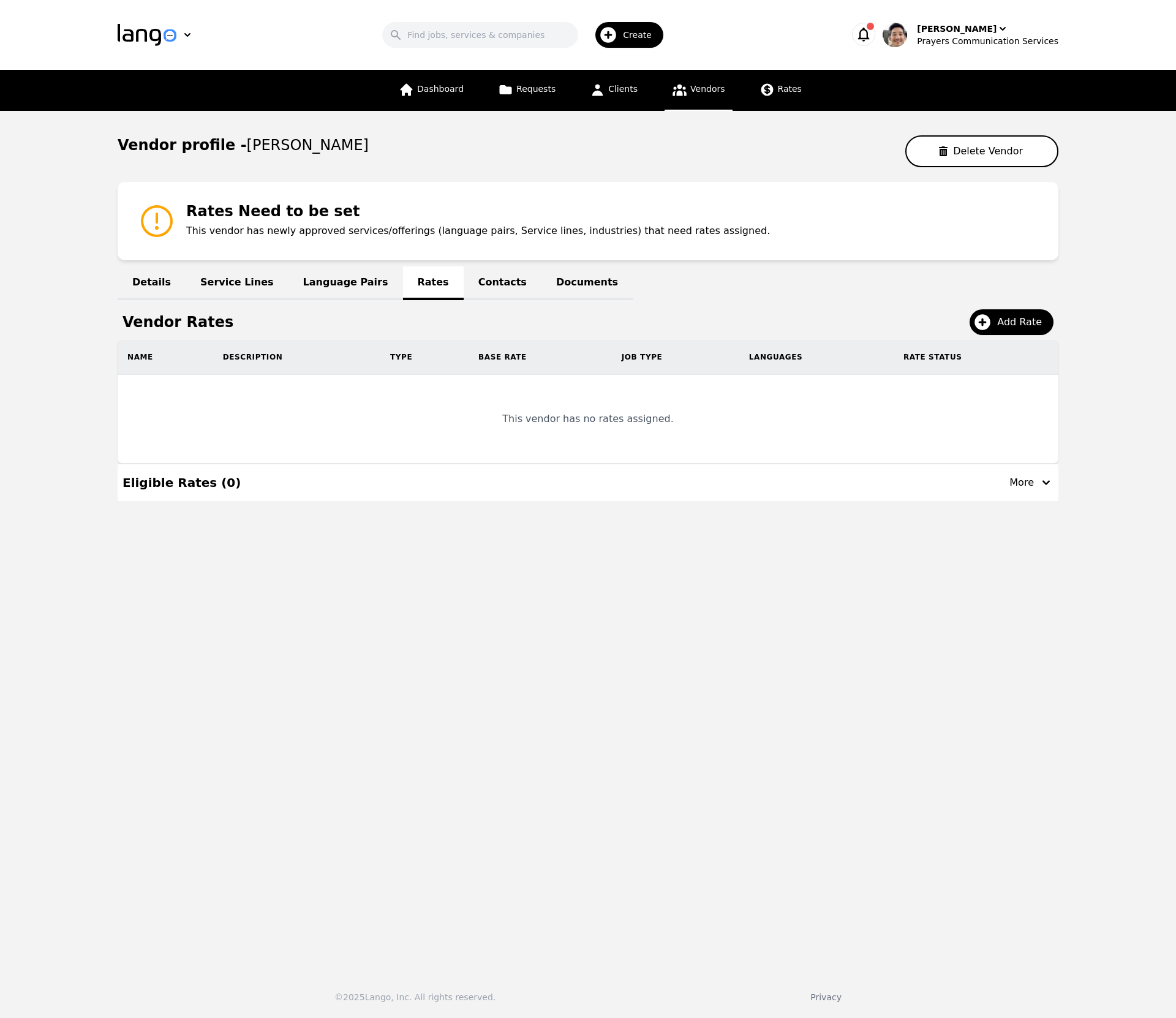
click at [463, 281] on link "Contacts" at bounding box center [502, 283] width 78 height 34
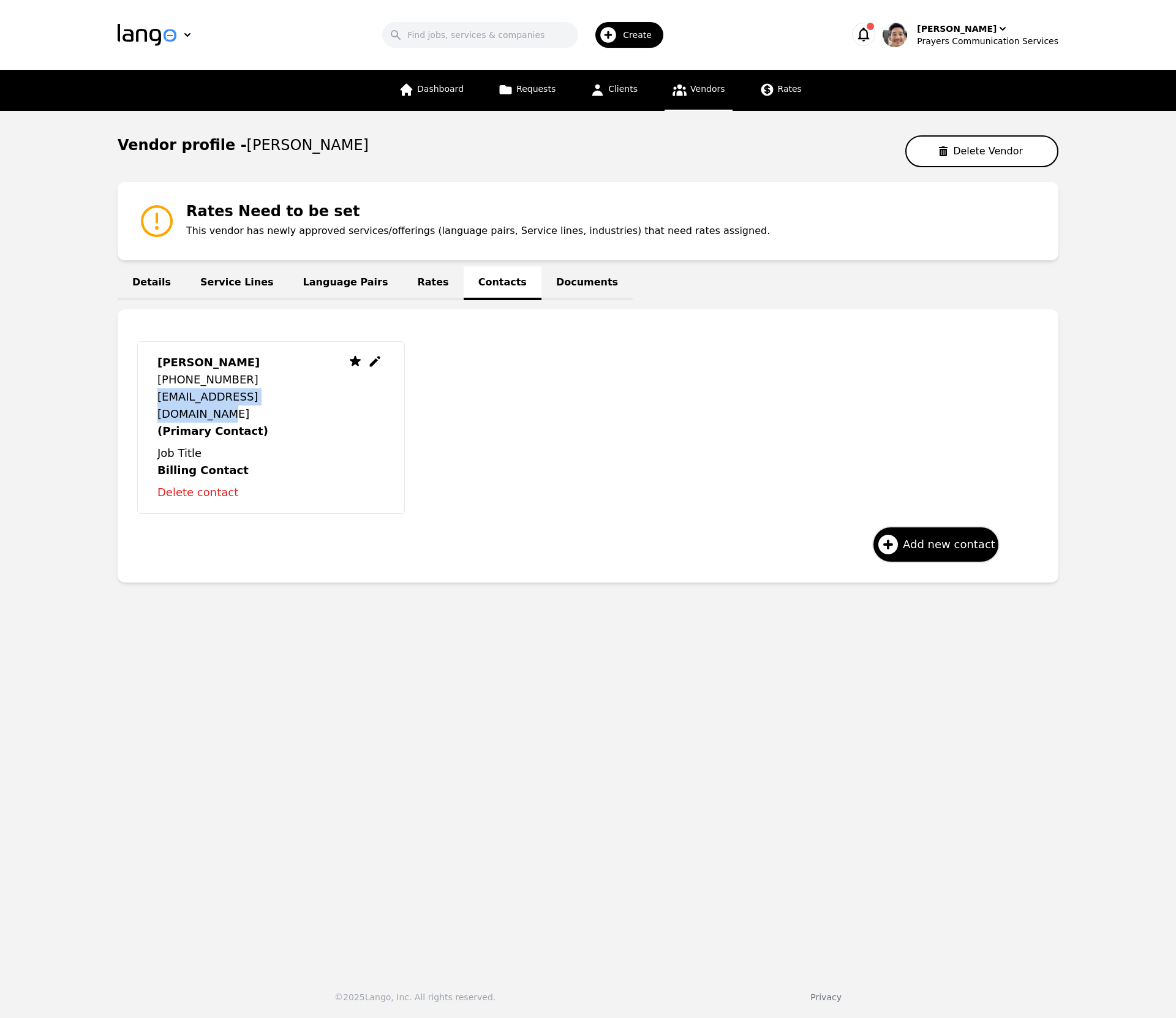
drag, startPoint x: 315, startPoint y: 399, endPoint x: 156, endPoint y: 399, distance: 159.0
click at [156, 399] on div "Alejandro Soto +573147571089 alex_soto_2686@hotmail.com (Primary Contact) Job T…" at bounding box center [270, 427] width 267 height 173
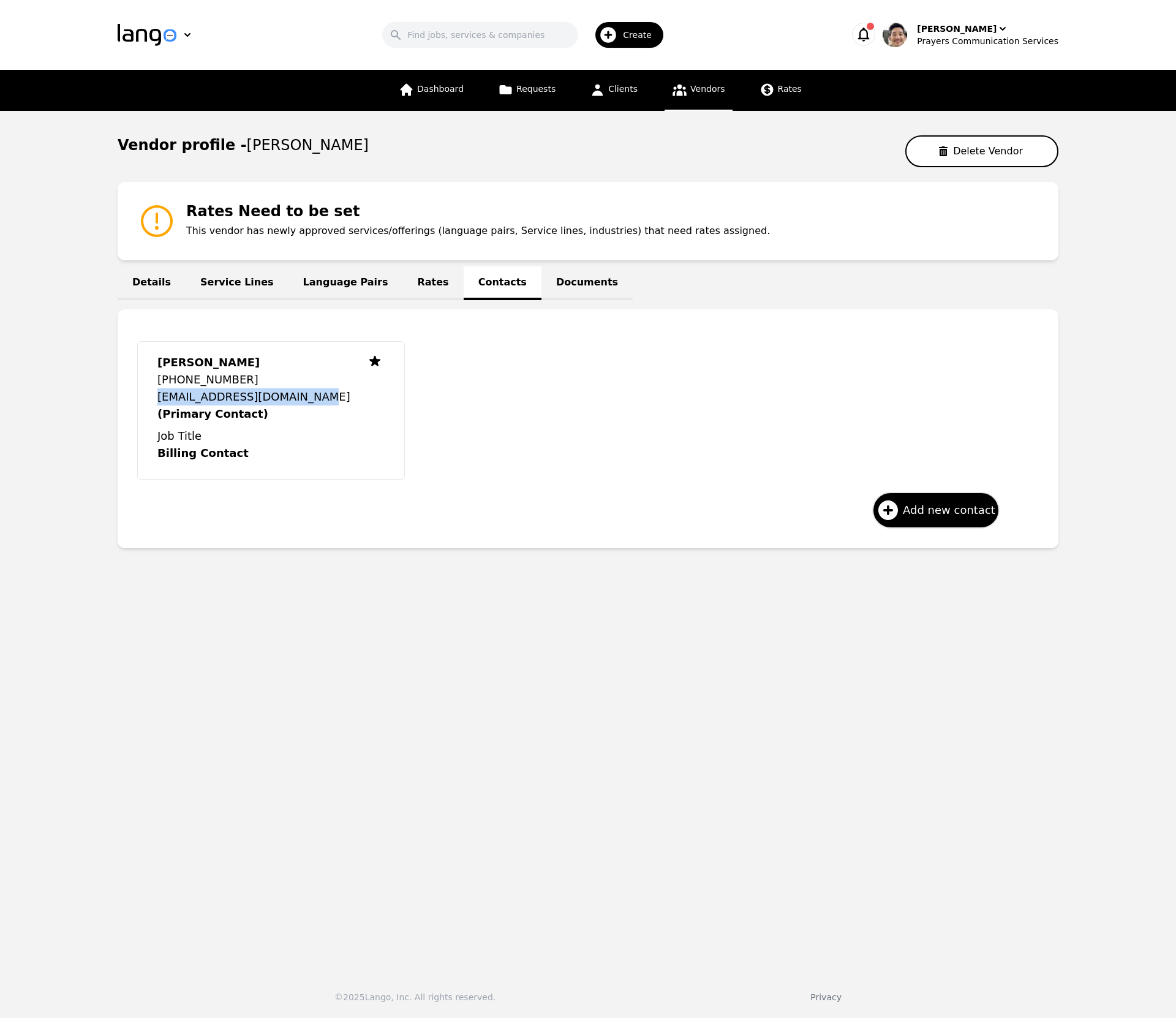
copy p "alex_soto_2686@hotmail.com"
click at [951, 44] on div "Prayers Communication Services" at bounding box center [987, 41] width 142 height 13
click at [983, 78] on p "Settings" at bounding box center [980, 75] width 35 height 13
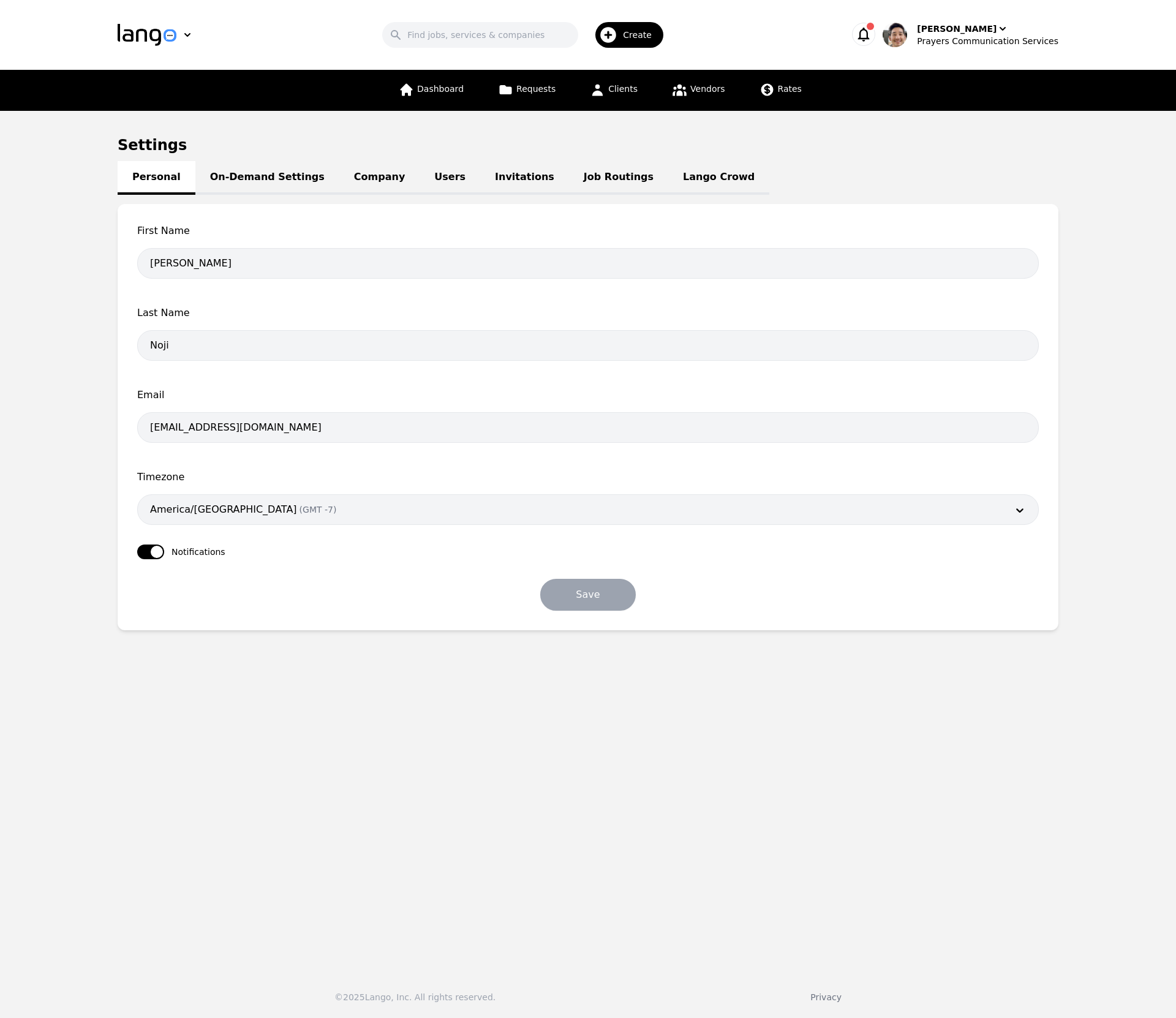
click at [574, 174] on link "Job Routings" at bounding box center [618, 178] width 99 height 34
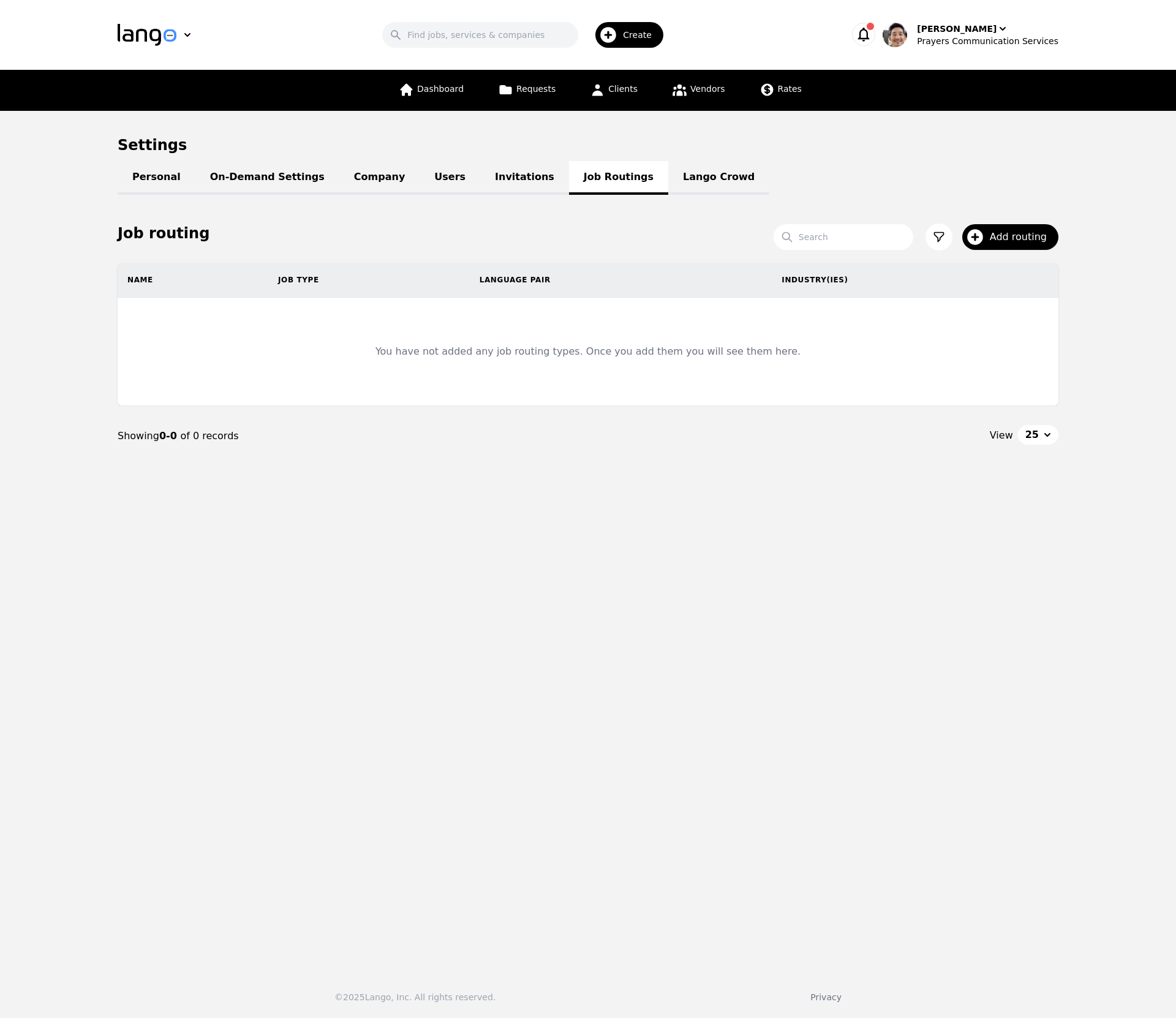
click at [889, 166] on div "Settings Personal On-Demand Settings Company Users Invitations Job Routings Lan…" at bounding box center [588, 300] width 941 height 331
click at [686, 183] on link "Lango Crowd" at bounding box center [718, 178] width 101 height 34
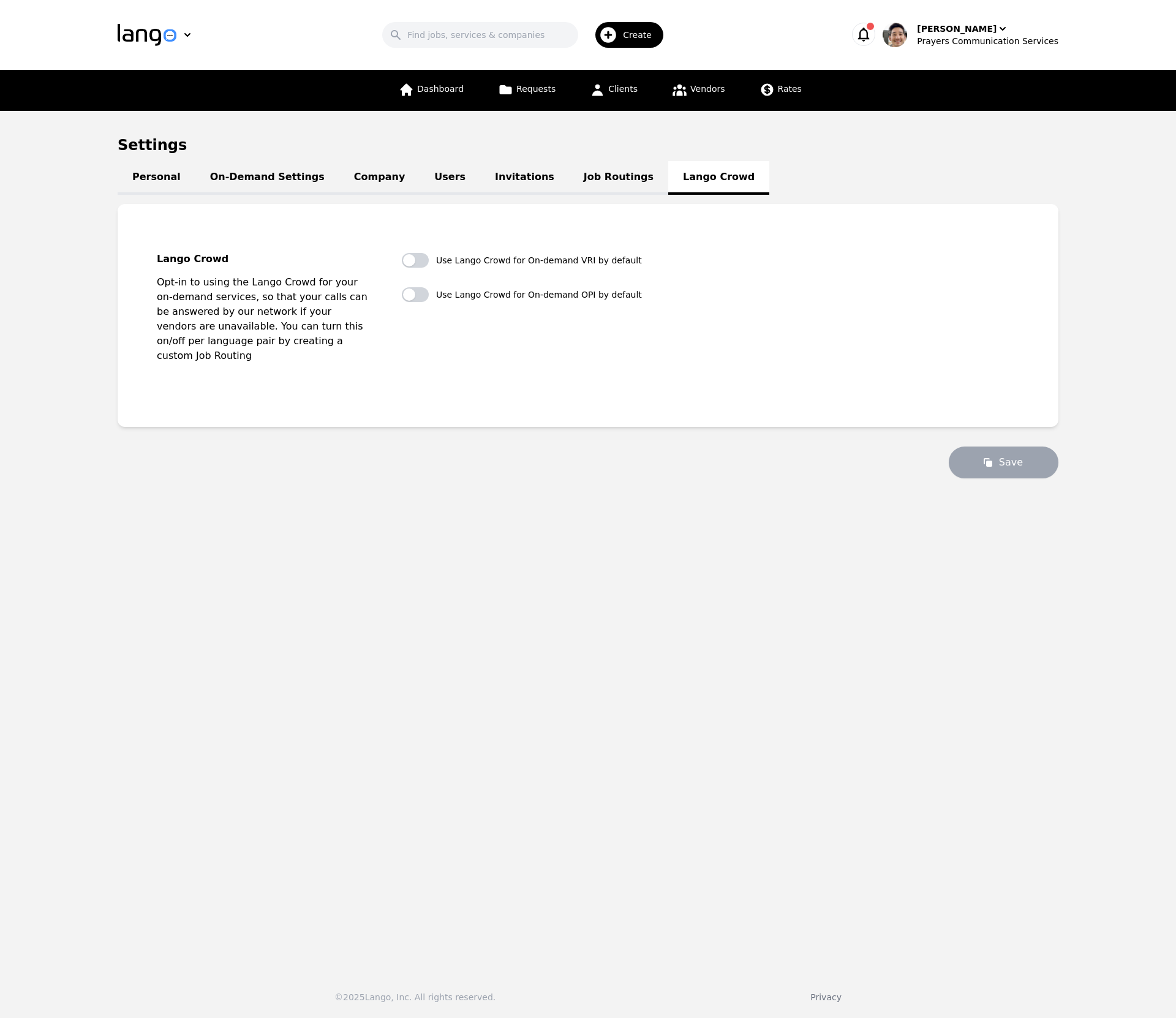
click at [950, 138] on h1 "Settings" at bounding box center [588, 145] width 941 height 19
click at [961, 31] on div "[PERSON_NAME]" at bounding box center [956, 28] width 80 height 13
click at [978, 73] on p "Settings" at bounding box center [980, 75] width 35 height 13
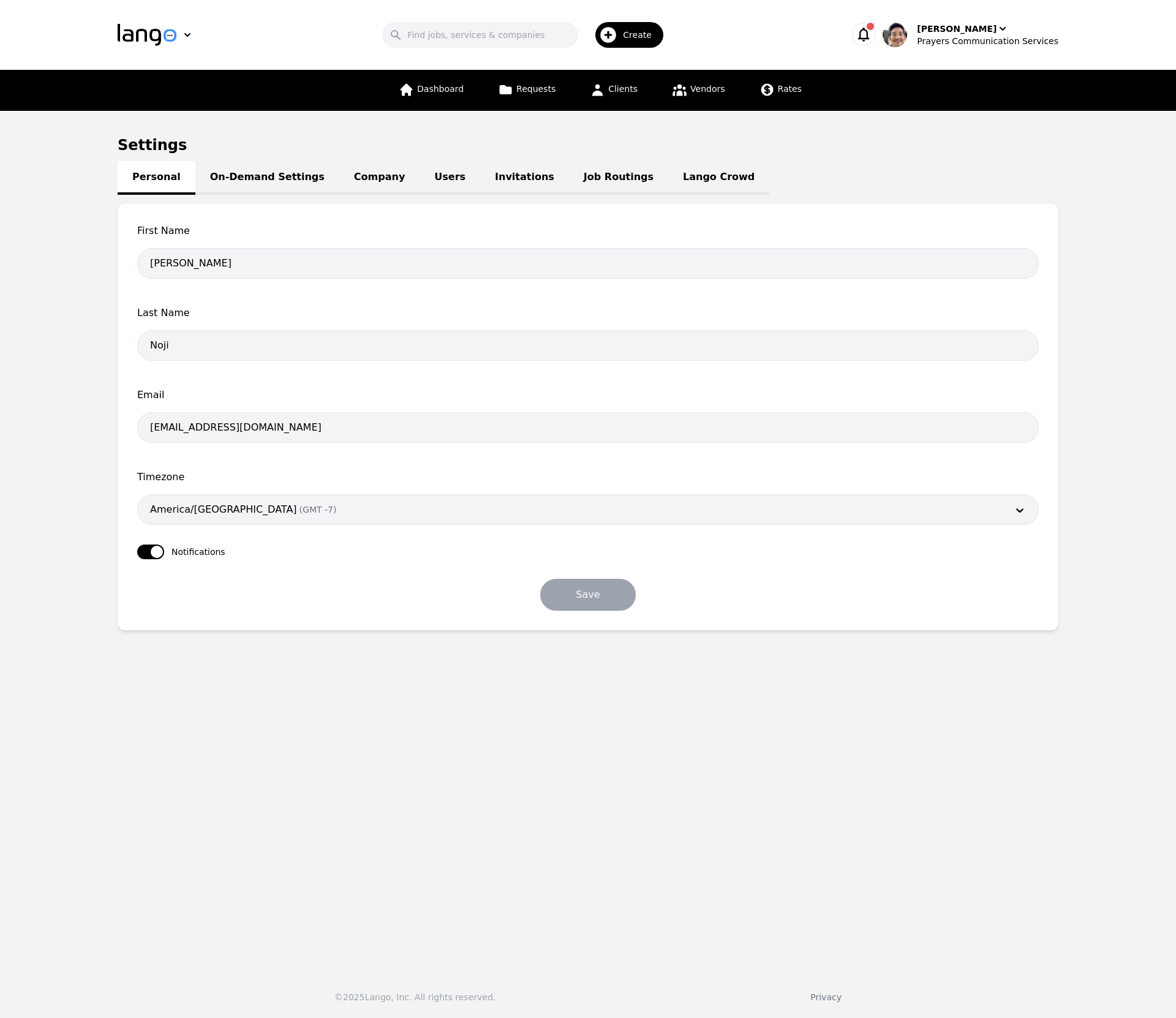
click at [849, 142] on h1 "Settings" at bounding box center [588, 145] width 941 height 19
click at [579, 176] on link "Job Routings" at bounding box center [618, 178] width 99 height 34
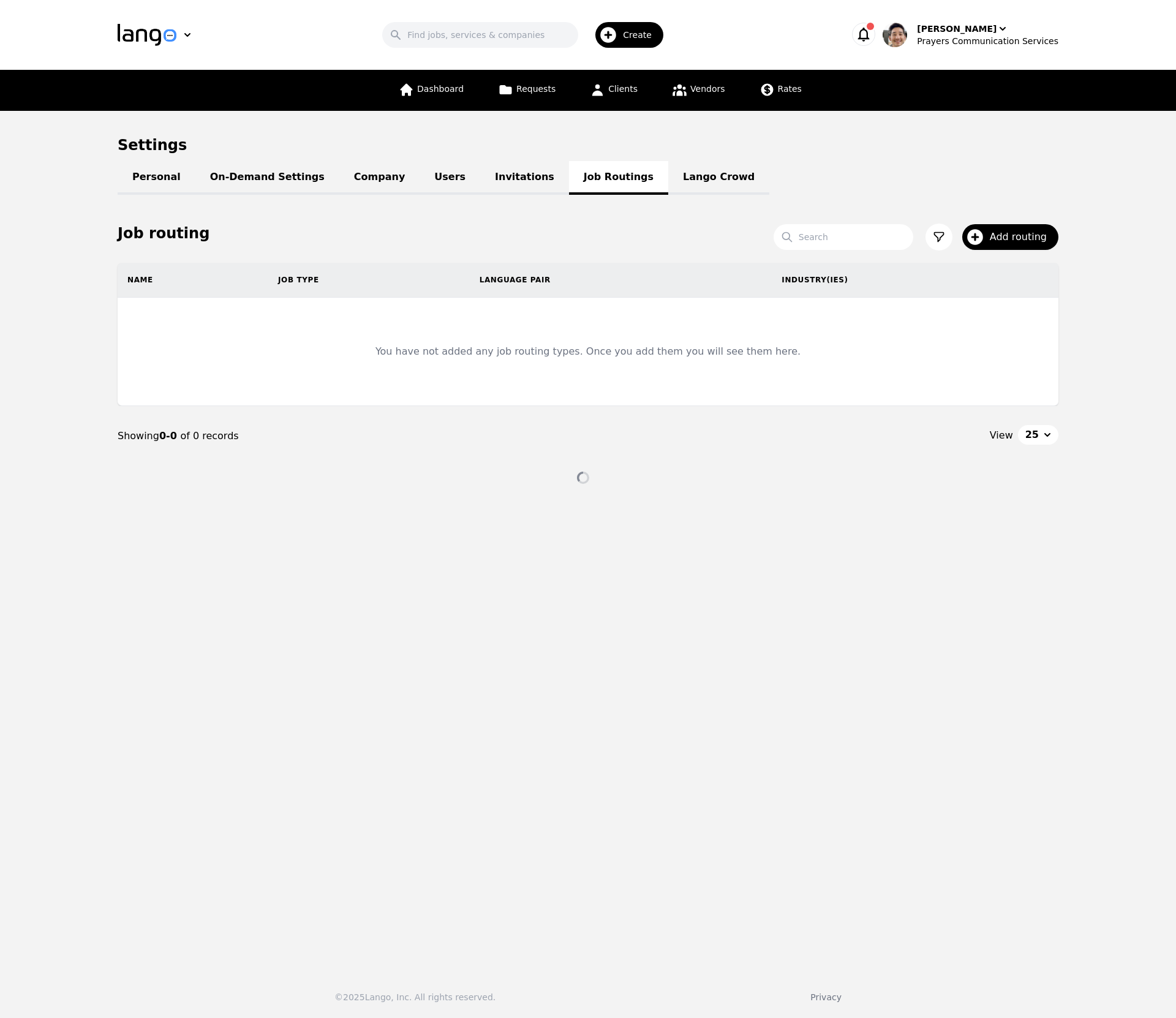
click at [981, 140] on h1 "Settings" at bounding box center [588, 145] width 941 height 19
click at [629, 87] on span "Clients" at bounding box center [622, 89] width 29 height 10
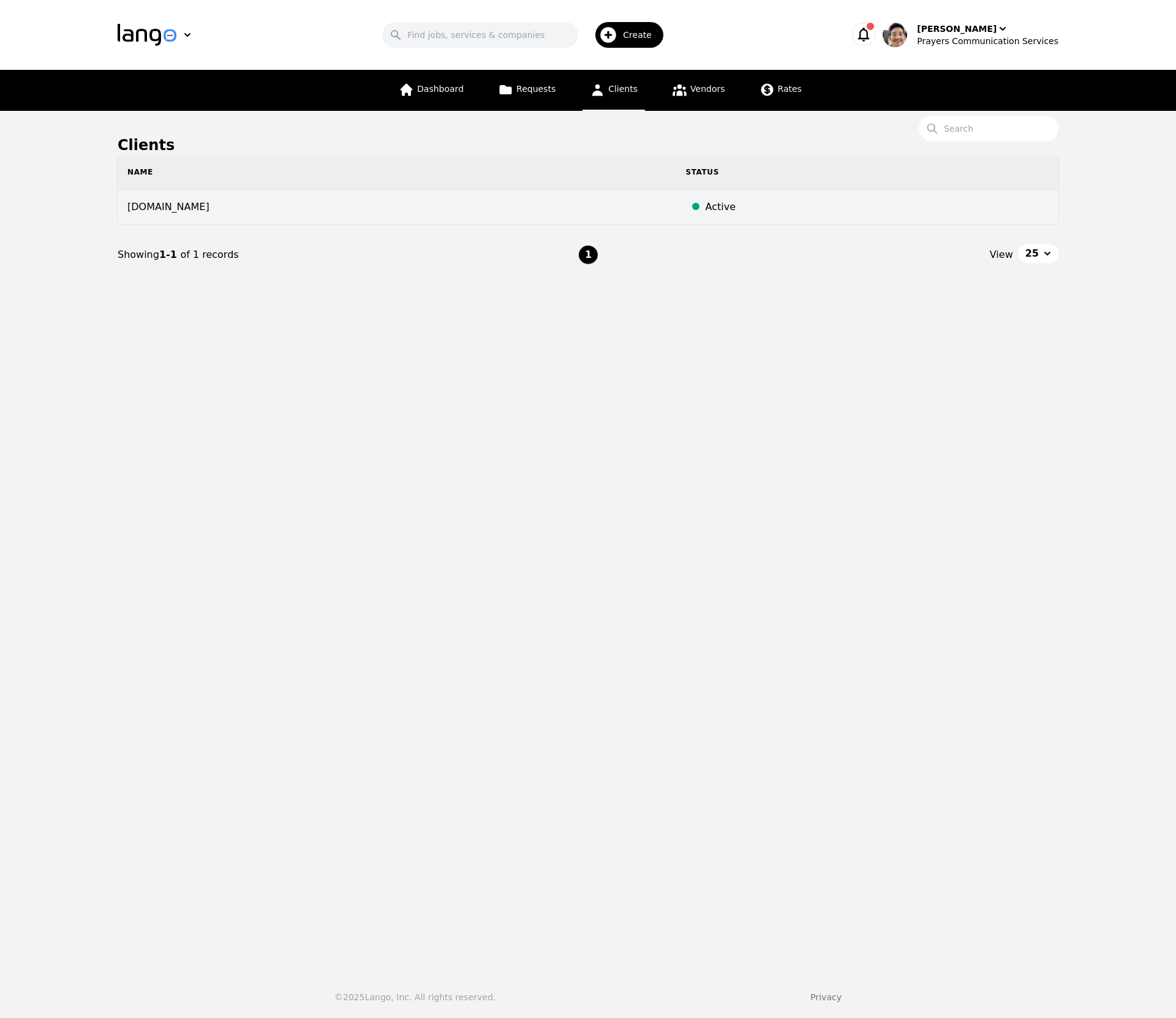
click at [628, 199] on td "prayerscss.com" at bounding box center [397, 207] width 559 height 35
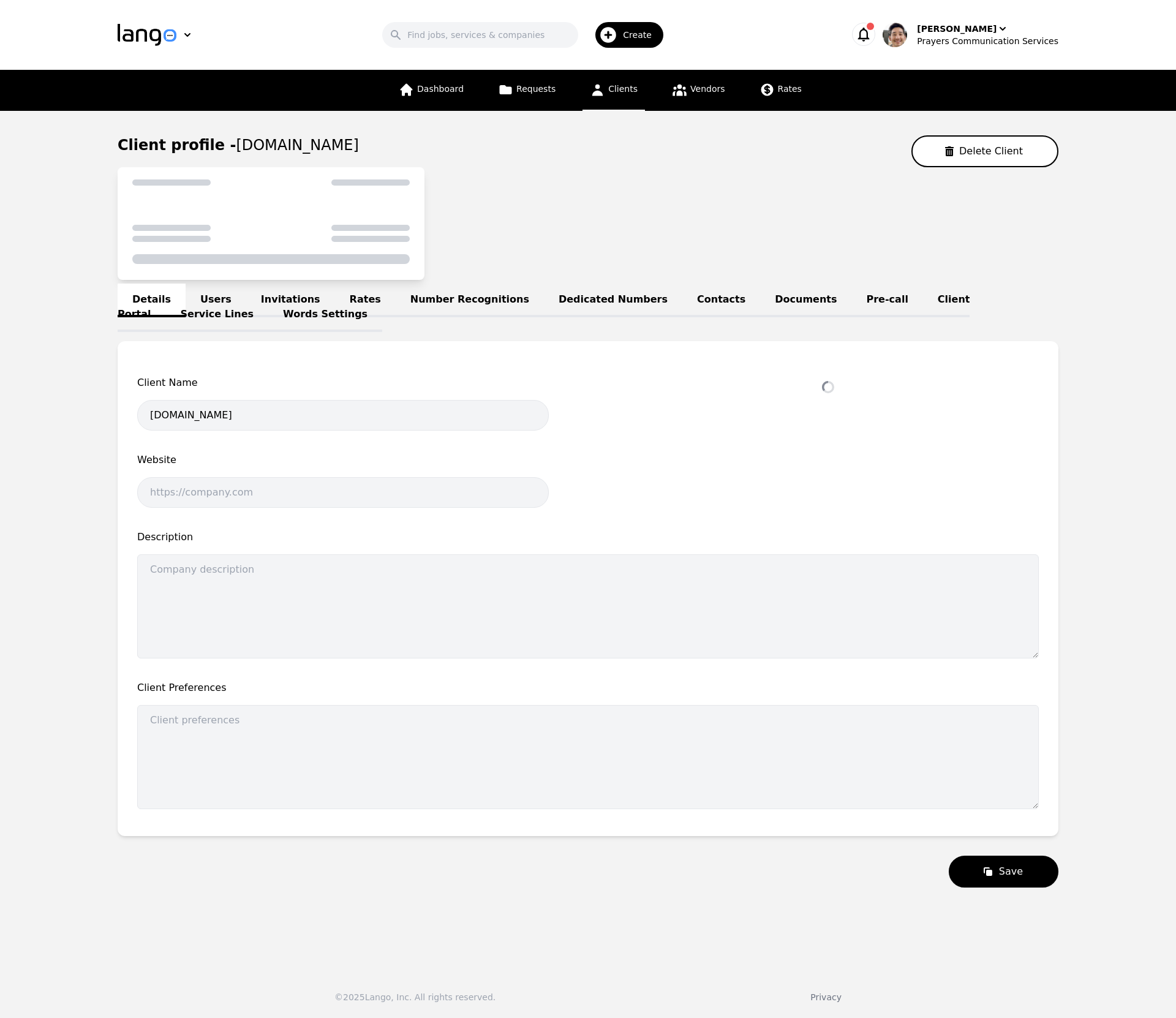
select select "active"
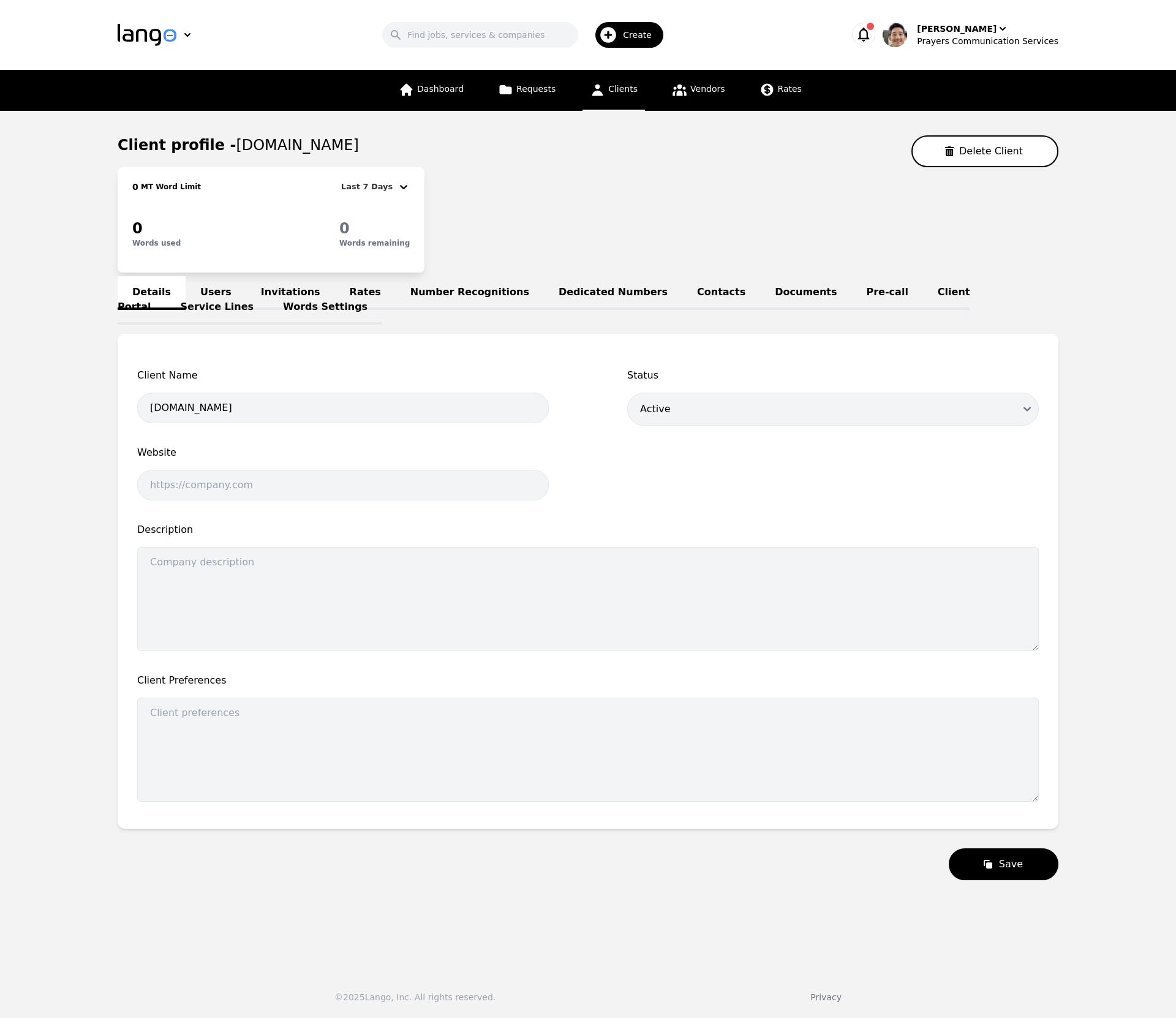
click at [460, 292] on link "Number Recognitions" at bounding box center [470, 292] width 149 height 34
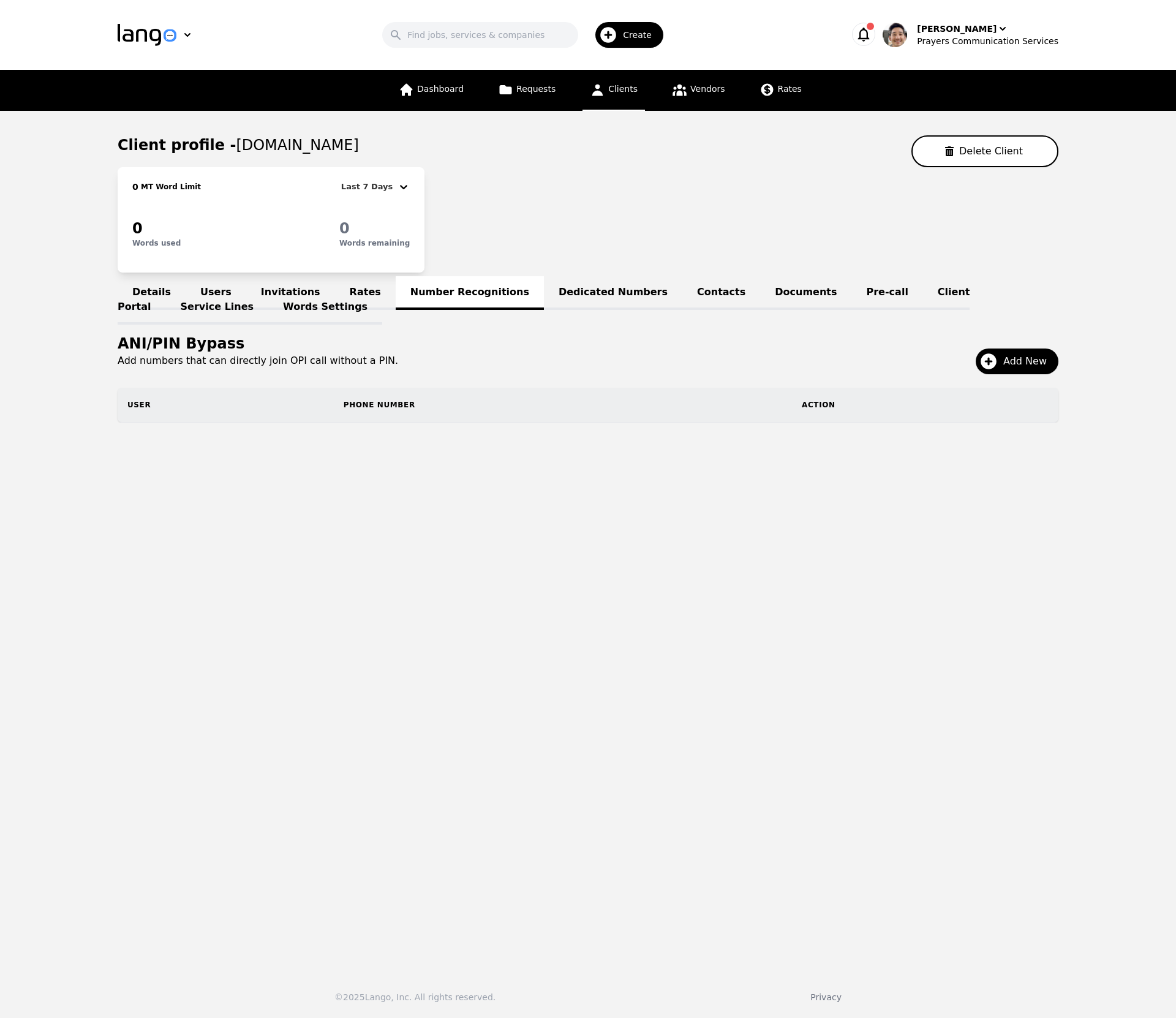
click at [544, 287] on link "Dedicated Numbers" at bounding box center [613, 292] width 138 height 34
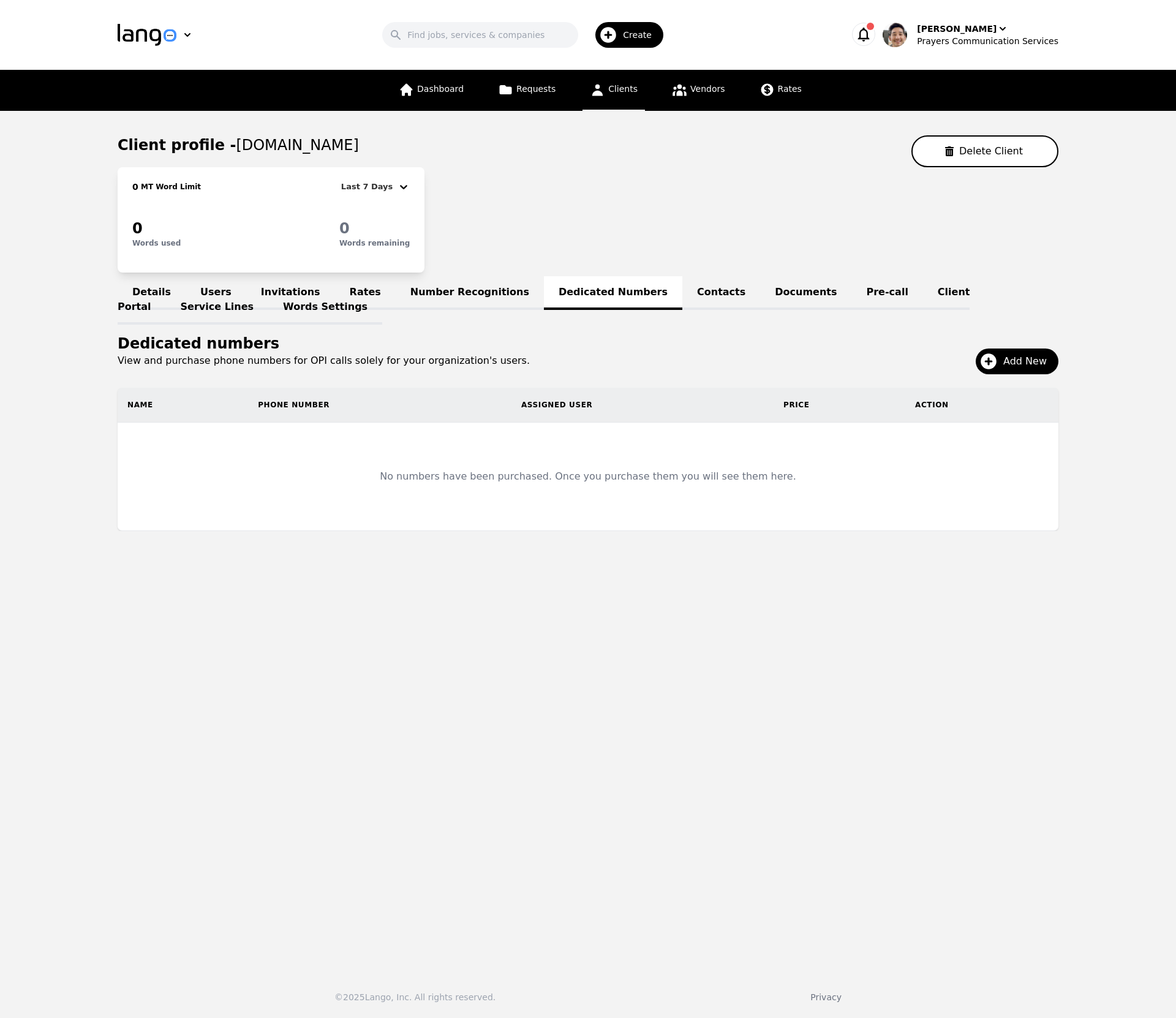
click at [682, 292] on link "Contacts" at bounding box center [721, 292] width 78 height 34
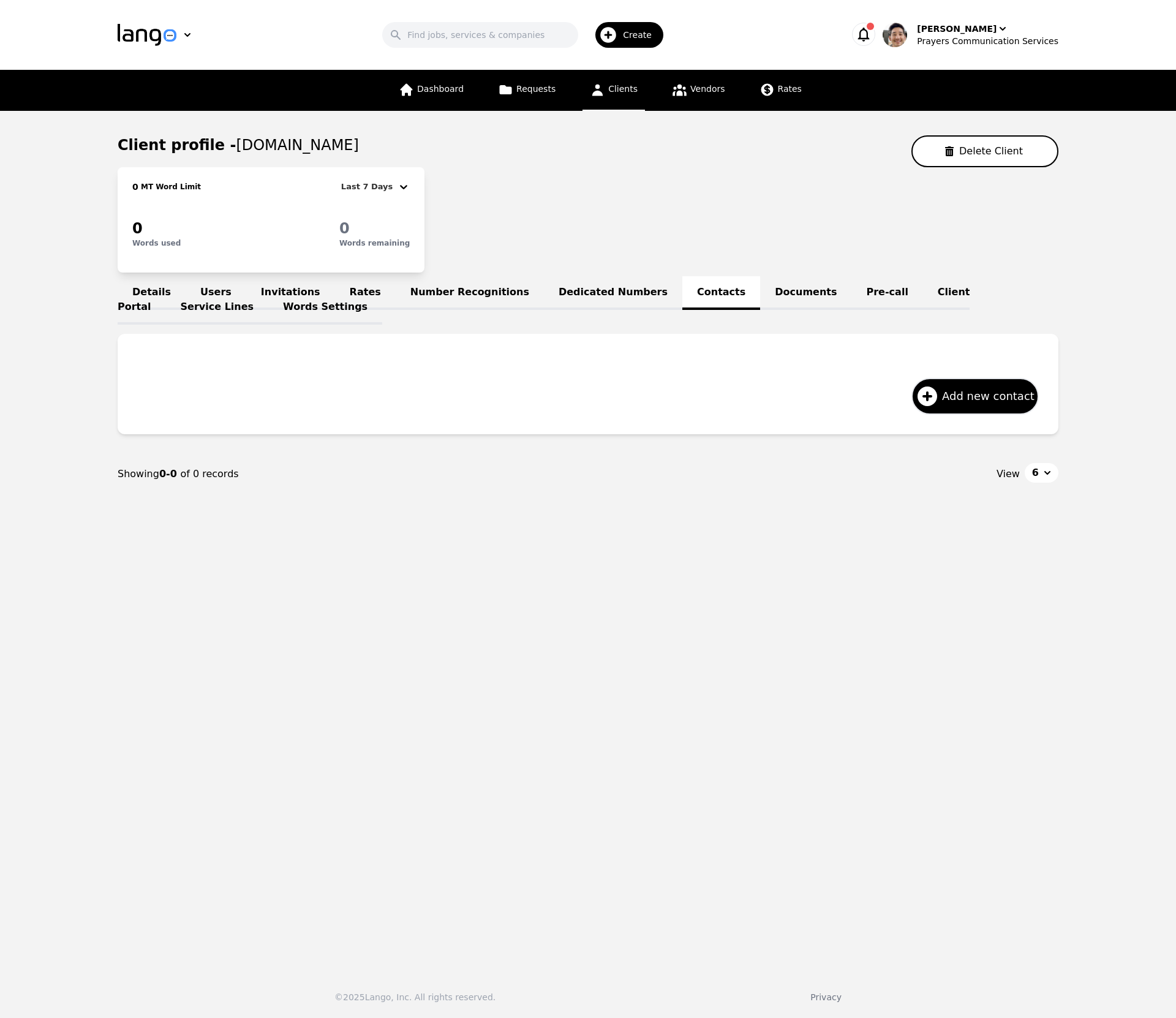
click at [763, 290] on link "Documents" at bounding box center [806, 292] width 92 height 34
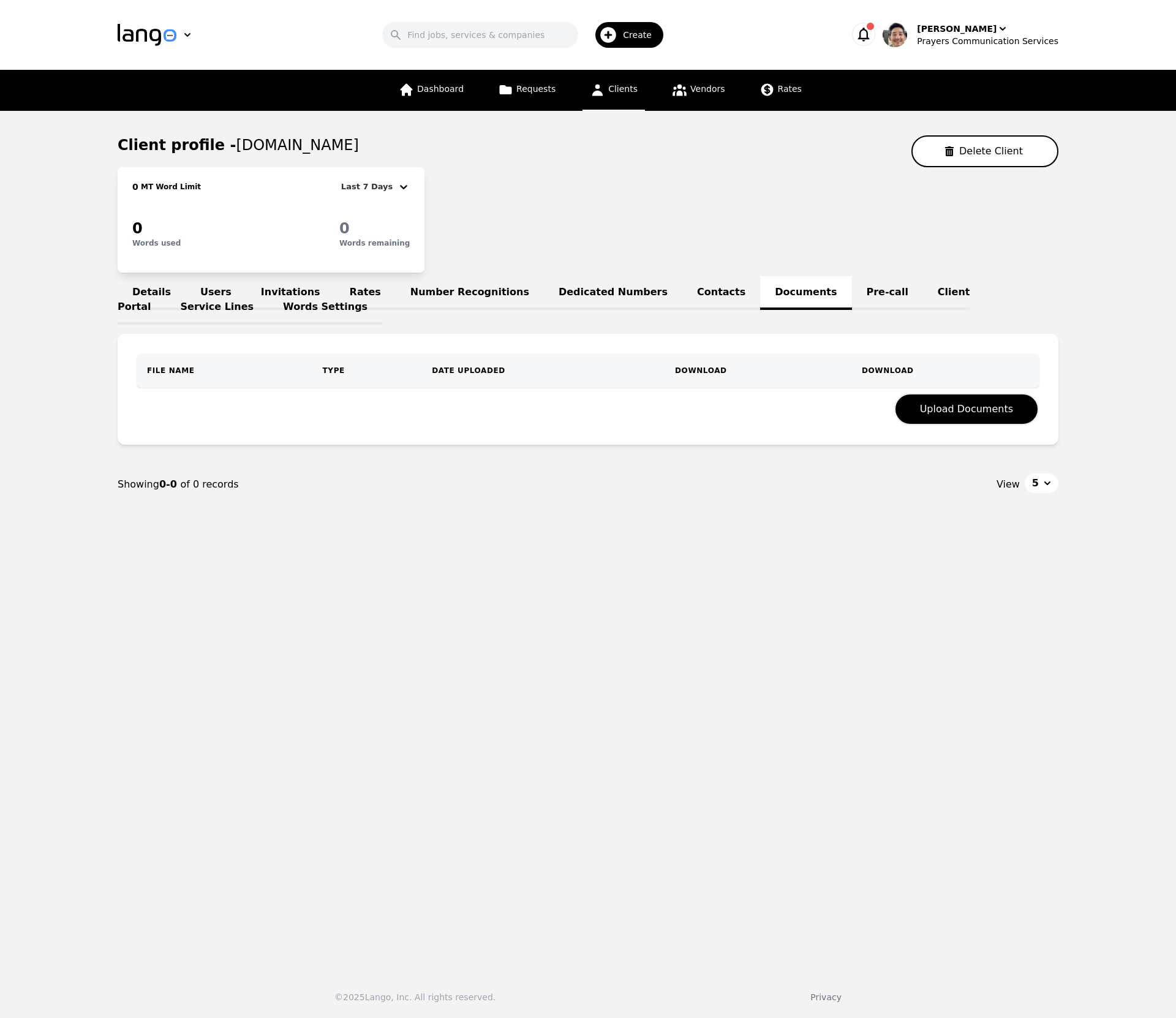
click at [852, 289] on link "Pre-call" at bounding box center [888, 292] width 71 height 34
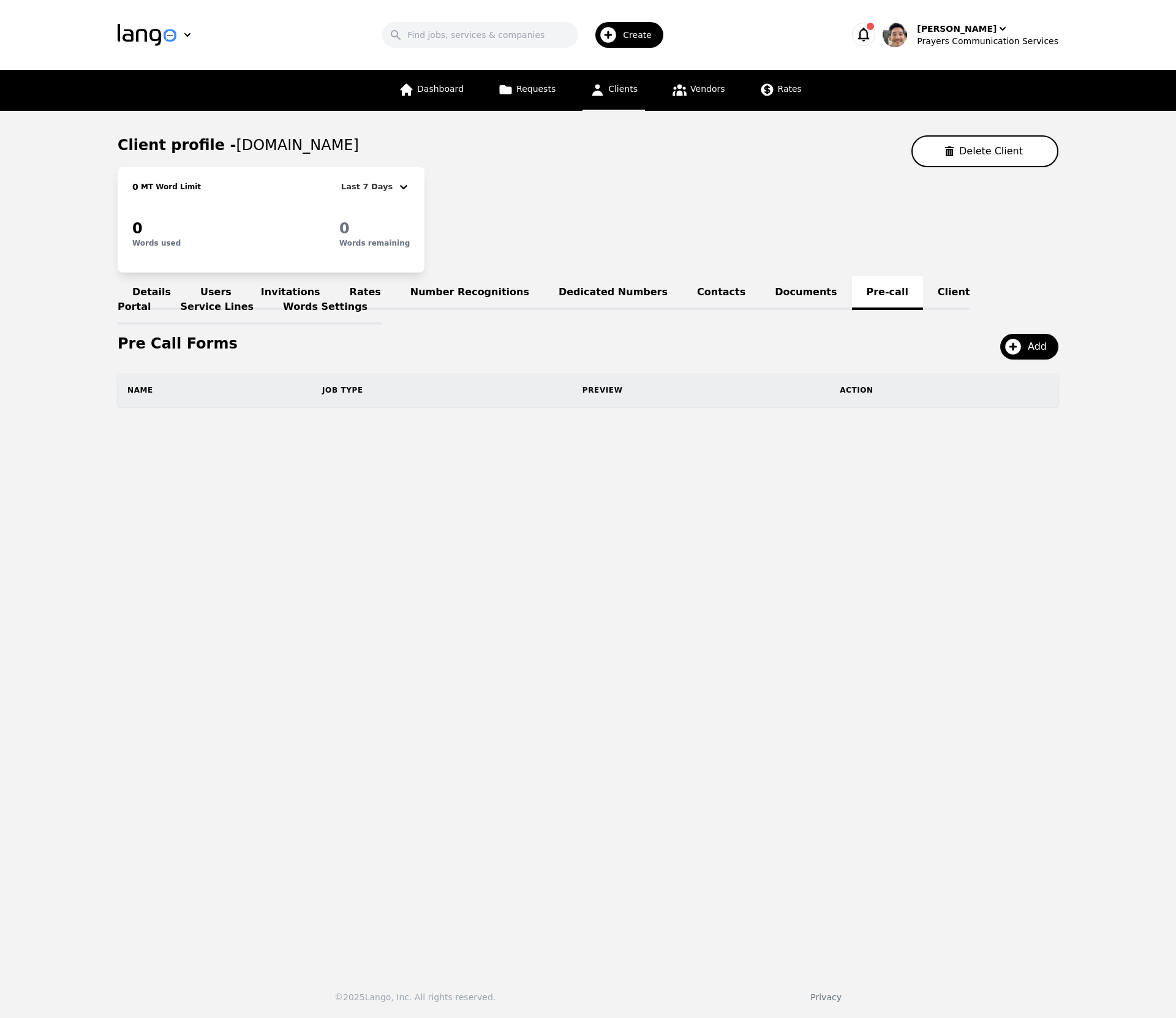
click at [913, 288] on link "Client Portal" at bounding box center [543, 300] width 852 height 48
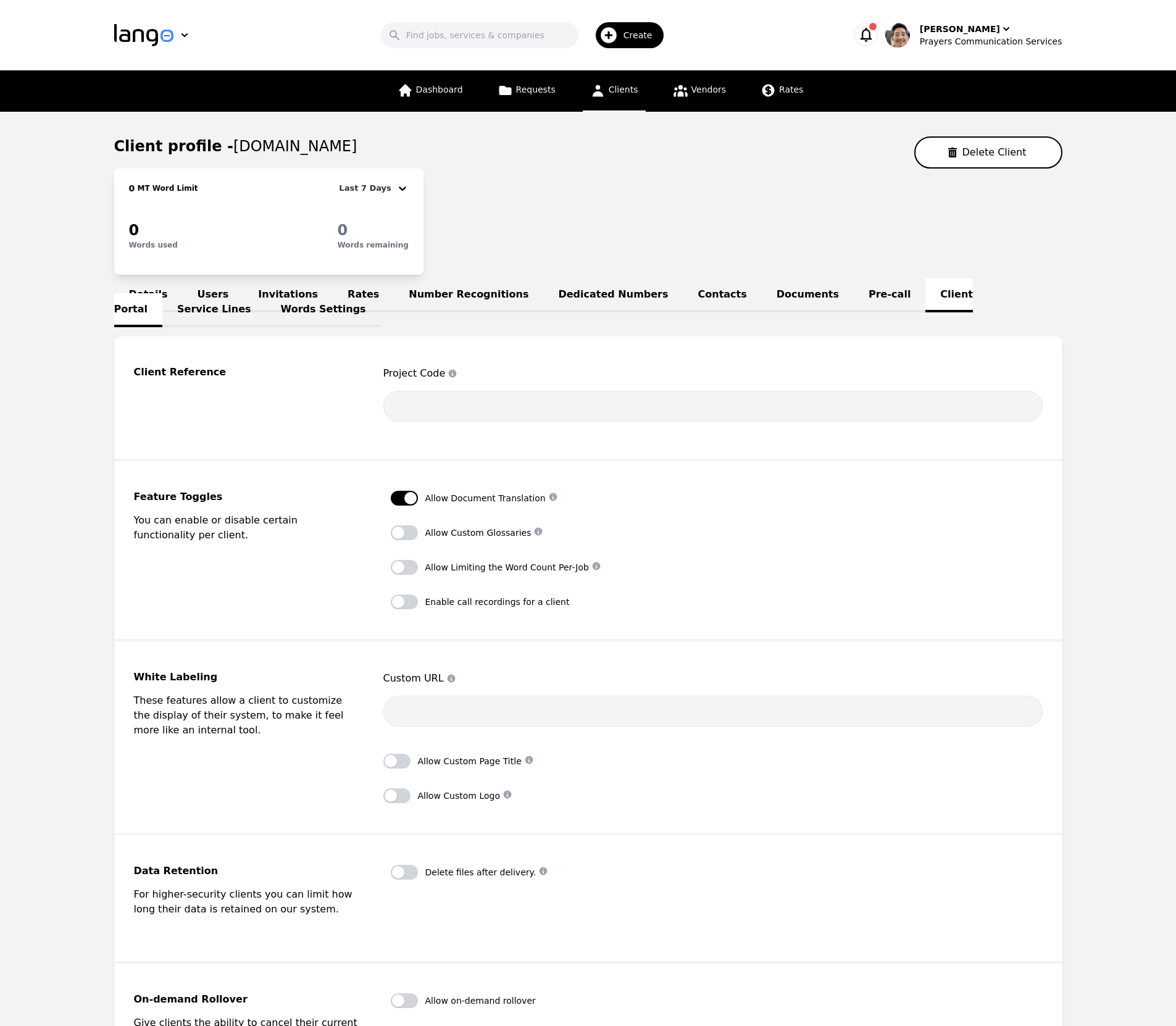
click at [267, 293] on link "Service Lines" at bounding box center [214, 309] width 104 height 34
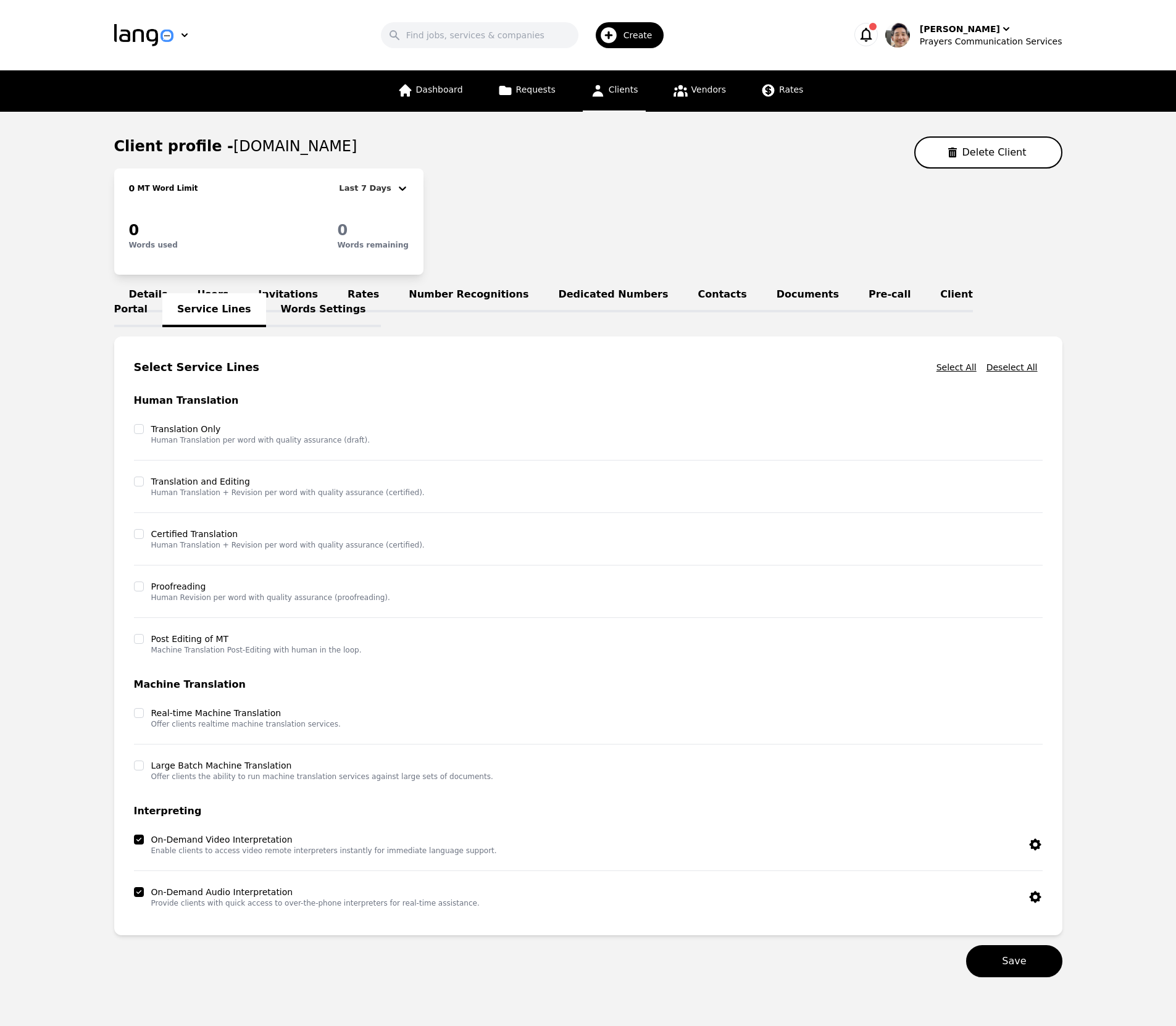
click at [839, 215] on div "0 MT Word Limit Last 7 Days 0 Words used 0 Words remaining" at bounding box center [588, 221] width 948 height 106
click at [779, 86] on span "Rates" at bounding box center [791, 89] width 24 height 10
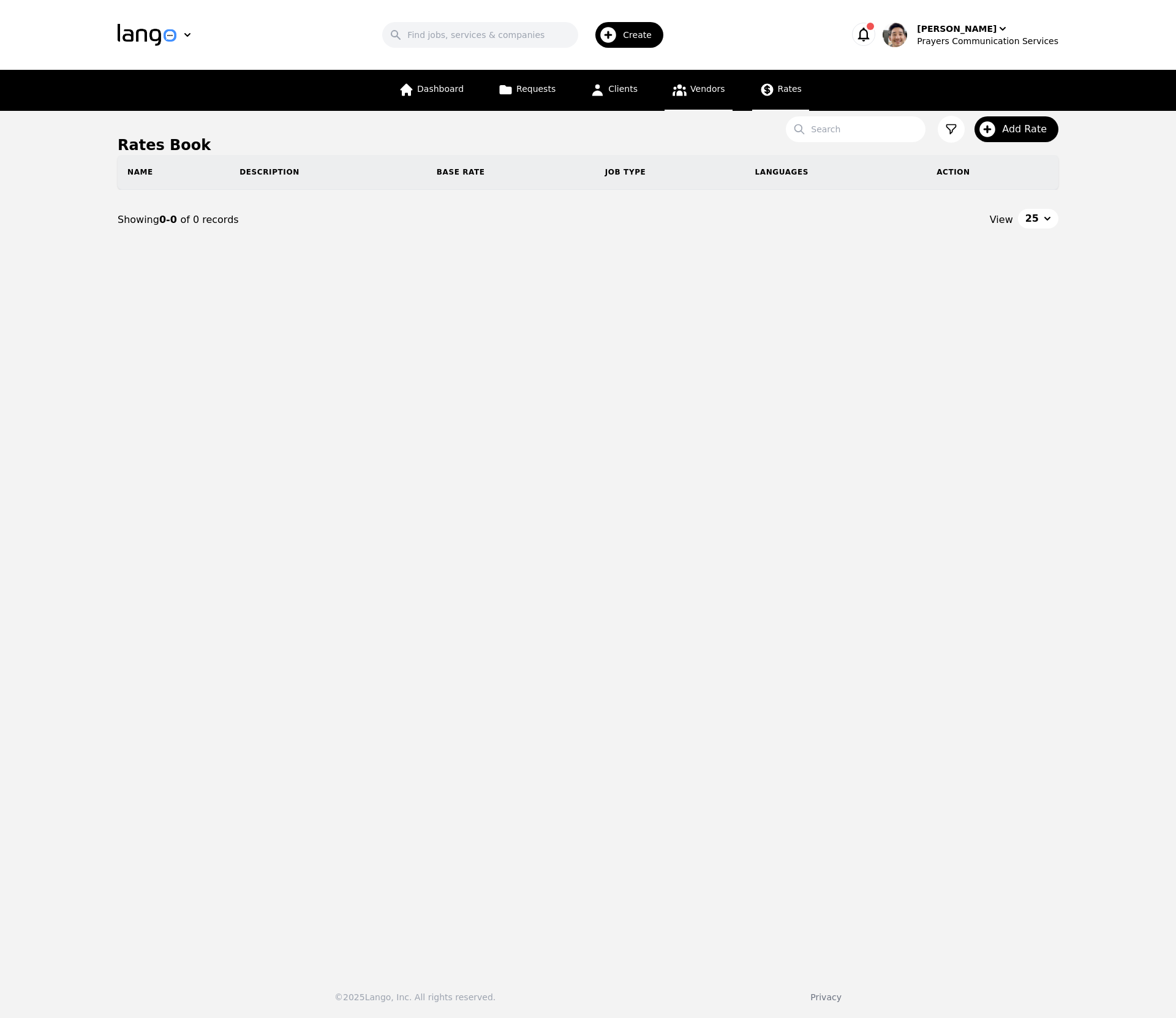
click at [689, 95] on link "Vendors" at bounding box center [698, 90] width 68 height 41
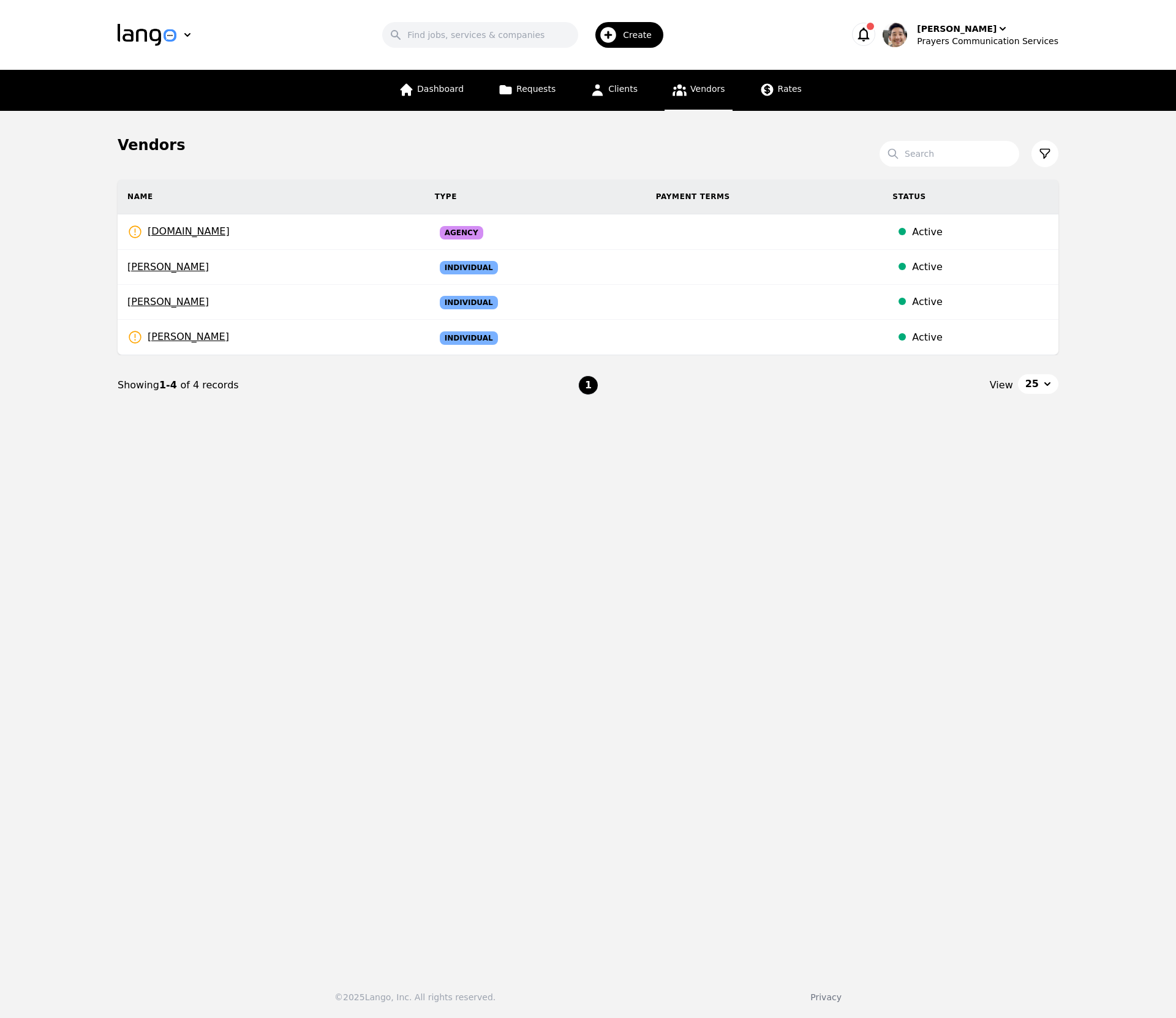
click at [693, 546] on main "Vendors Search Name Type Payment Terms Status prayerscss.com Rates Need to be s…" at bounding box center [588, 537] width 1176 height 851
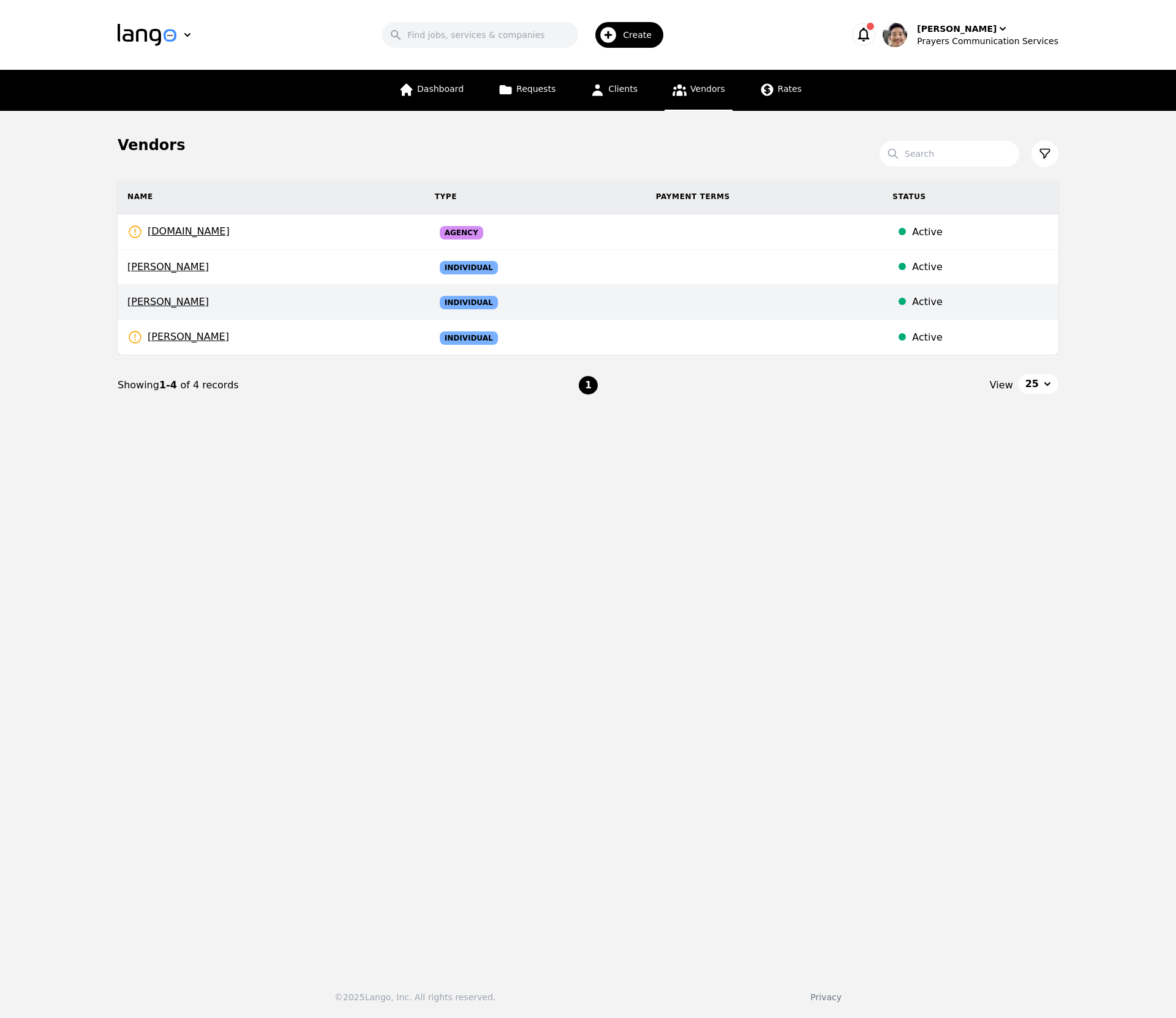
click at [333, 304] on span "Mario Lenin" at bounding box center [271, 301] width 287 height 14
select select "active"
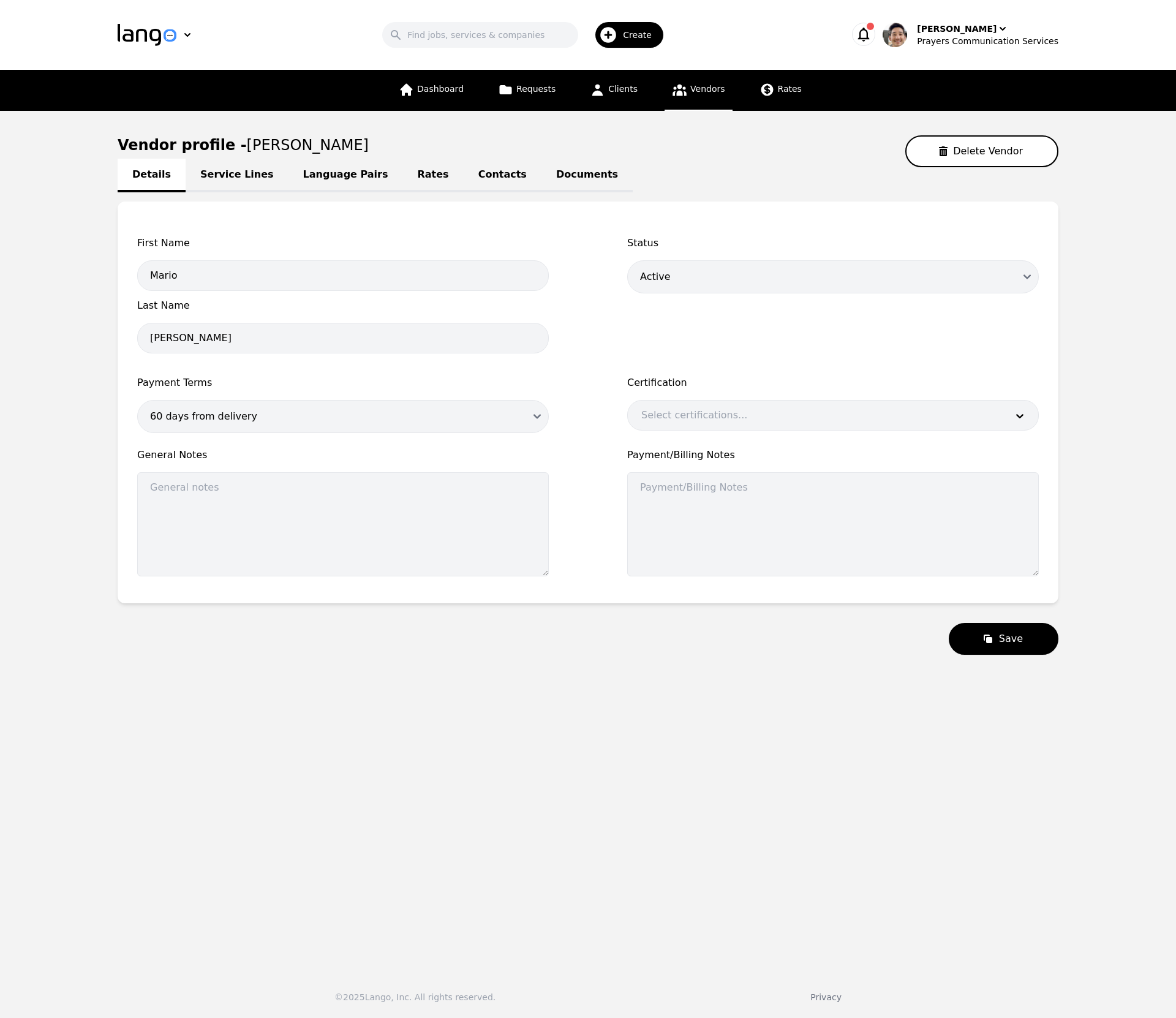
click at [323, 170] on link "Language Pairs" at bounding box center [345, 175] width 115 height 34
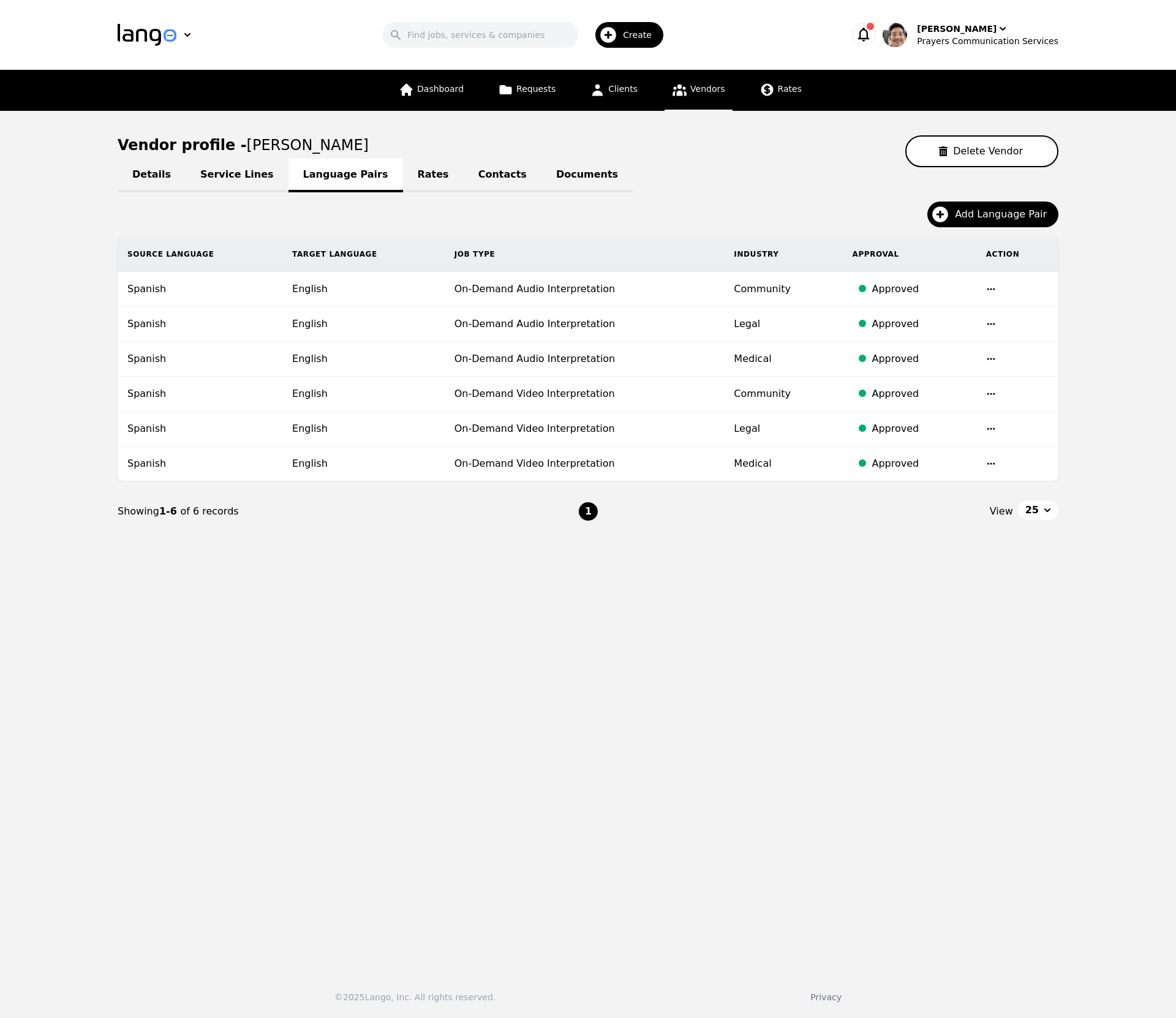
click at [463, 170] on link "Contacts" at bounding box center [502, 175] width 78 height 34
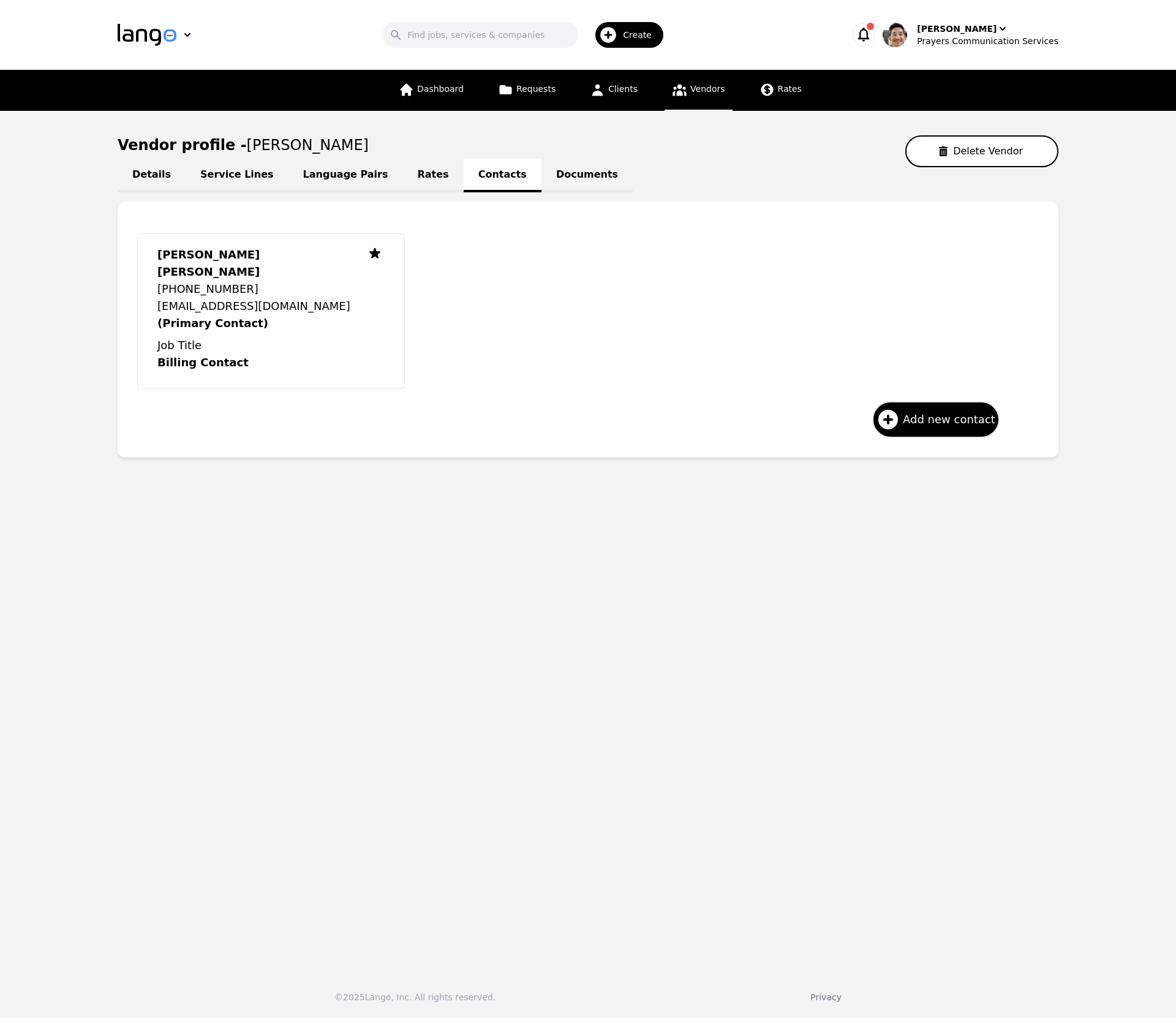
click at [704, 98] on link "Vendors" at bounding box center [698, 90] width 68 height 41
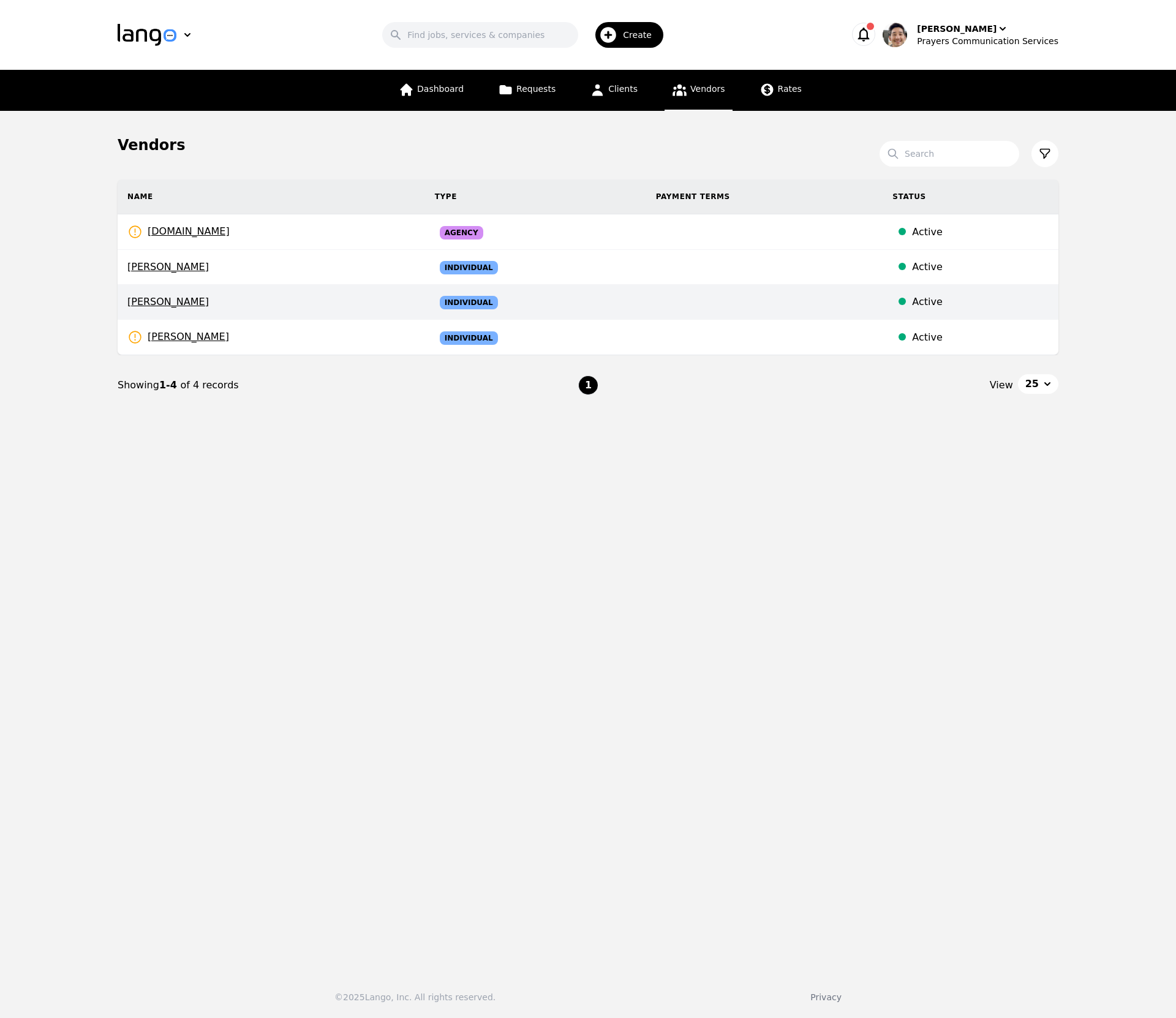
click at [269, 298] on span "Mario Lenin" at bounding box center [271, 301] width 287 height 14
select select "active"
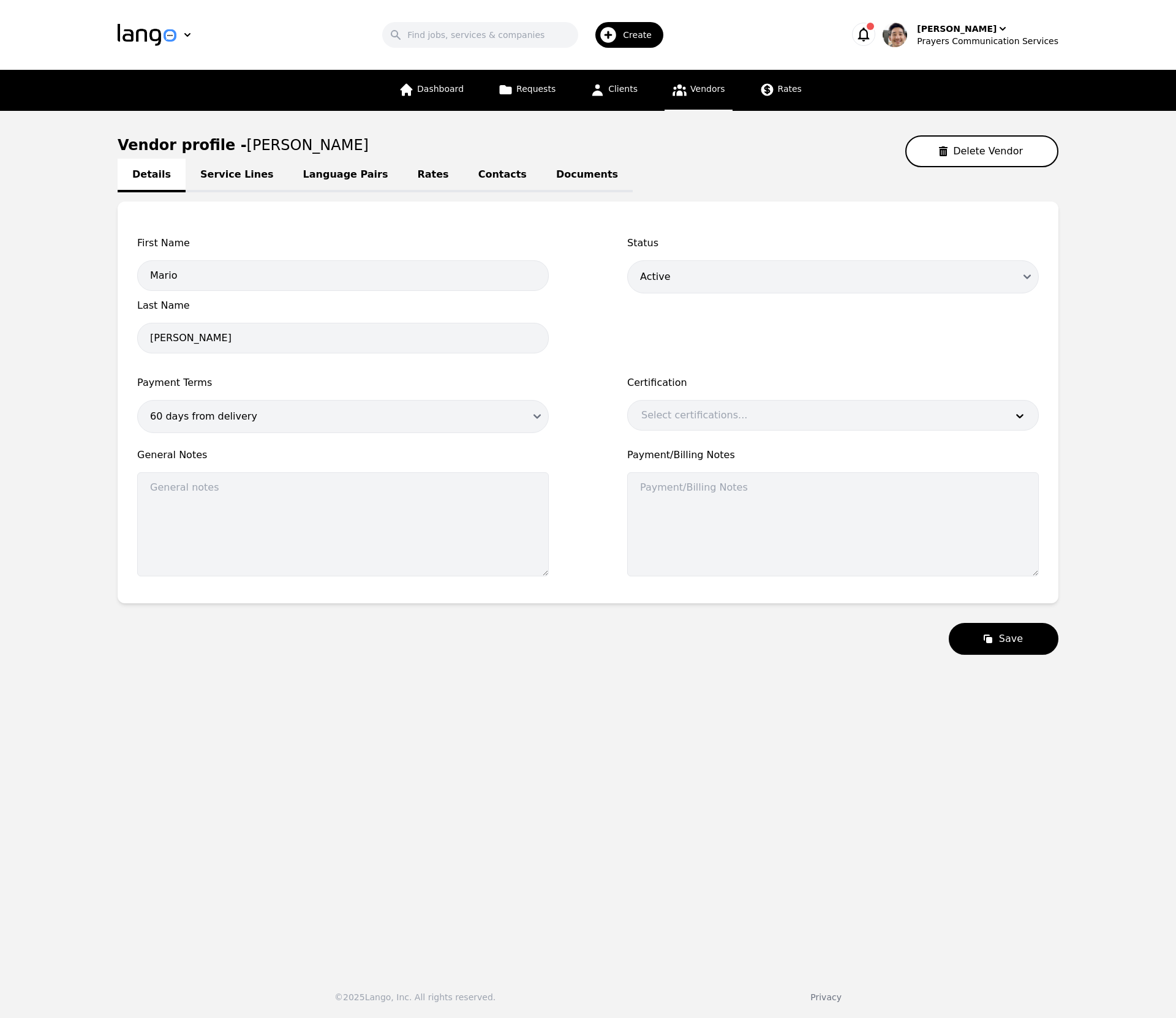
click at [463, 177] on link "Contacts" at bounding box center [502, 175] width 78 height 34
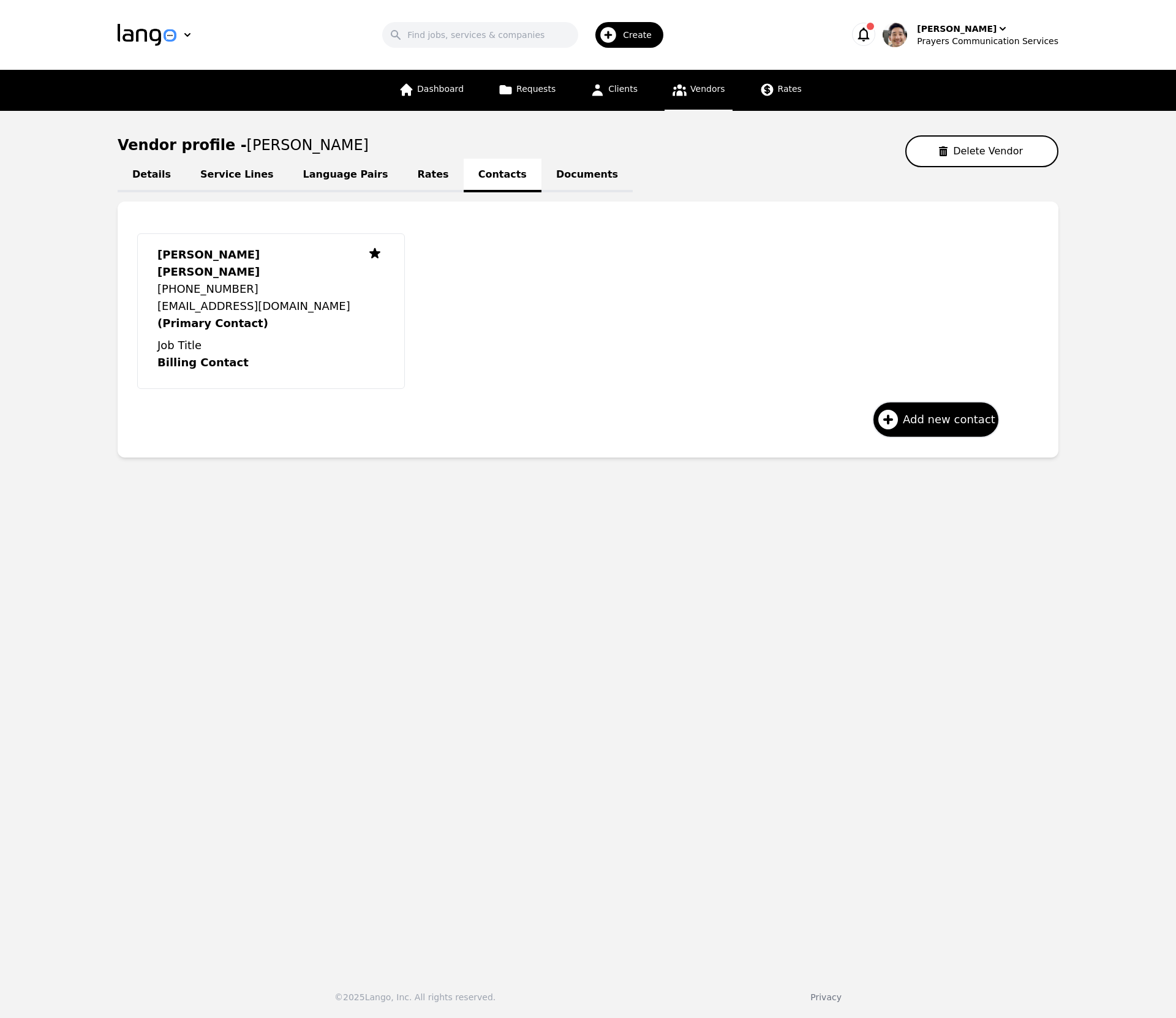
select select "active"
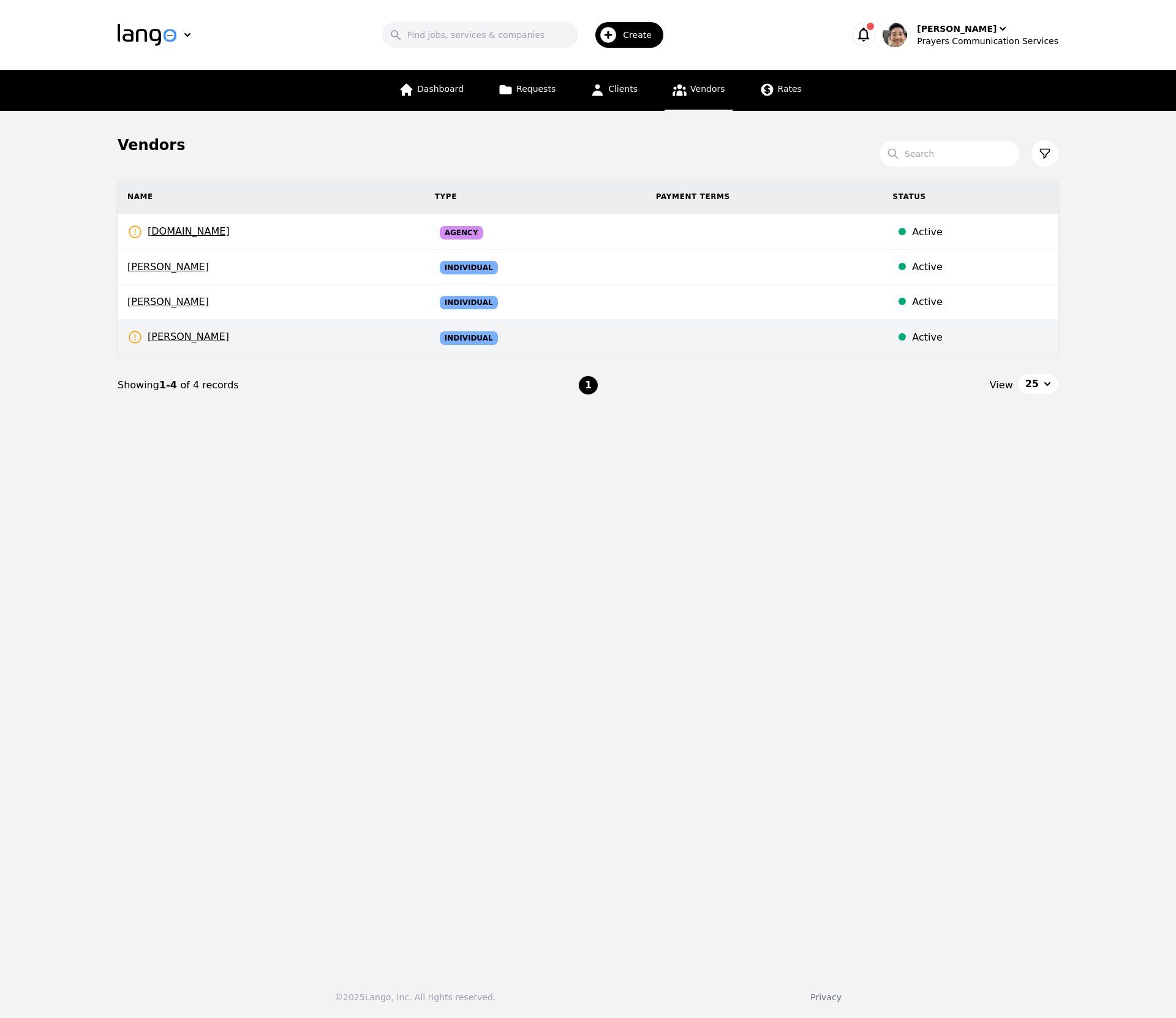
click at [274, 337] on td "ALEJANDRO SOTO Rates Need to be set" at bounding box center [271, 337] width 308 height 36
select select "active"
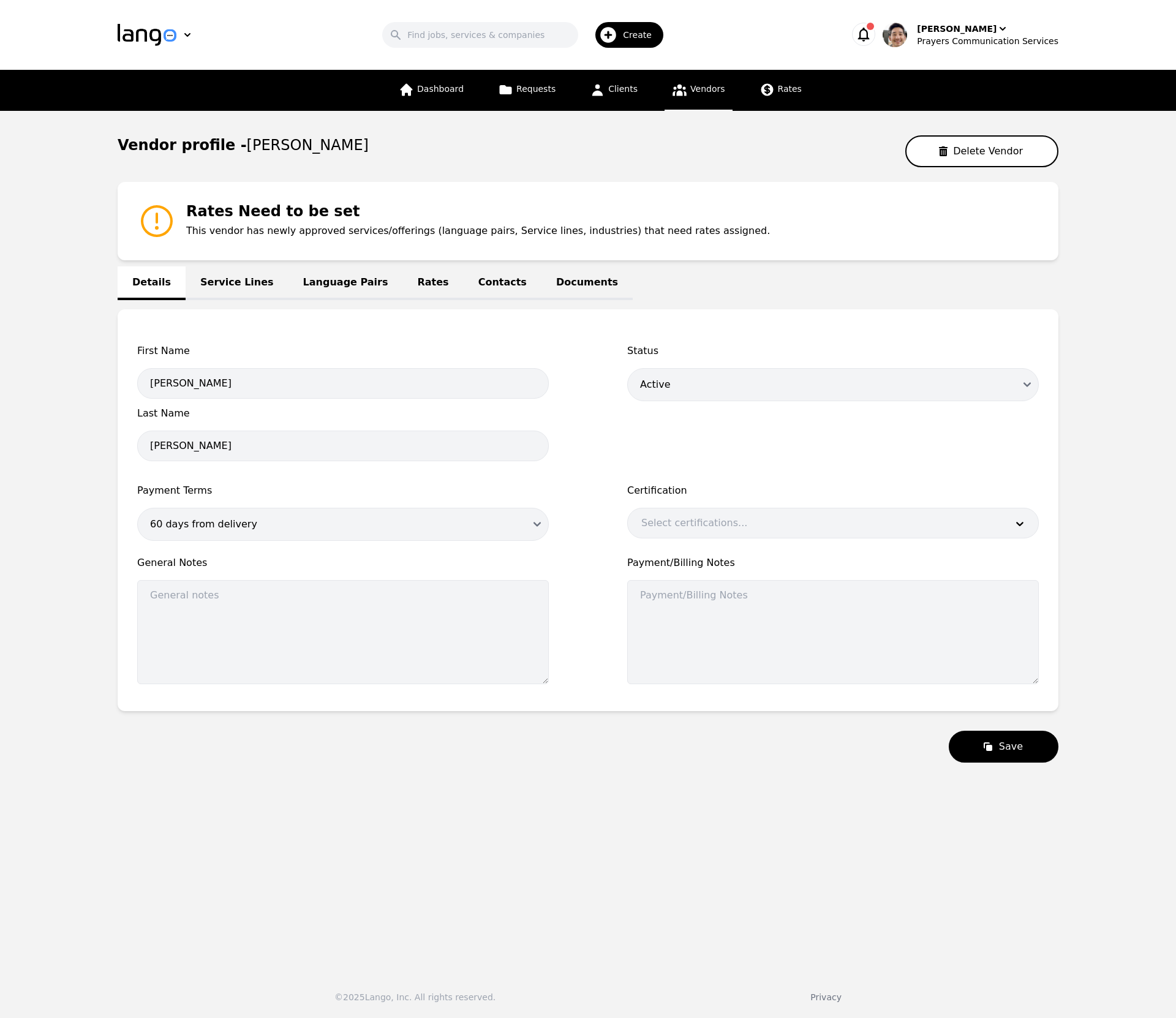
click at [478, 279] on link "Contacts" at bounding box center [502, 283] width 78 height 34
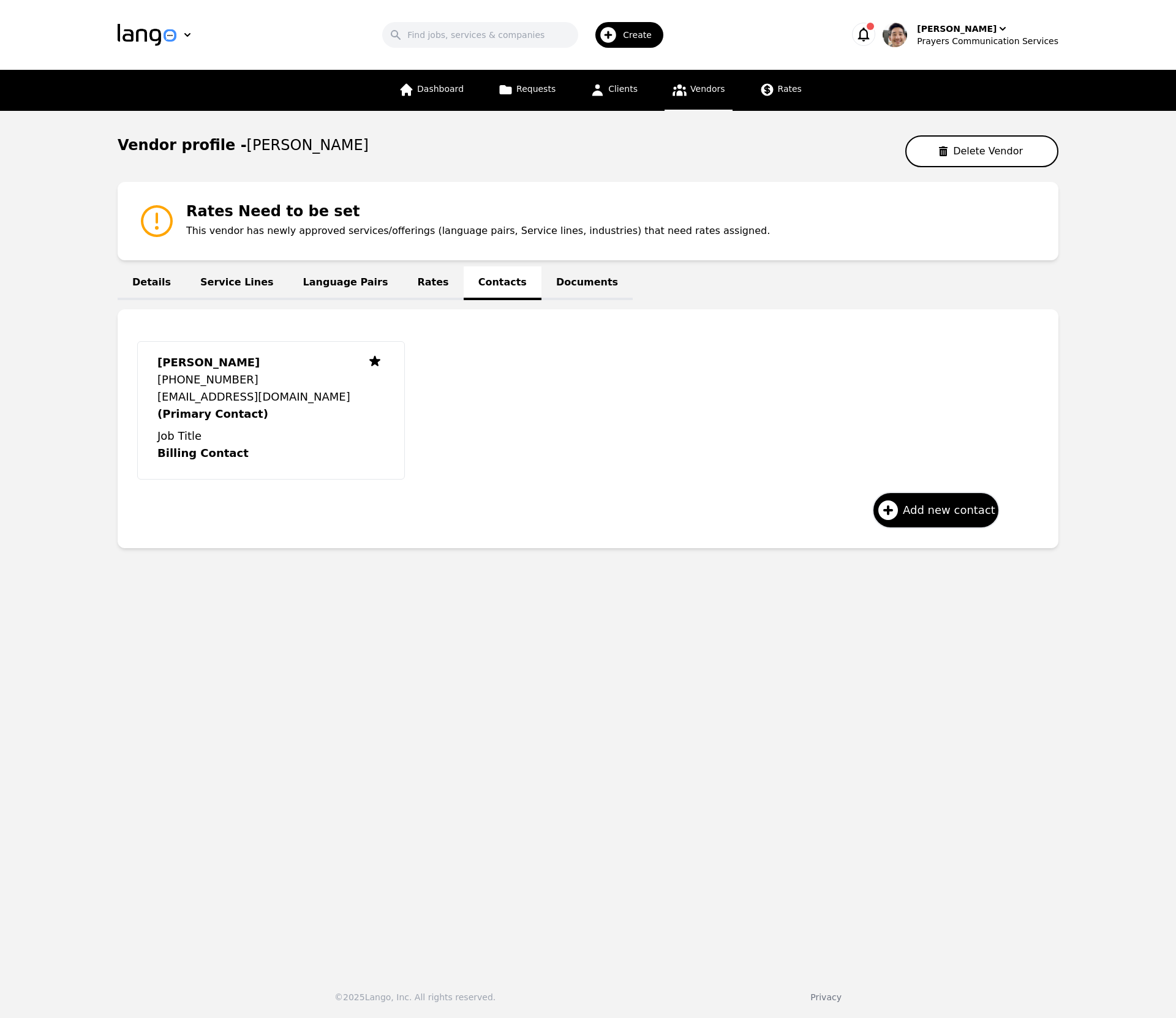
select select "active"
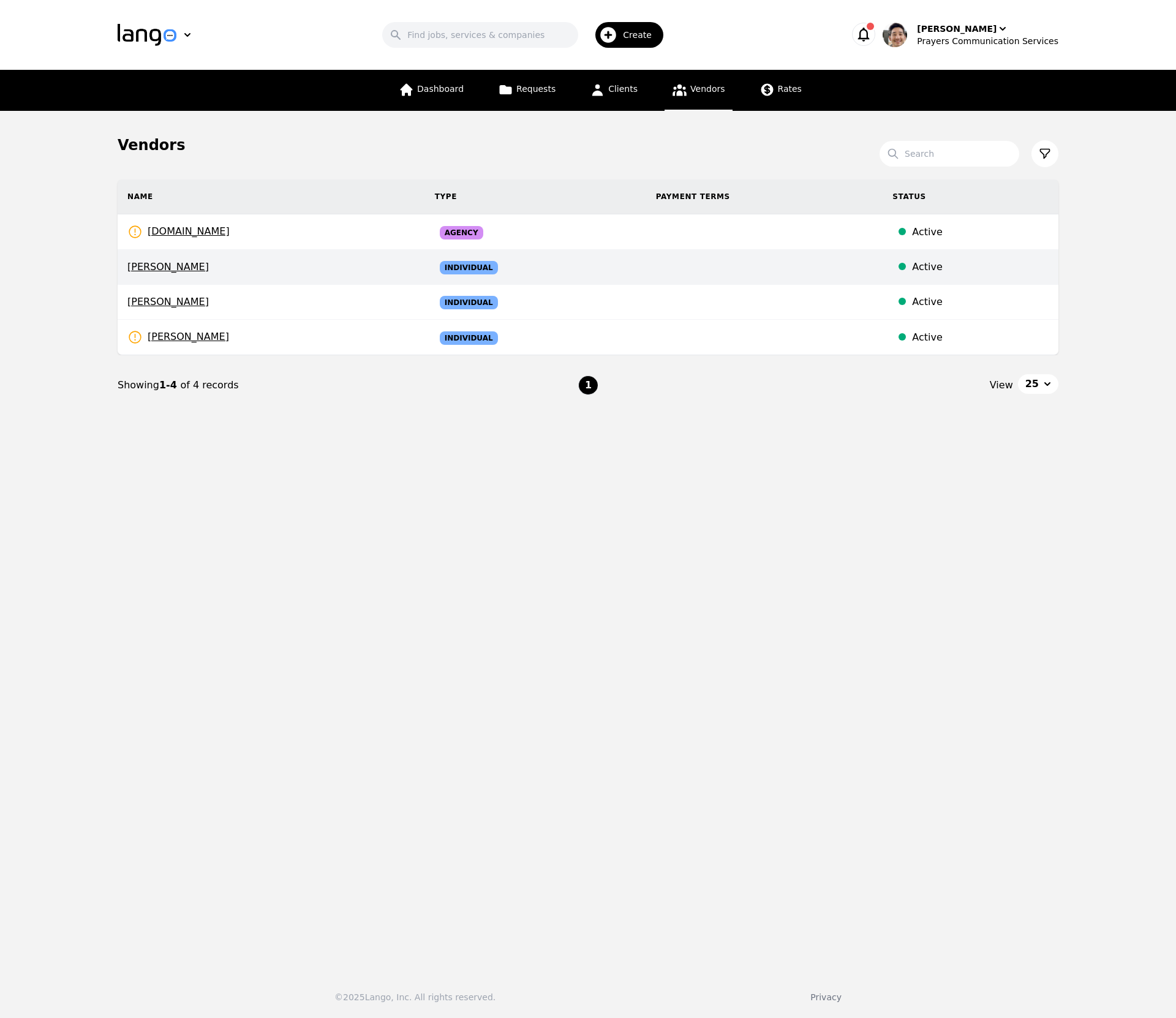
click at [313, 260] on span "Pedro Frias" at bounding box center [271, 266] width 287 height 14
select select "active"
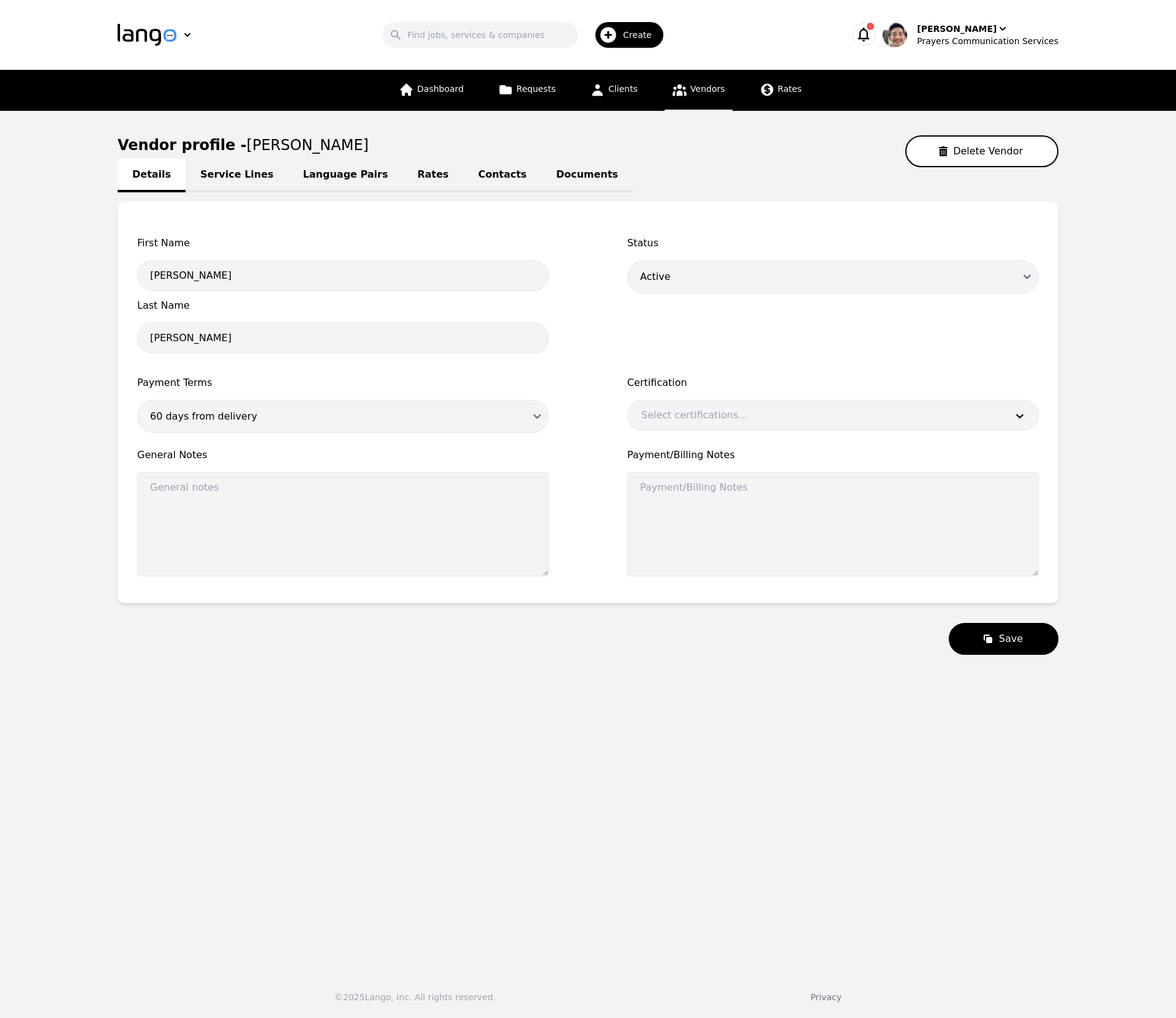
click at [463, 175] on link "Contacts" at bounding box center [502, 175] width 78 height 34
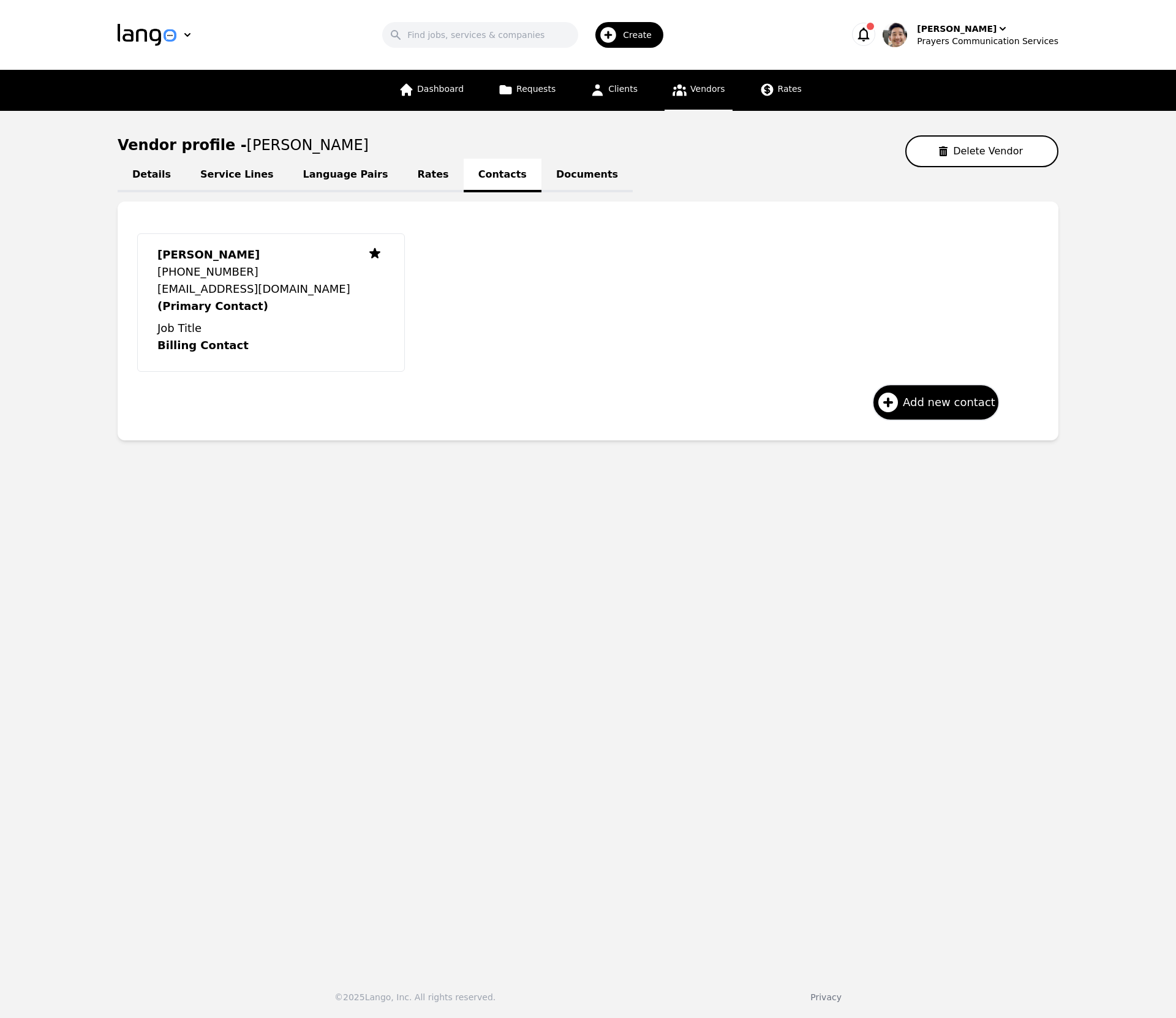
click at [709, 85] on span "Vendors" at bounding box center [707, 89] width 35 height 10
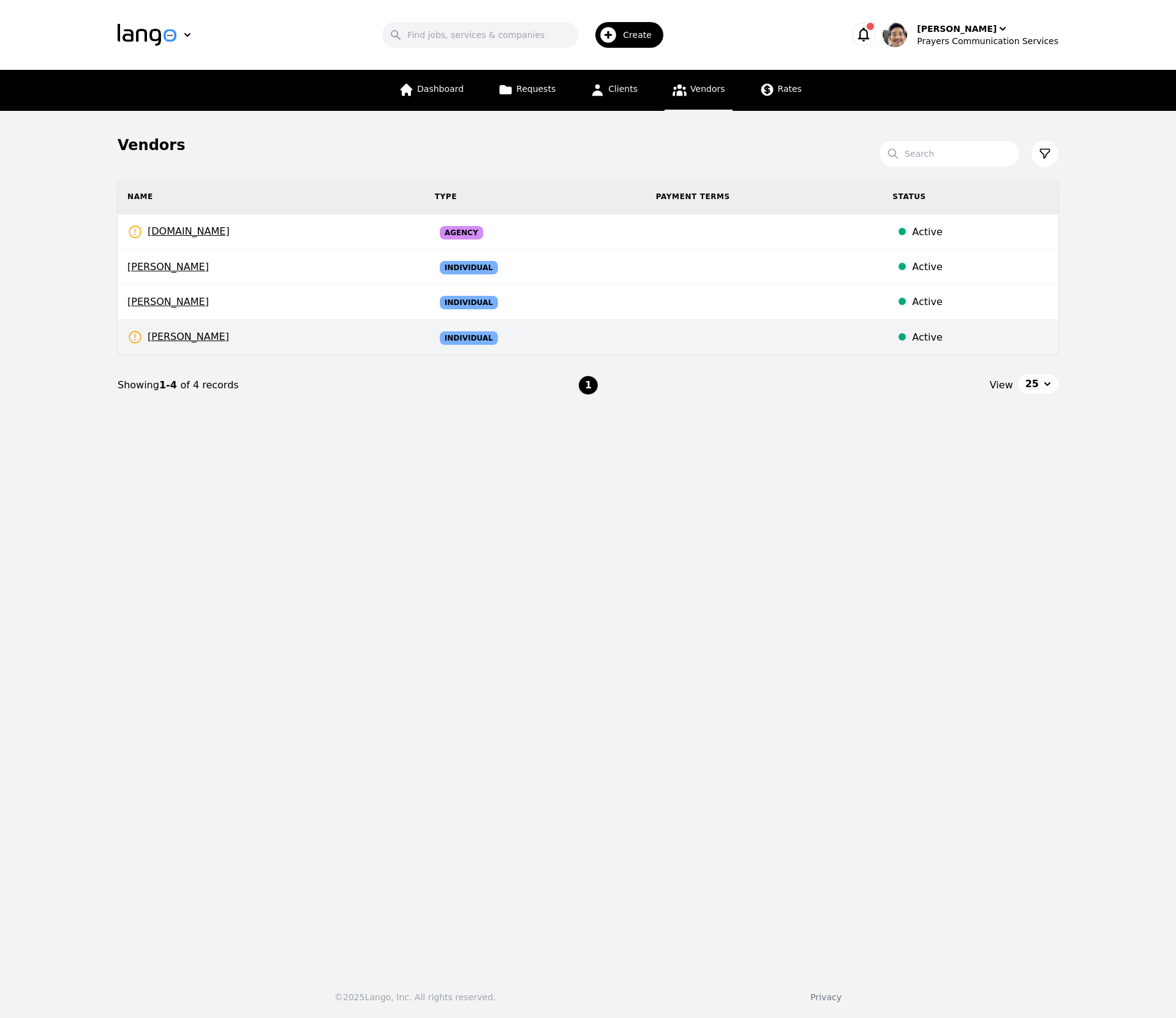
click at [320, 336] on td "ALEJANDRO SOTO Rates Need to be set" at bounding box center [271, 337] width 308 height 36
select select "active"
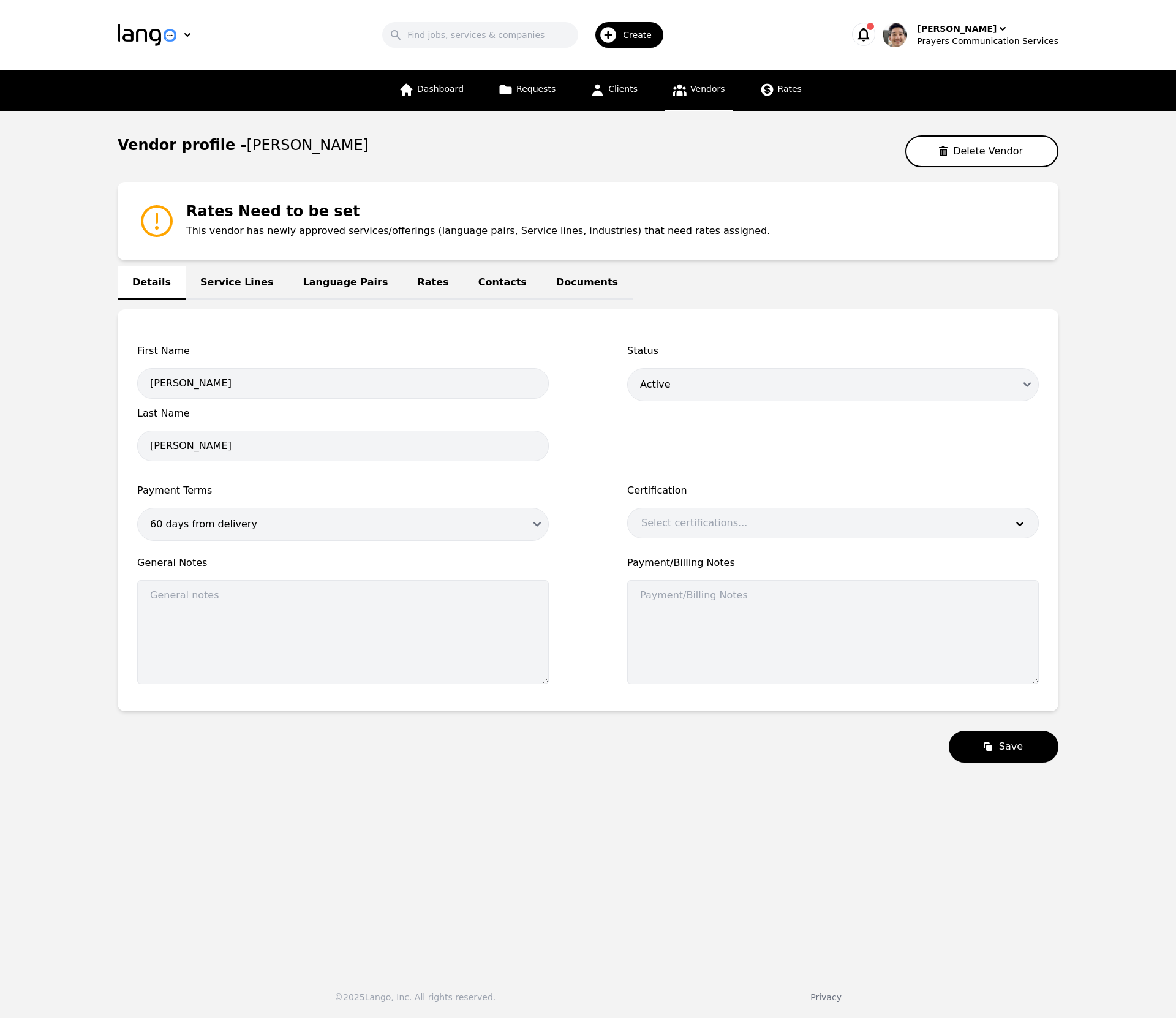
click at [482, 278] on link "Contacts" at bounding box center [502, 283] width 78 height 34
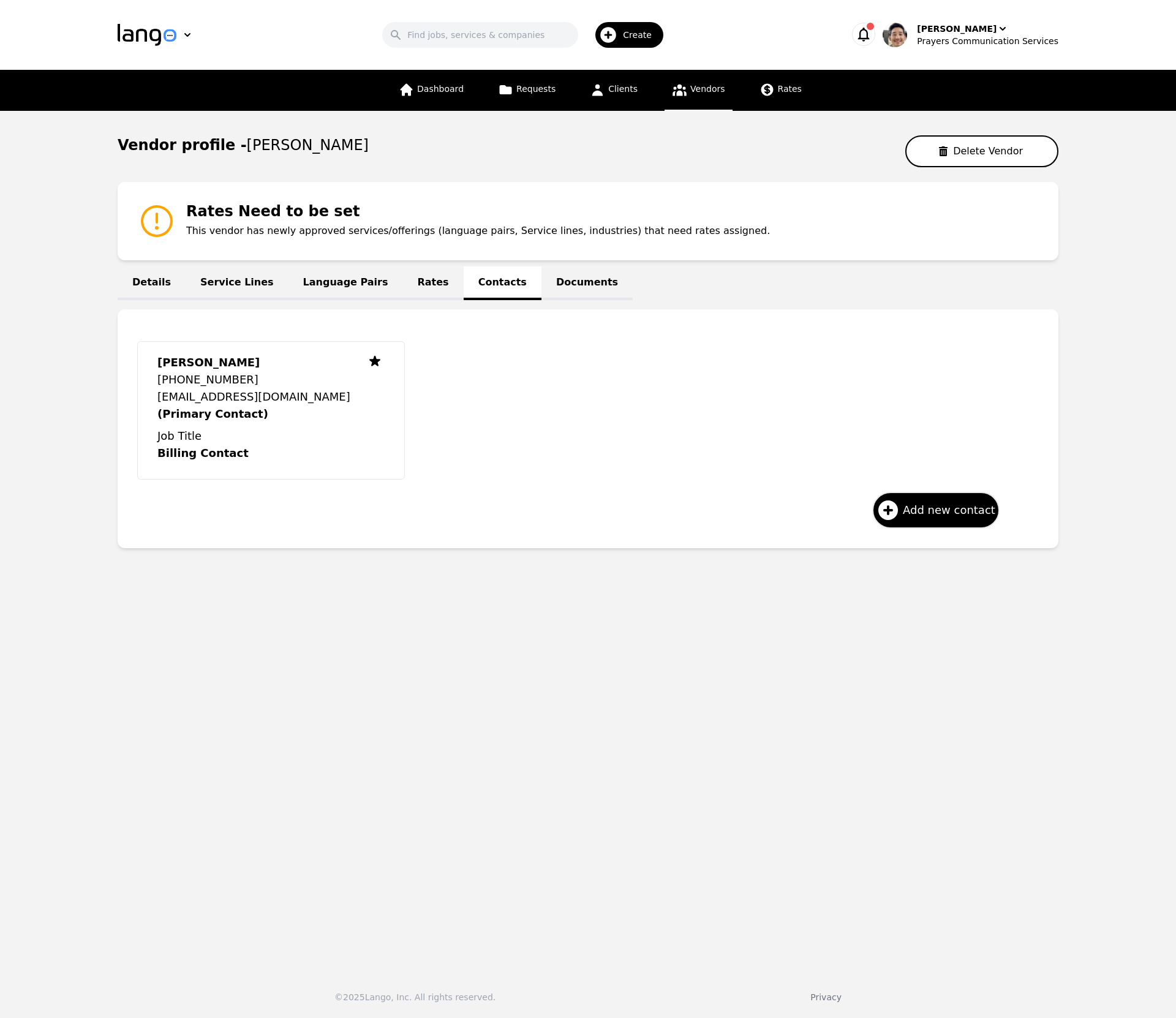
select select "active"
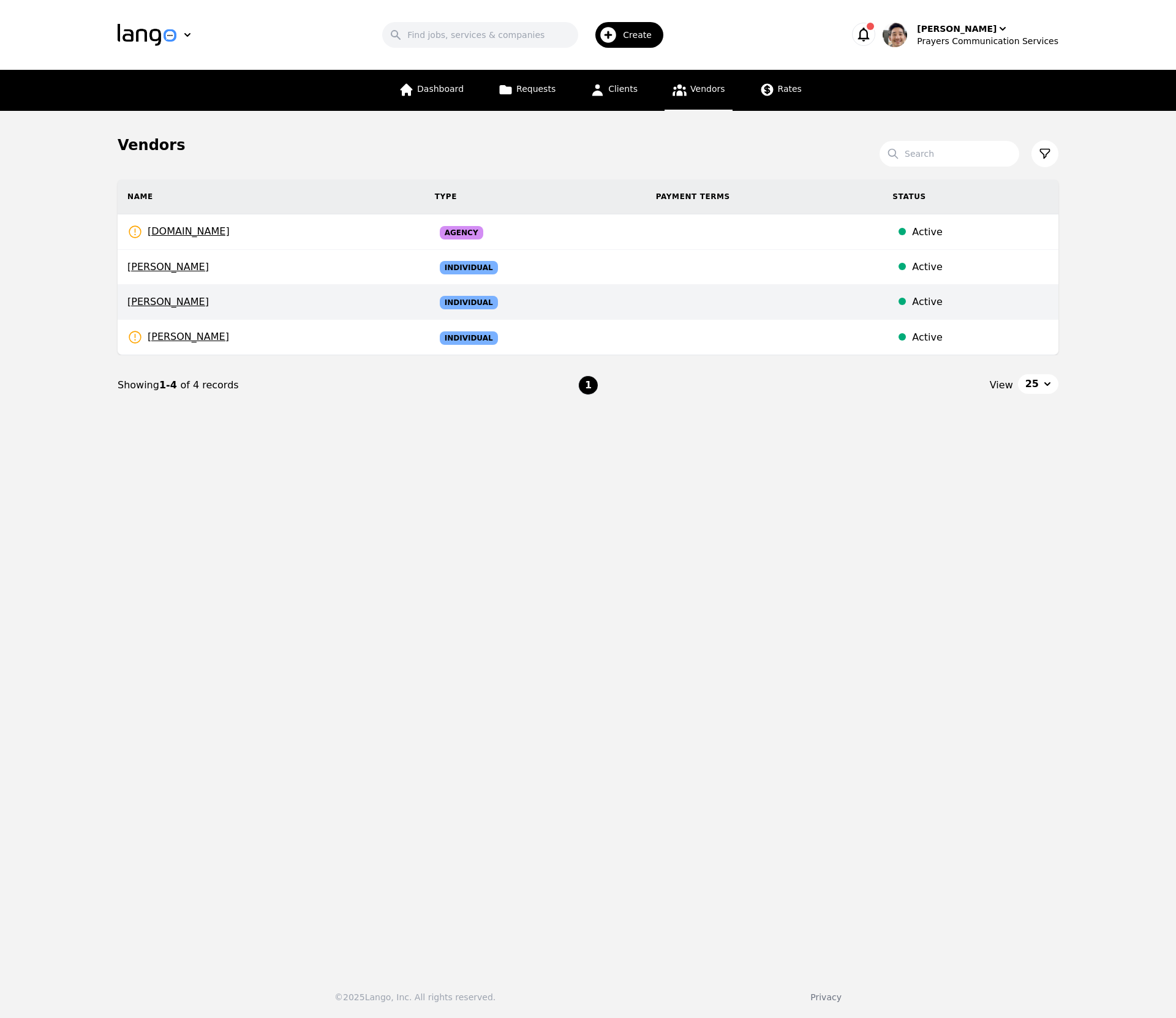
click at [315, 311] on td "Mario Lenin" at bounding box center [271, 302] width 308 height 35
select select "active"
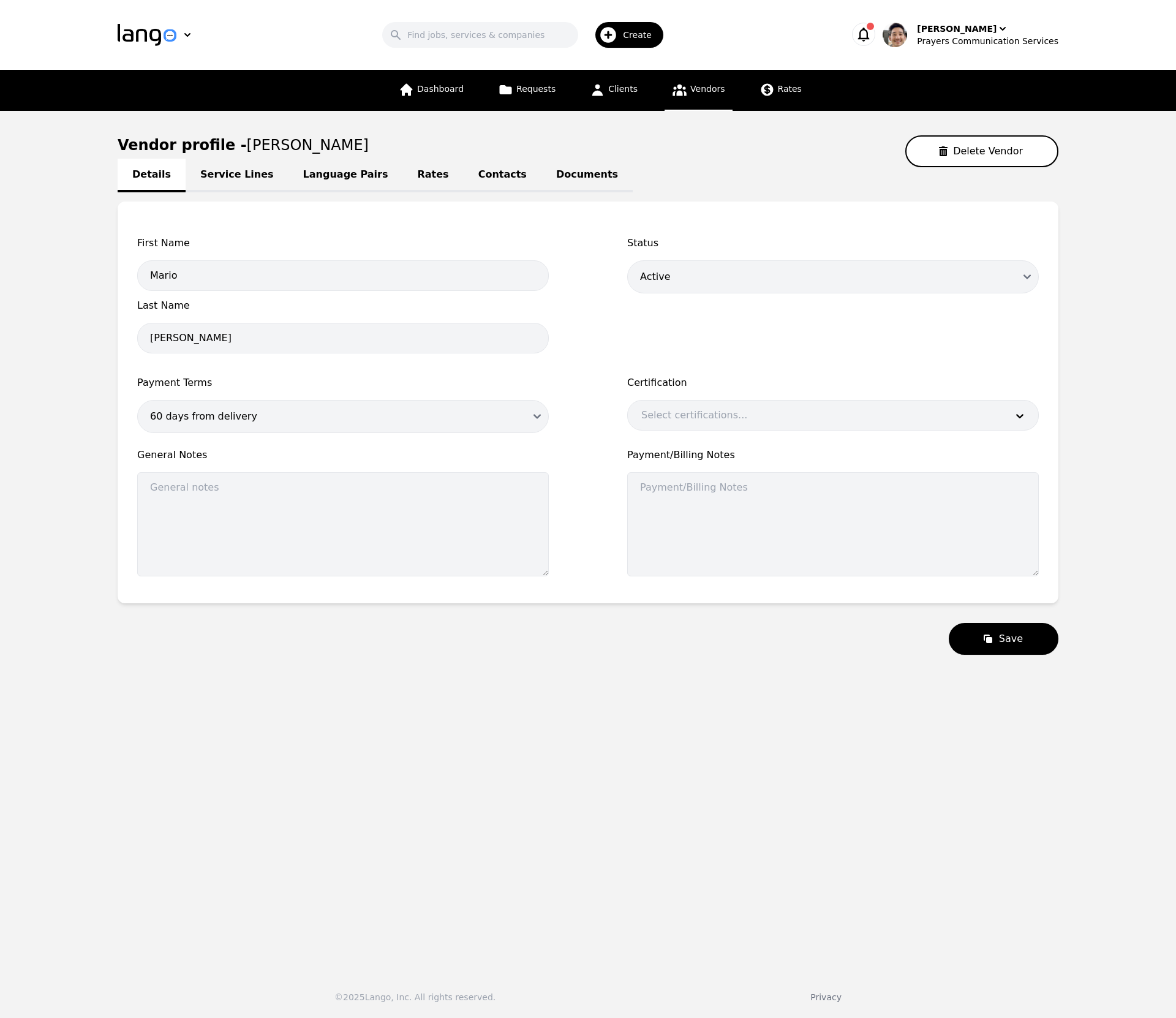
click at [477, 173] on link "Contacts" at bounding box center [502, 175] width 78 height 34
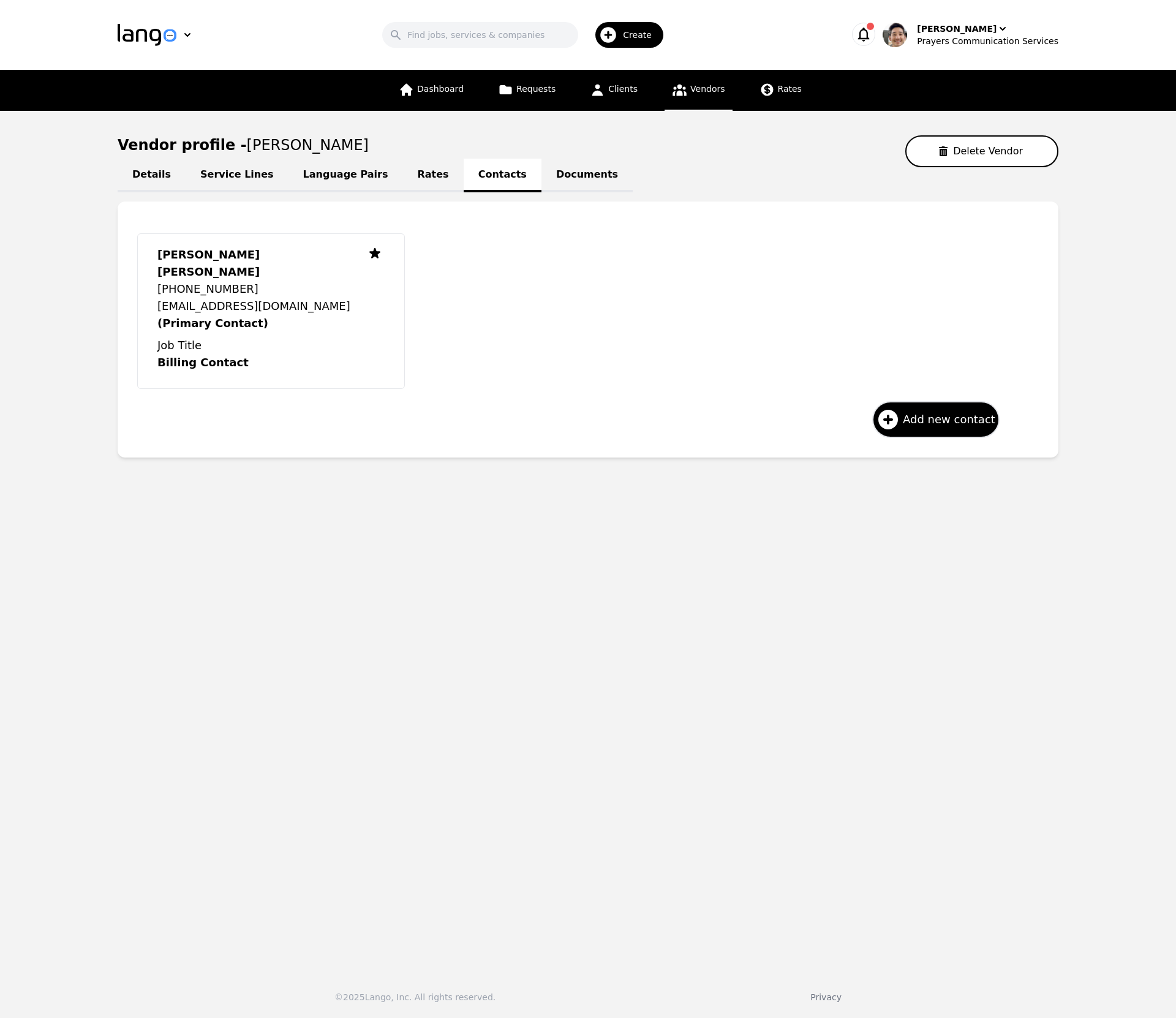
click at [749, 534] on main "Vendor profile - Mario Lenin Delete Vendor Details Service Lines Language Pairs…" at bounding box center [588, 537] width 1176 height 851
click at [1010, 42] on div "Prayers Communication Services" at bounding box center [987, 41] width 142 height 13
click at [1003, 63] on link "Settings" at bounding box center [995, 75] width 118 height 27
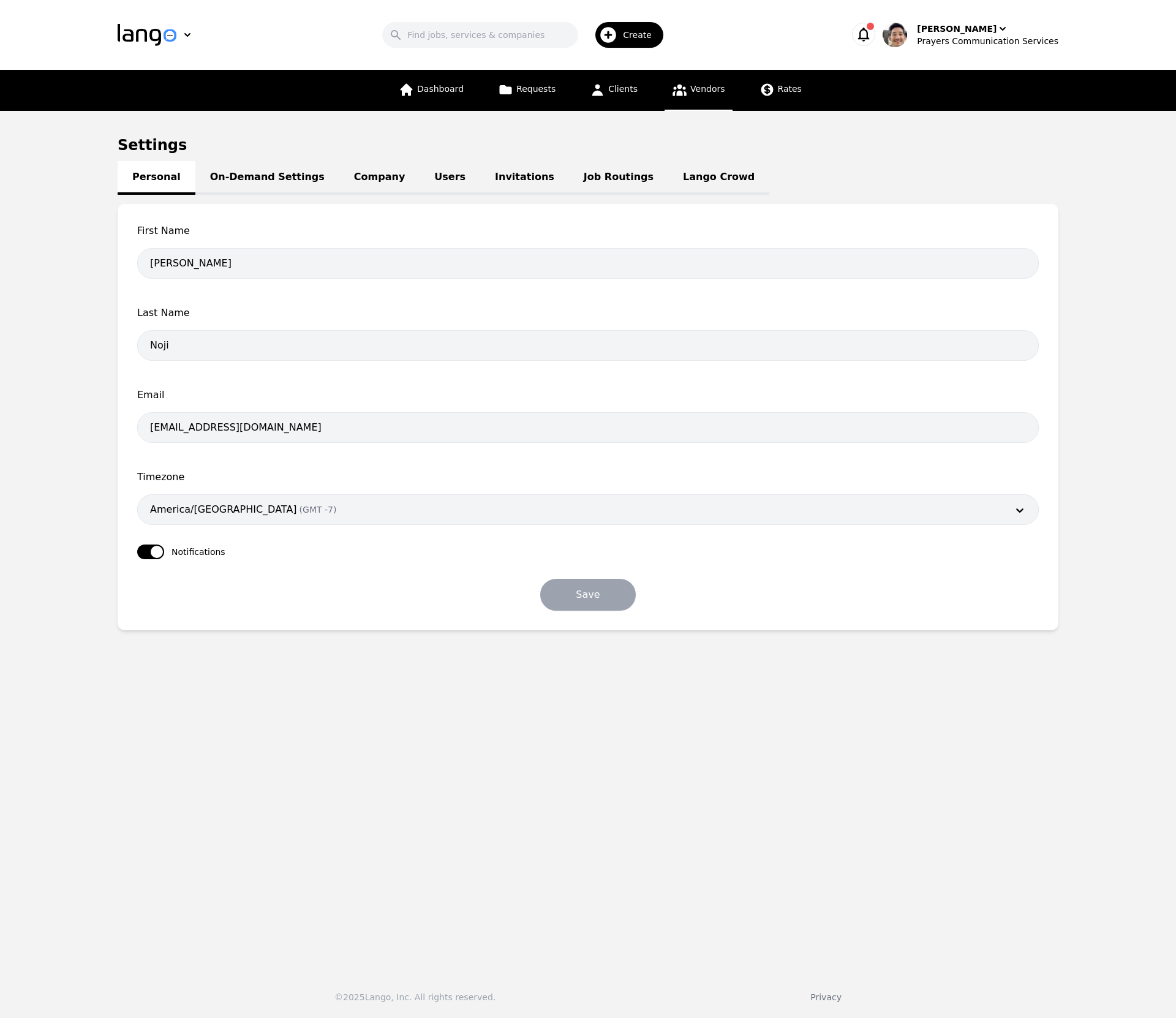
click at [697, 88] on span "Vendors" at bounding box center [707, 89] width 35 height 10
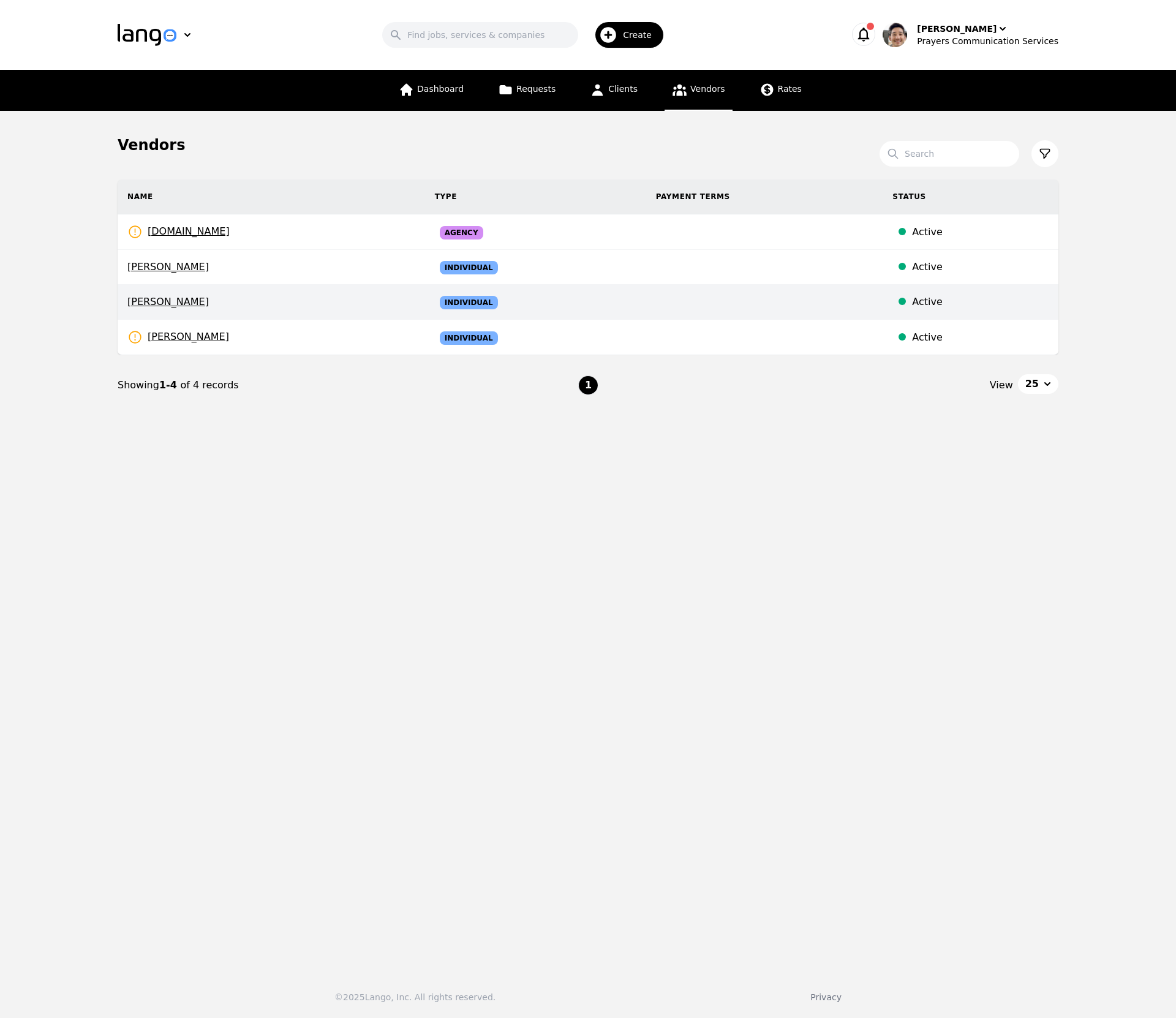
click at [231, 297] on span "Mario Lenin" at bounding box center [271, 301] width 287 height 14
select select "active"
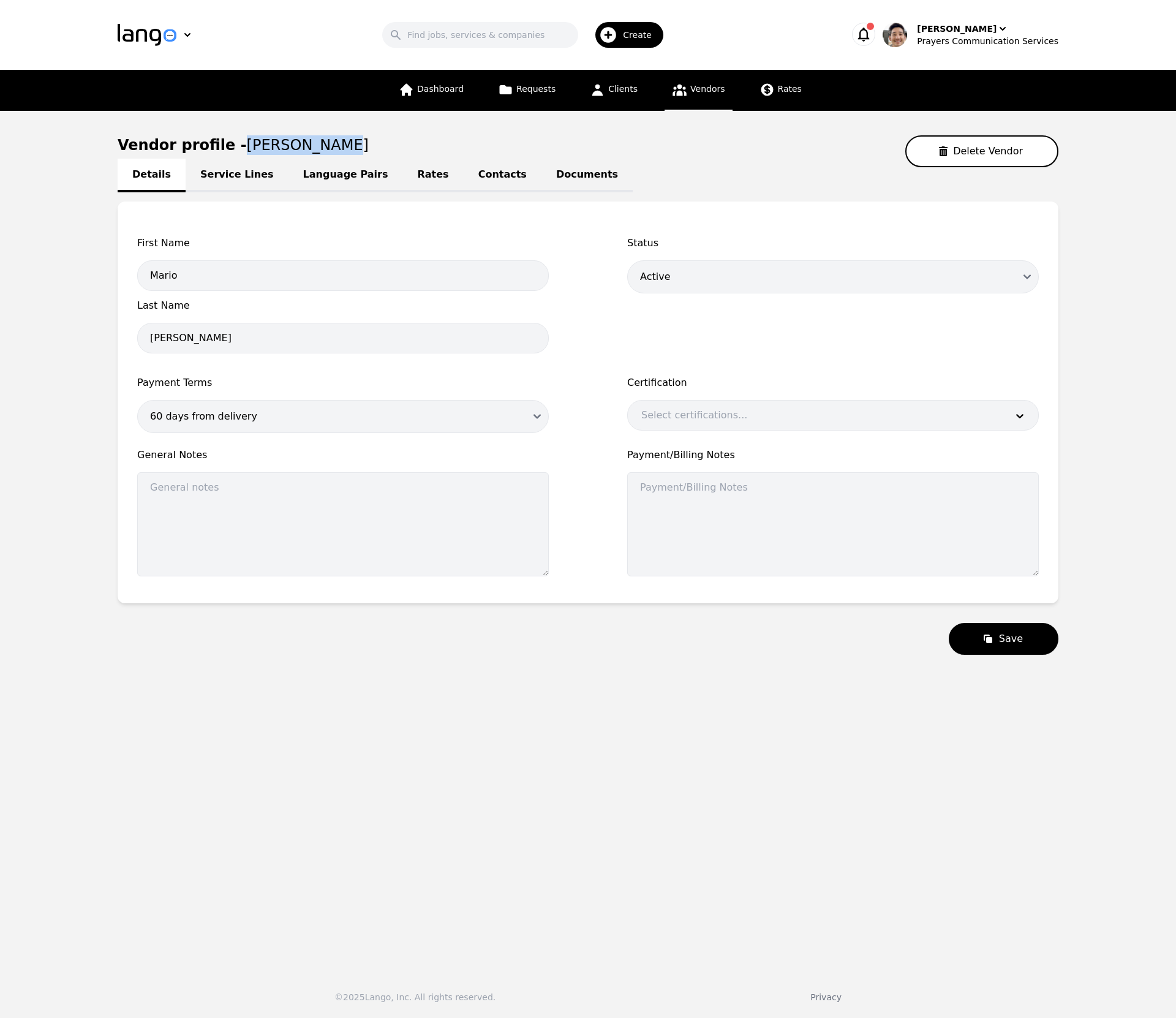
drag, startPoint x: 315, startPoint y: 151, endPoint x: 230, endPoint y: 147, distance: 85.1
click at [230, 147] on div "Vendor profile - Mario Lenin Delete Vendor" at bounding box center [588, 151] width 941 height 32
copy span "Mario Lenin"
click at [242, 174] on link "Service Lines" at bounding box center [236, 175] width 103 height 34
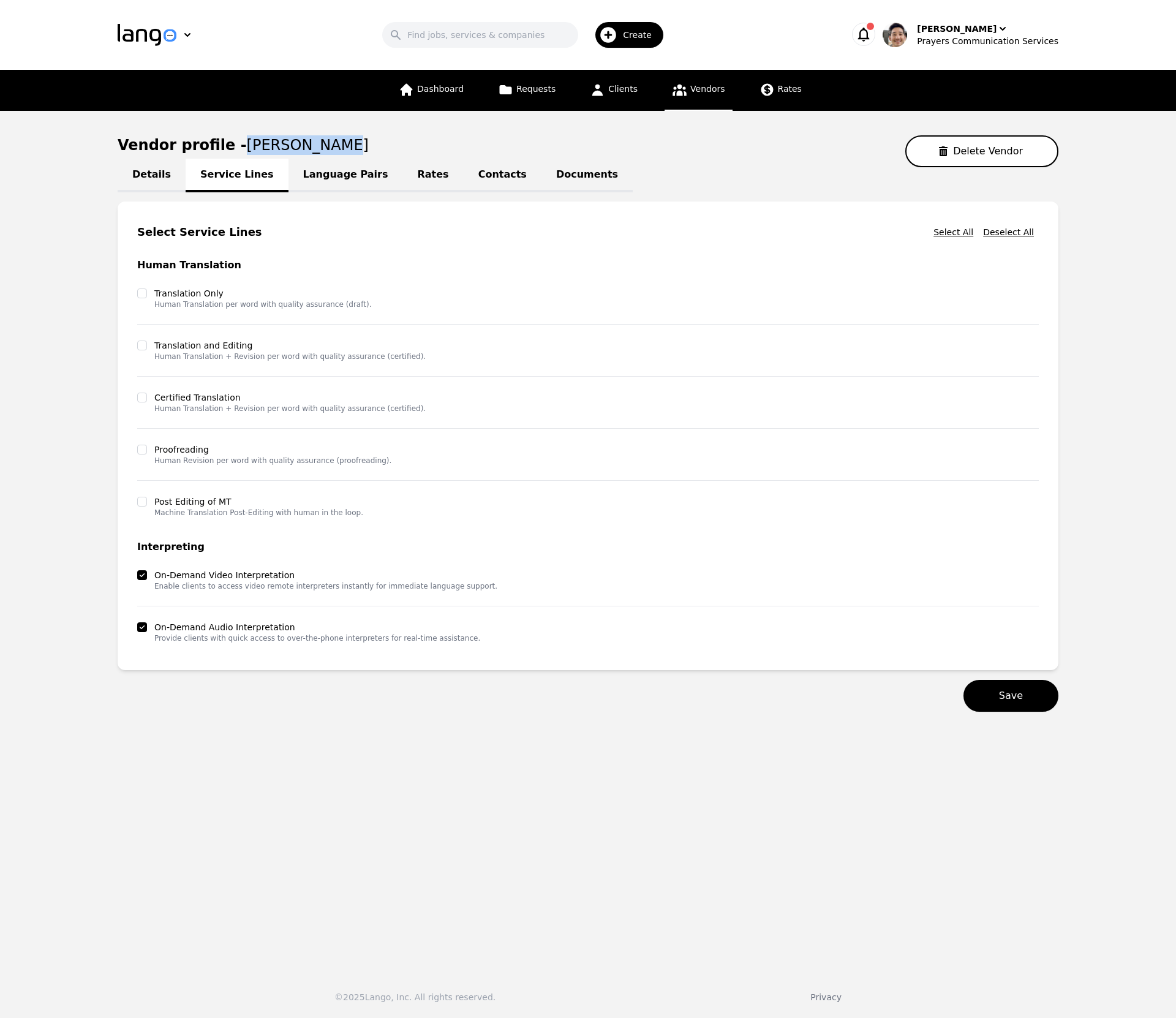
click at [335, 173] on link "Language Pairs" at bounding box center [345, 175] width 115 height 34
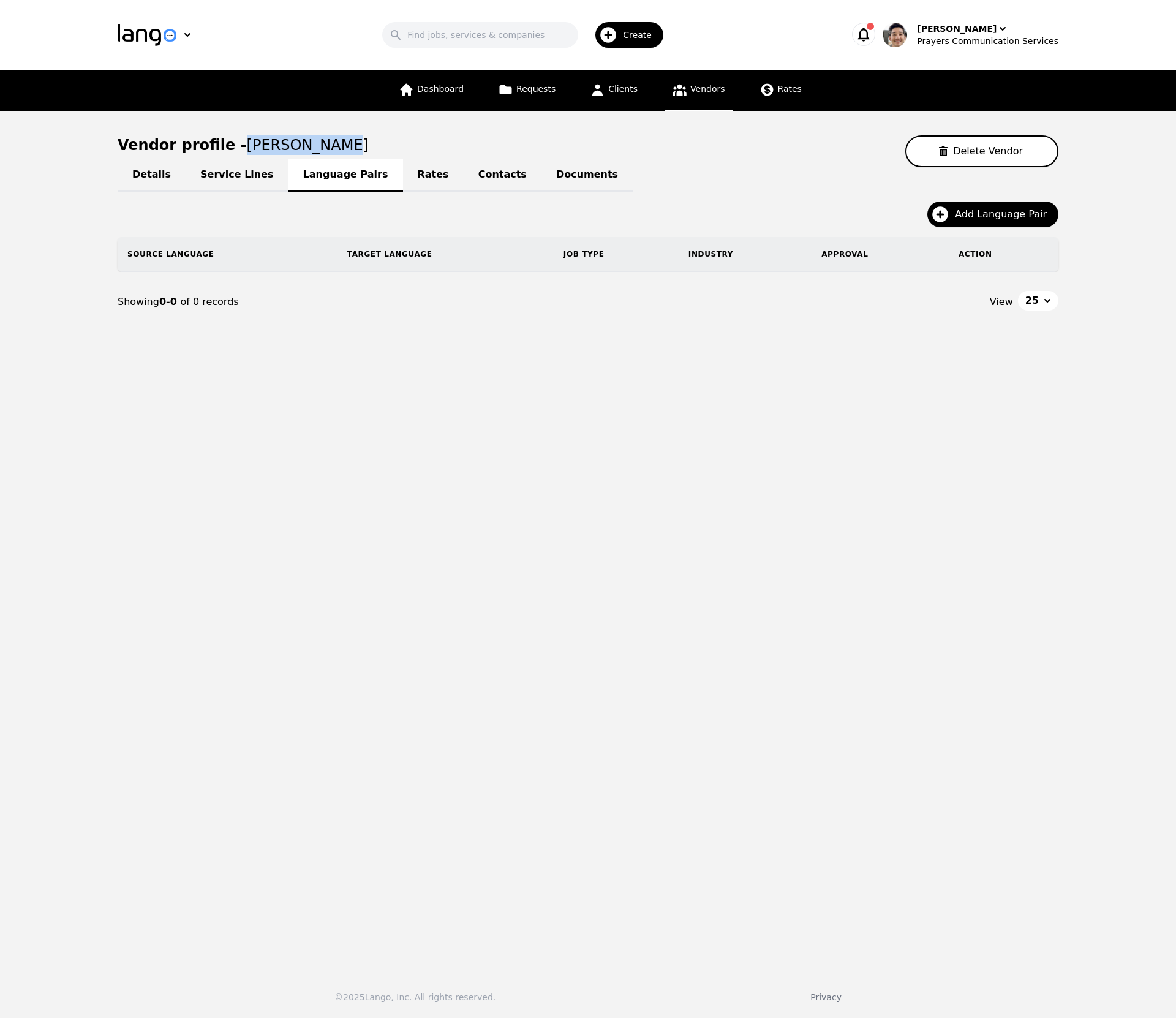
click at [149, 178] on link "Details" at bounding box center [151, 175] width 68 height 34
select select "active"
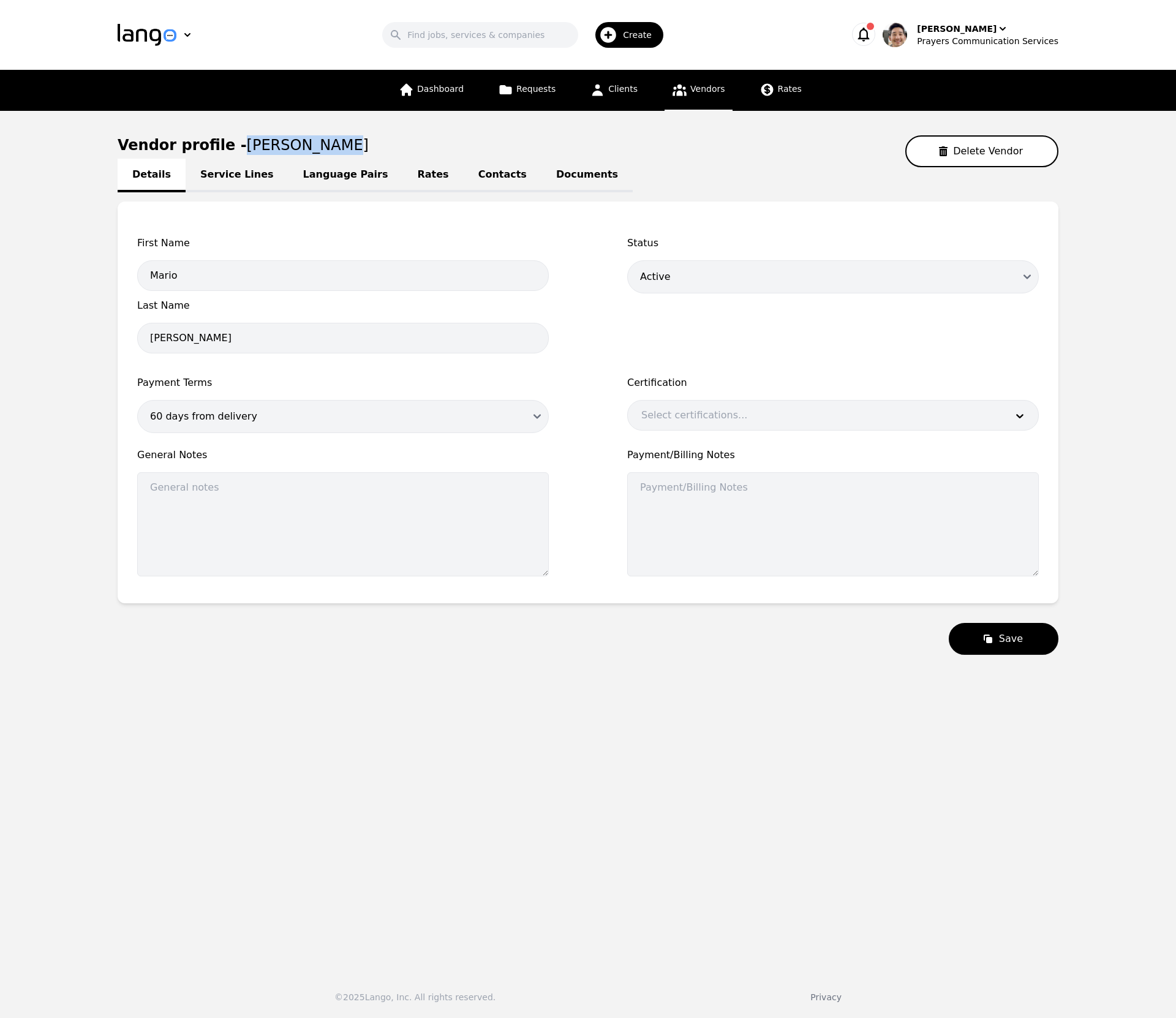
click at [481, 176] on link "Contacts" at bounding box center [502, 175] width 78 height 34
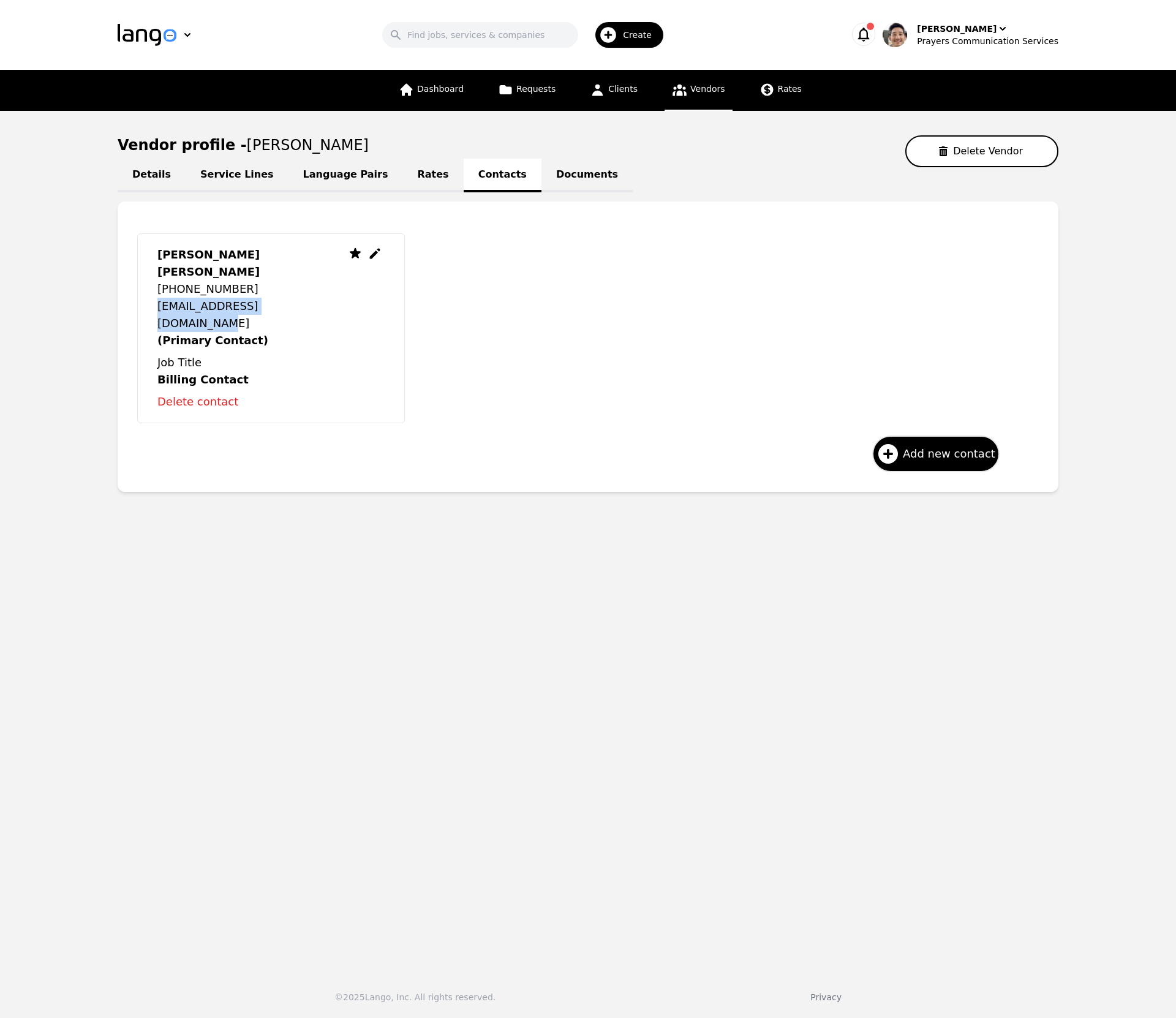
drag, startPoint x: 294, startPoint y: 289, endPoint x: 155, endPoint y: 292, distance: 139.0
click at [155, 292] on div "Mario Lenin Herrera Blandón +50582471289 leninh.blandon15@gmail.com (Primary Co…" at bounding box center [270, 328] width 267 height 190
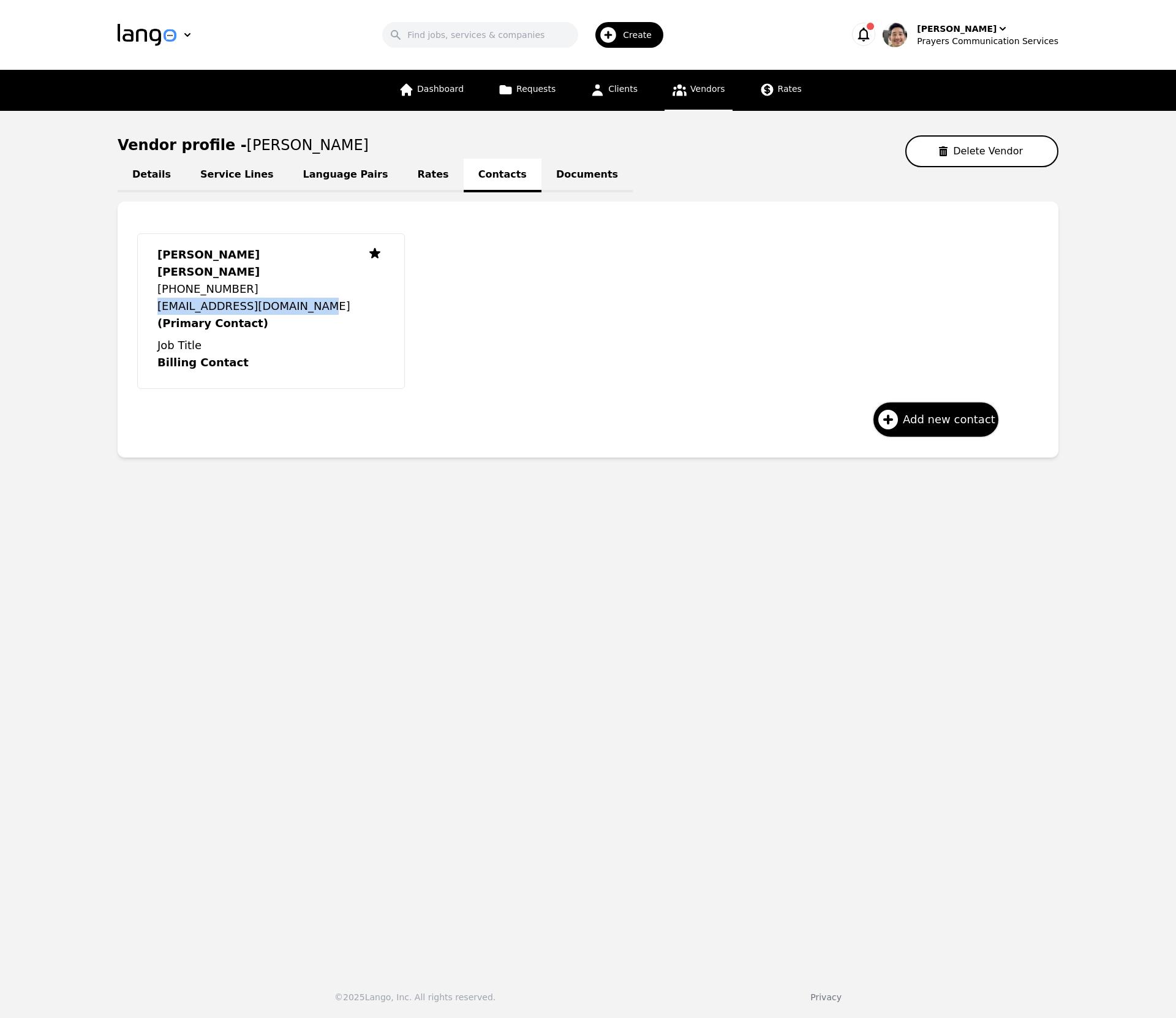
click at [699, 96] on link "Vendors" at bounding box center [698, 90] width 68 height 41
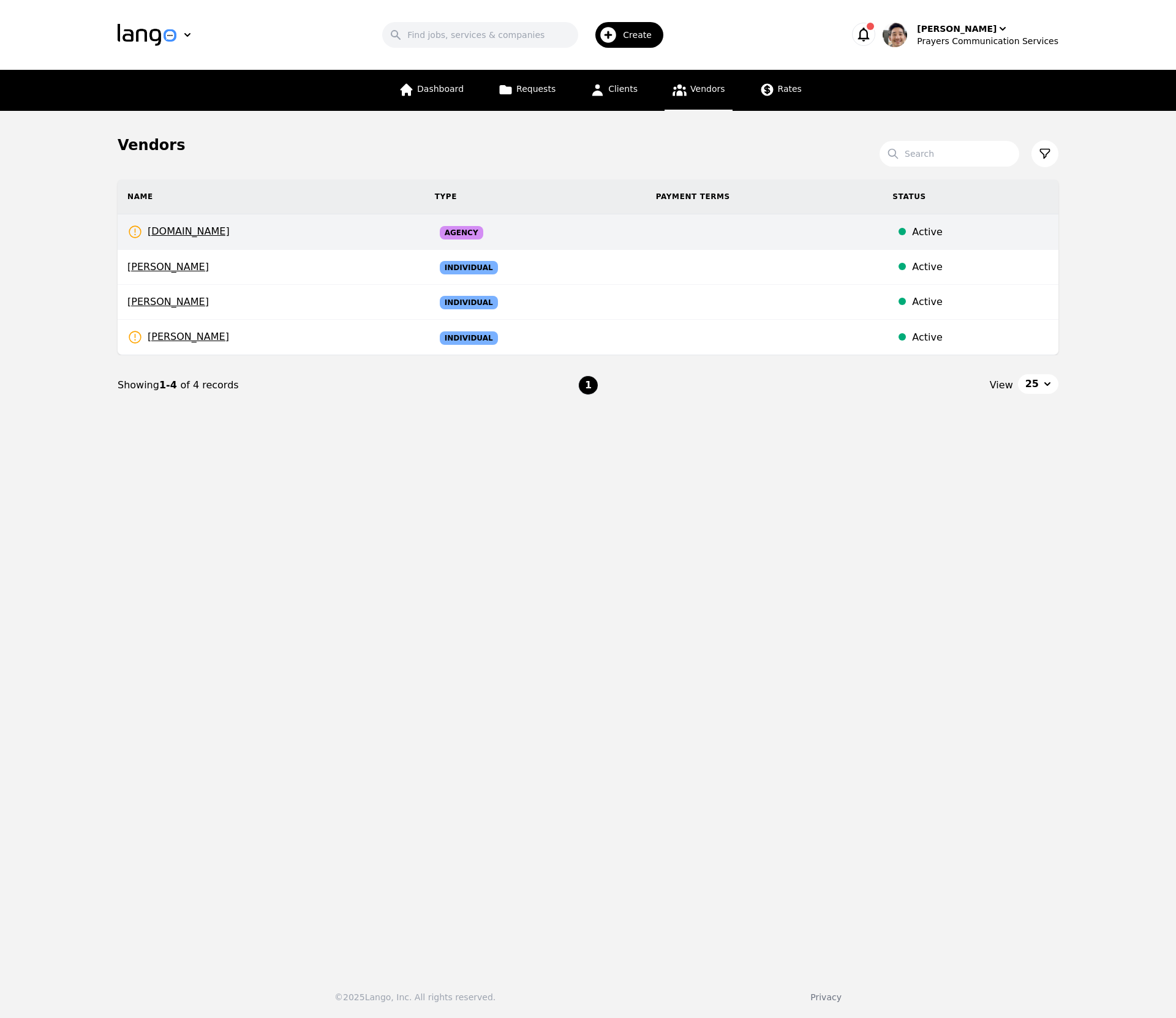
click at [284, 234] on td "prayerscss.com Rates Need to be set" at bounding box center [271, 232] width 308 height 36
select select "active"
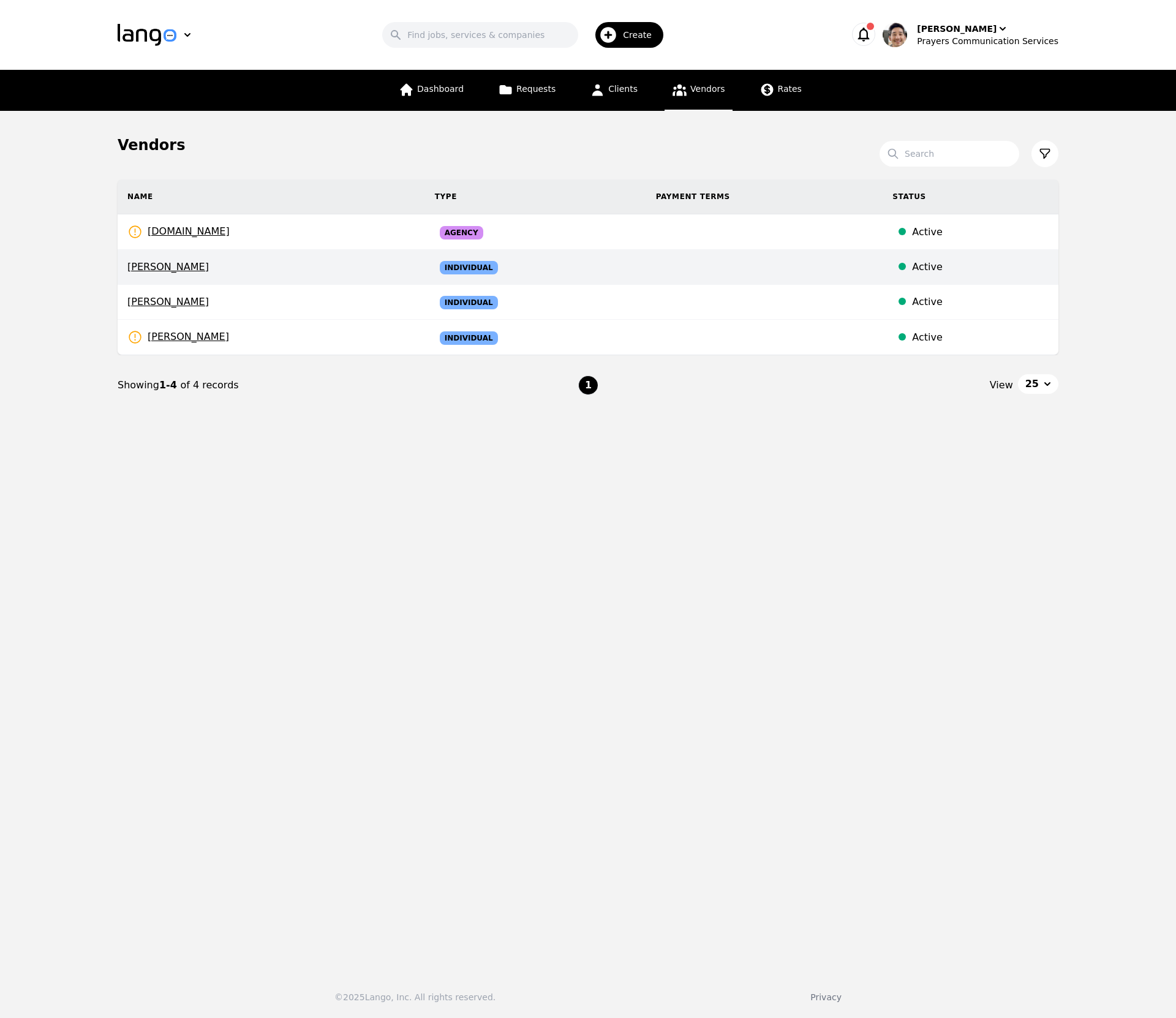
click at [242, 256] on td "Pedro Frias" at bounding box center [271, 267] width 308 height 35
select select "active"
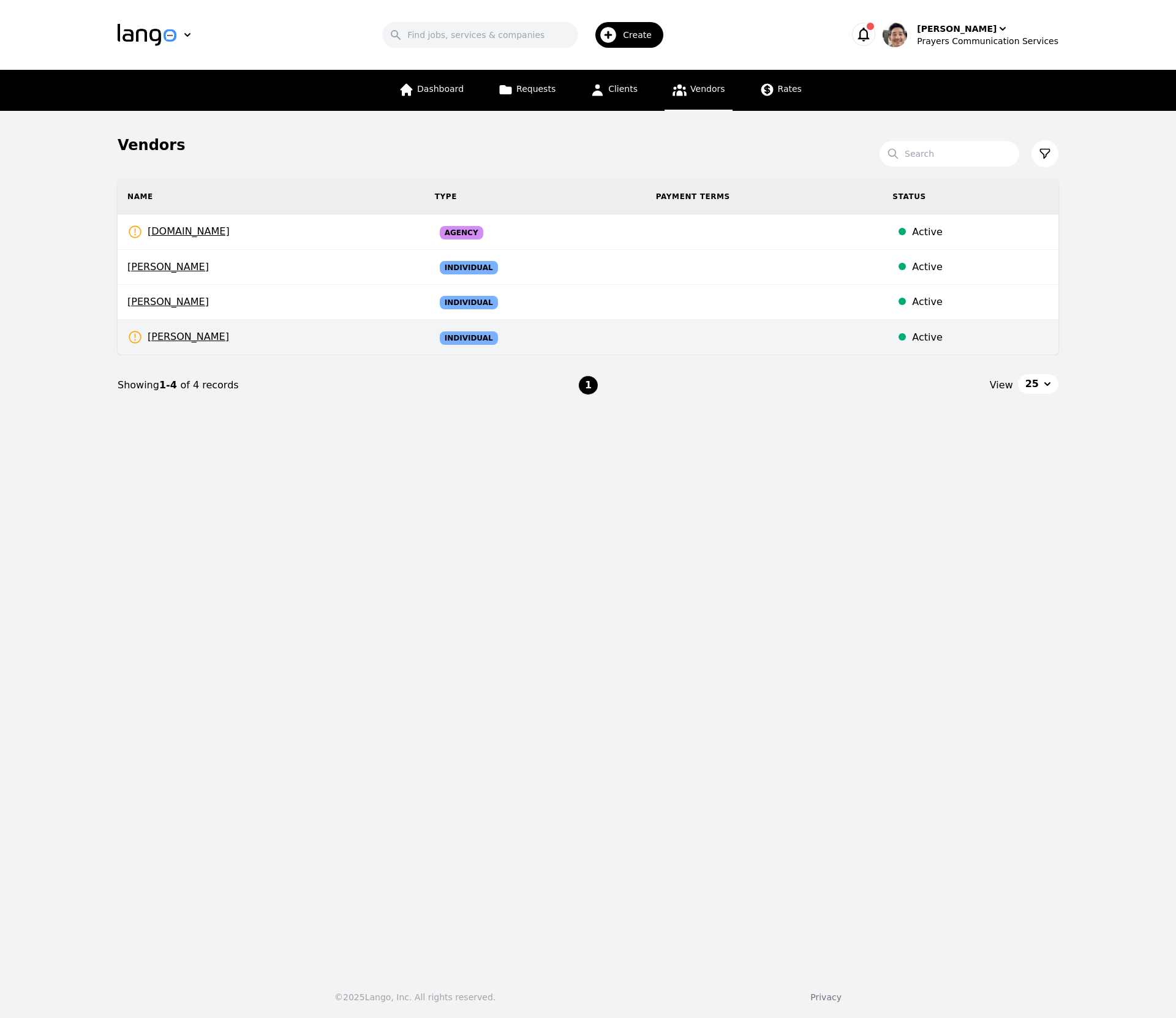
click at [250, 332] on td "ALEJANDRO SOTO Rates Need to be set" at bounding box center [271, 337] width 308 height 36
select select "active"
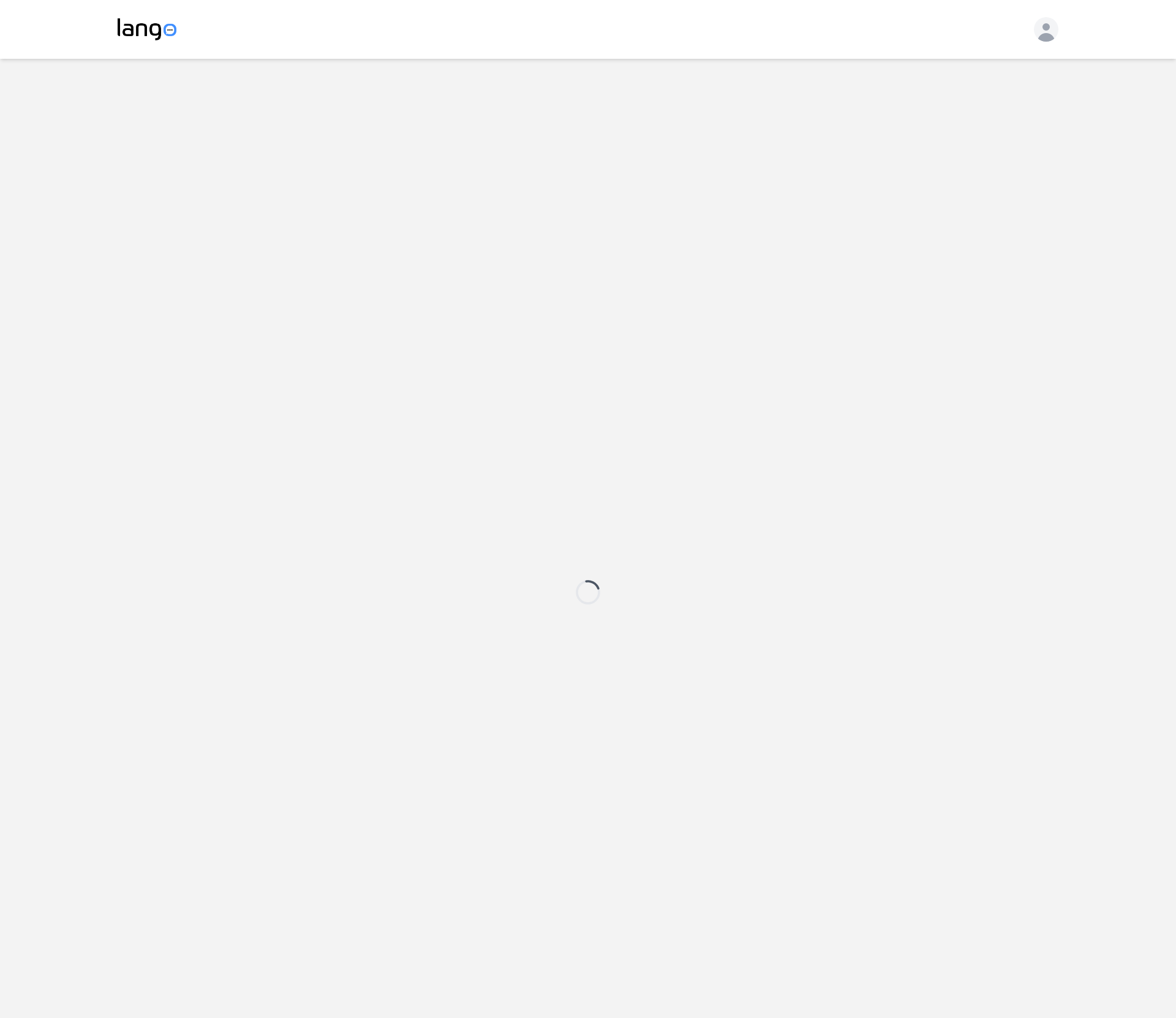
select select "active"
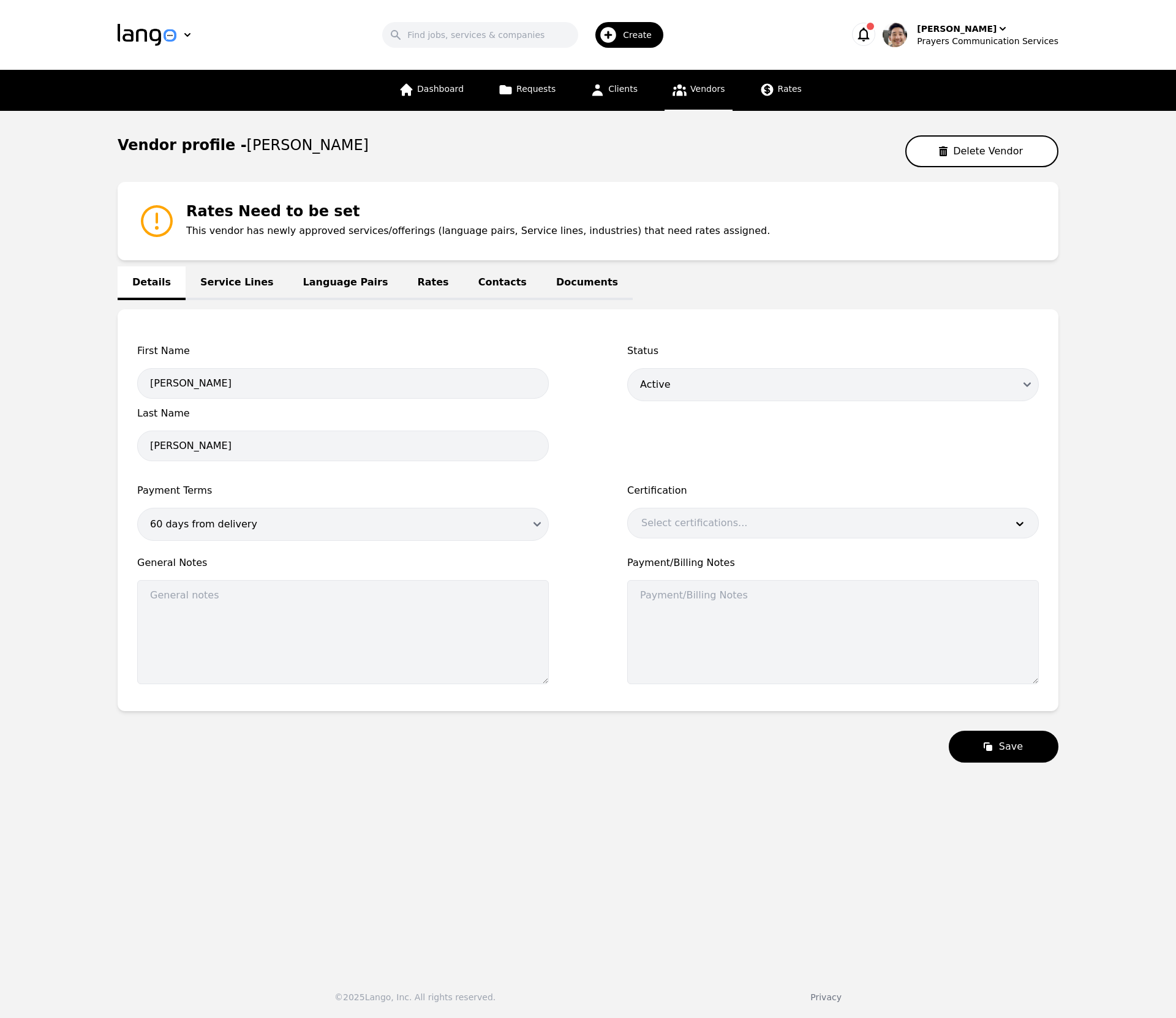
click at [1099, 450] on main "Vendor profile - [PERSON_NAME] Vendor Rates Need to be set This vendor has newl…" at bounding box center [588, 537] width 1176 height 851
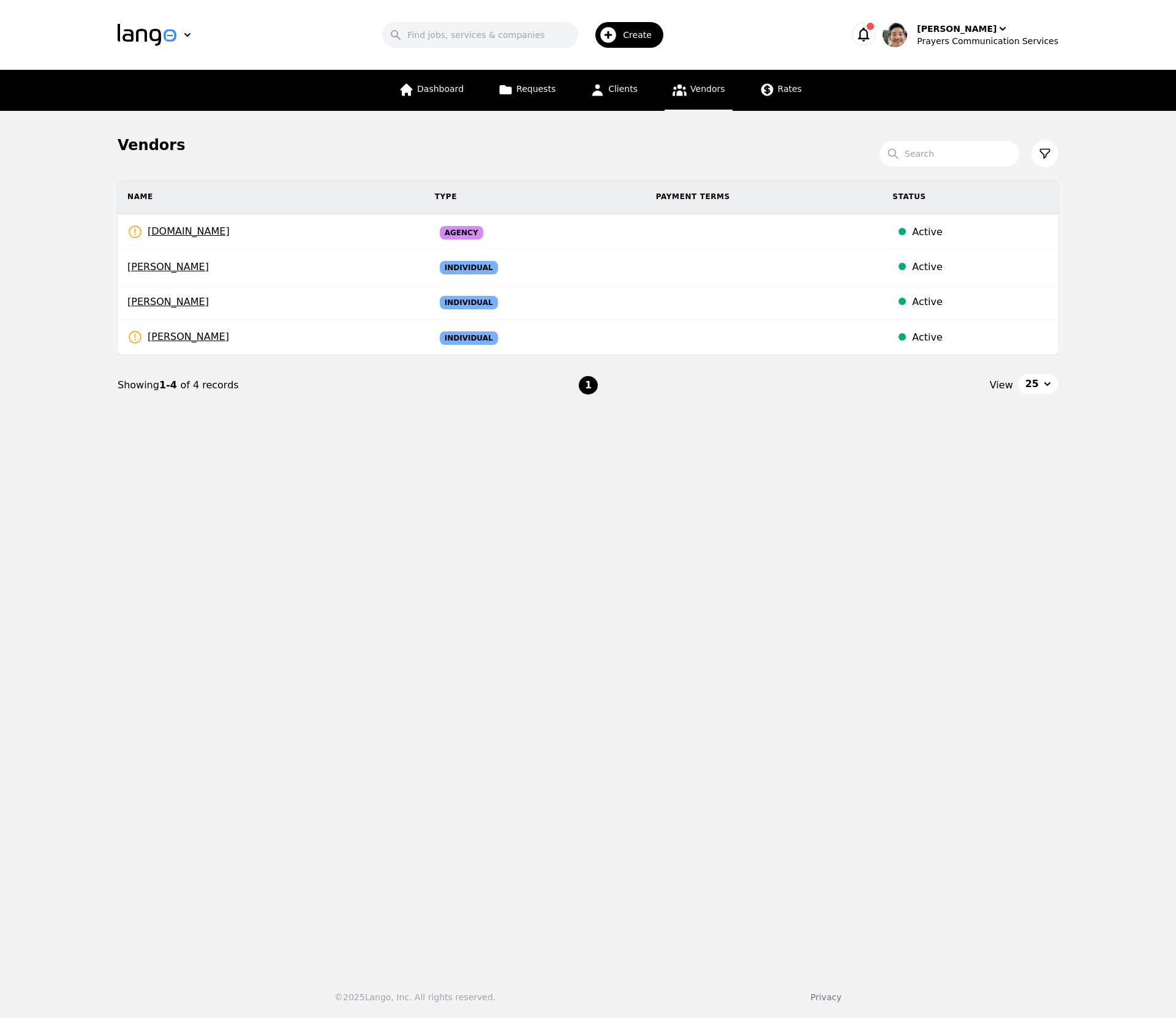
click at [1042, 378] on button "25" at bounding box center [1038, 384] width 41 height 19
click at [1043, 414] on span "5" at bounding box center [1049, 412] width 14 height 14
click at [1042, 380] on button "5" at bounding box center [1041, 384] width 34 height 19
click at [1050, 430] on span "10" at bounding box center [1055, 437] width 14 height 14
